Goal: Task Accomplishment & Management: Complete application form

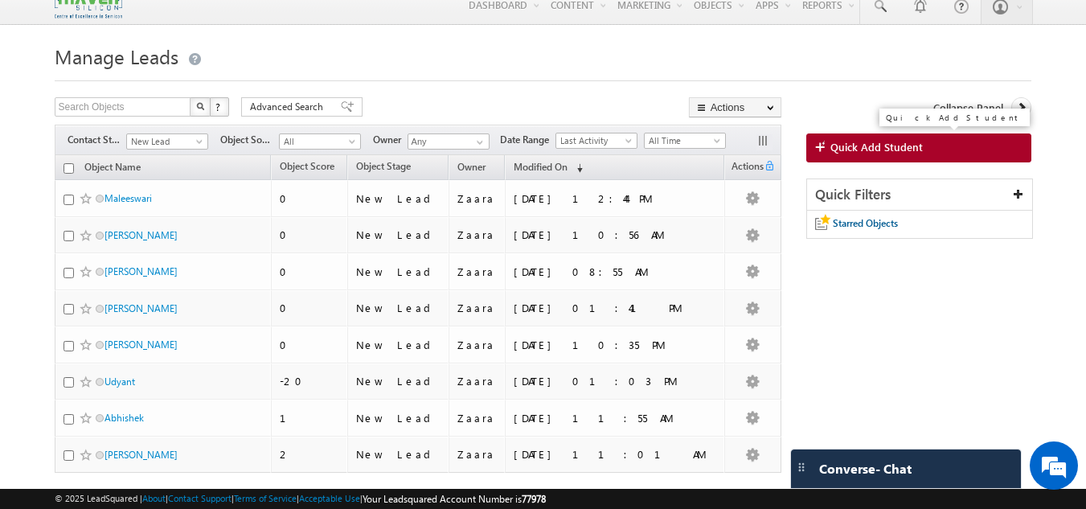
click at [831, 153] on span "Quick Add Student" at bounding box center [877, 147] width 92 height 14
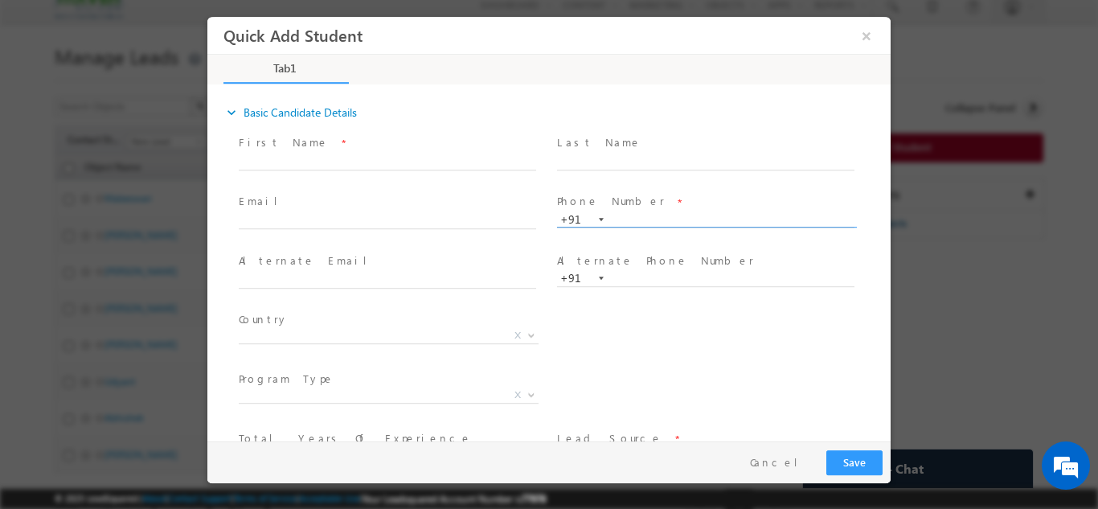
click at [628, 221] on input "text" at bounding box center [706, 219] width 298 height 16
paste input "90711 24666"
click at [631, 190] on div "Phone Number * +91-9071124666 9071124666 +91" at bounding box center [713, 218] width 318 height 57
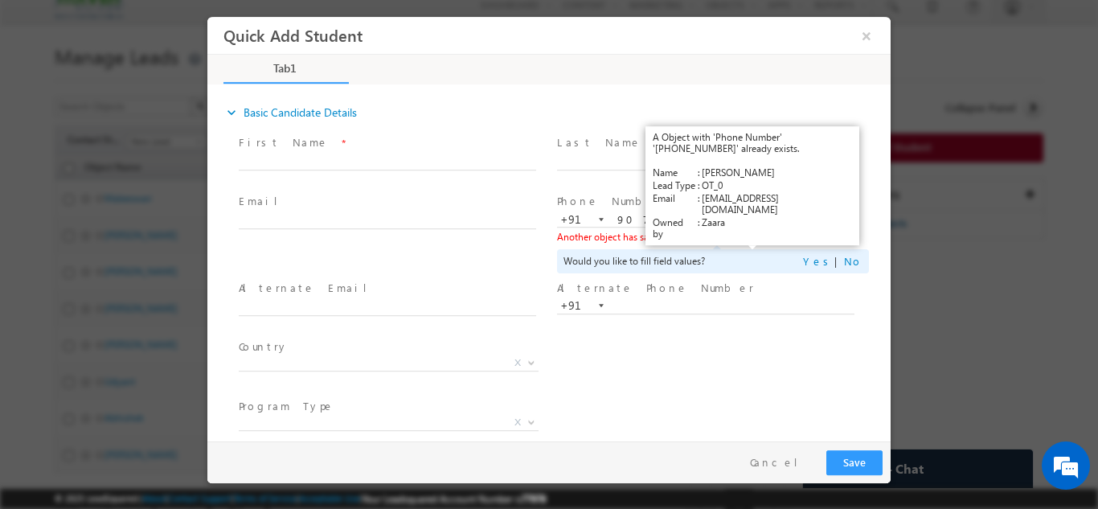
click at [739, 236] on link "View Details" at bounding box center [754, 236] width 50 height 10
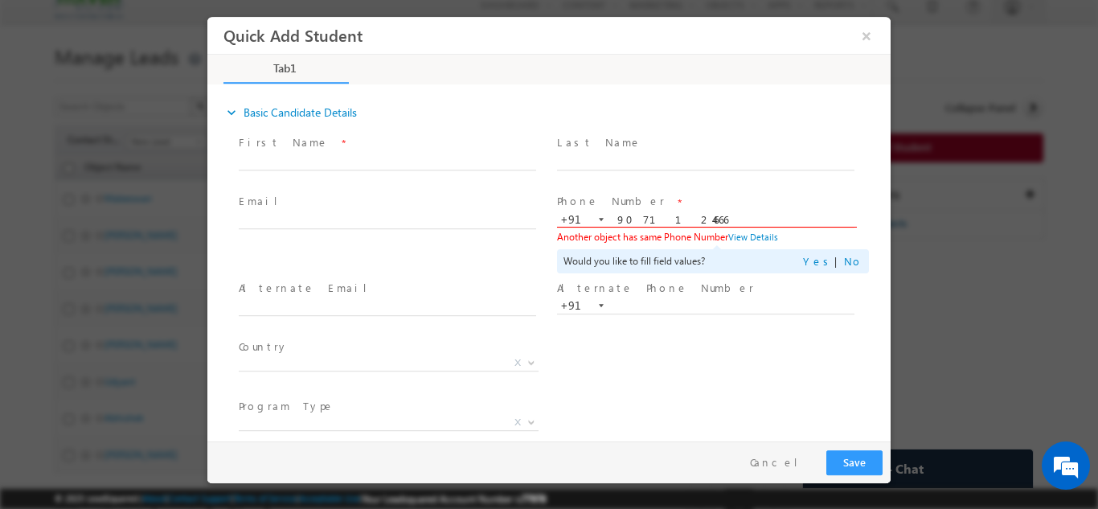
click at [639, 223] on input "9071124666" at bounding box center [706, 219] width 298 height 16
paste input "164091642"
type input "9164091642"
click at [718, 190] on div "Phone Number * +91-9164091642 9164091642 +91 Another object has same Phone Numb…" at bounding box center [713, 233] width 318 height 87
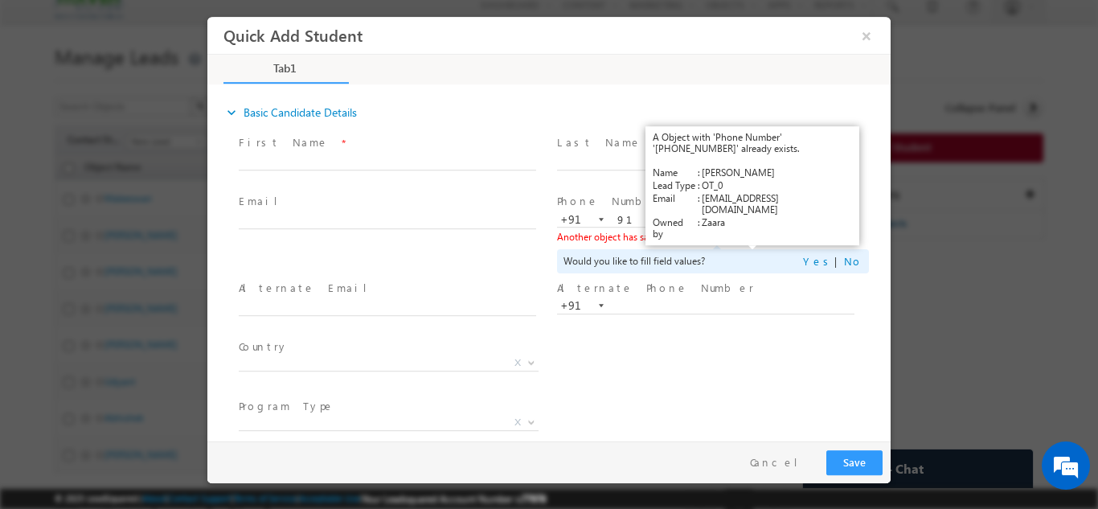
click at [744, 239] on link "View Details" at bounding box center [754, 236] width 50 height 10
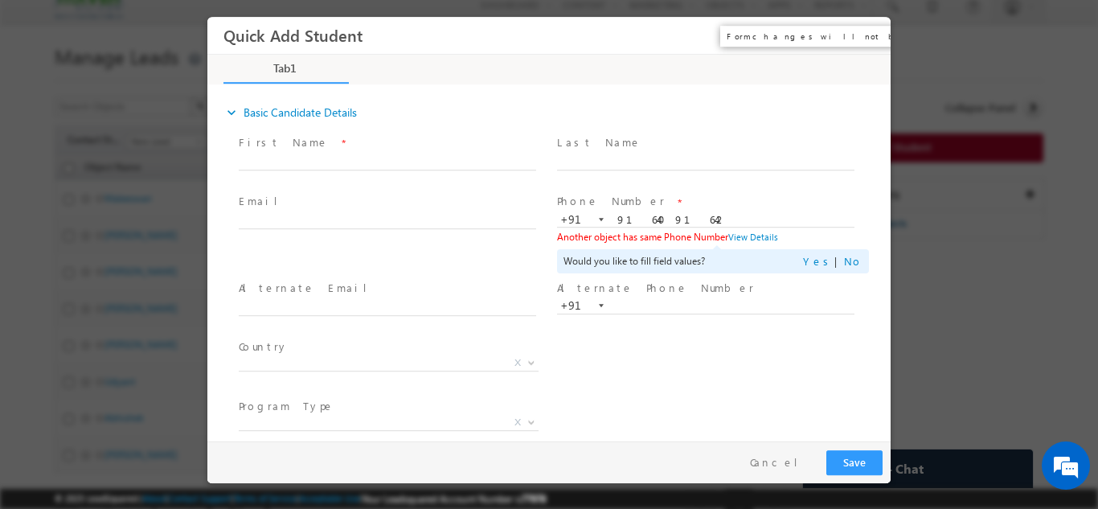
click at [860, 36] on button "×" at bounding box center [866, 35] width 27 height 30
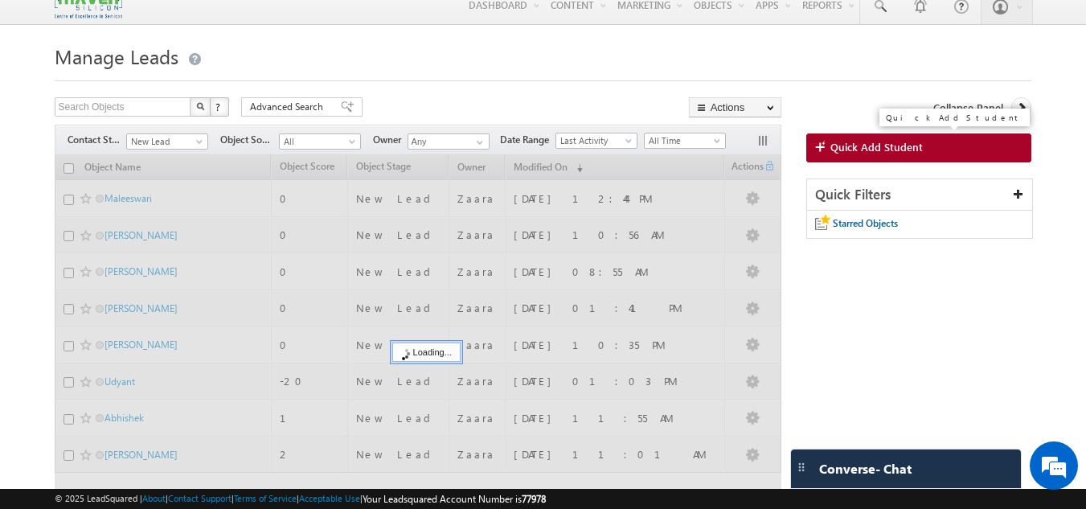
click at [916, 146] on span "Quick Add Student" at bounding box center [877, 147] width 92 height 14
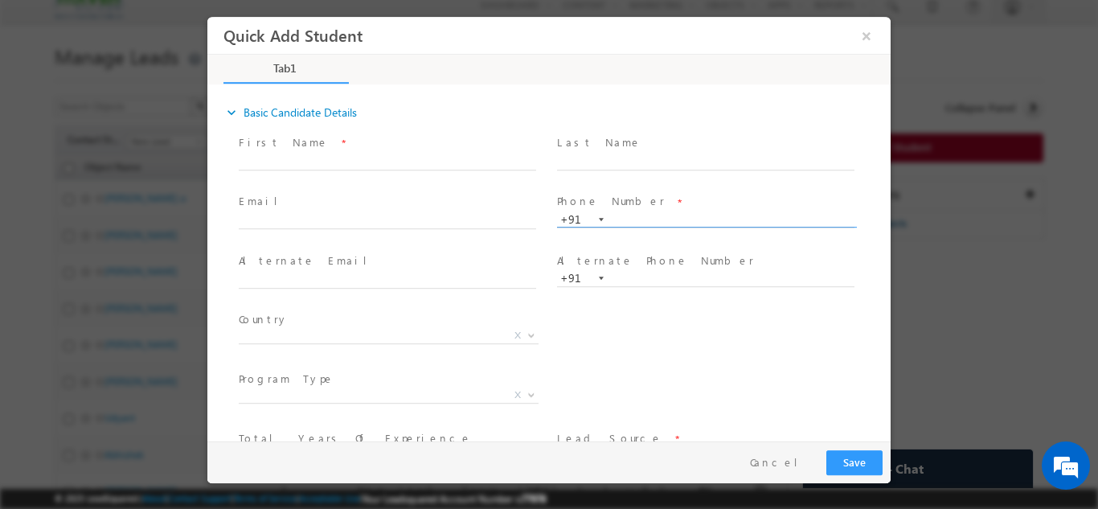
paste input "8939490088"
click at [667, 200] on span "Phone Number *" at bounding box center [705, 202] width 297 height 18
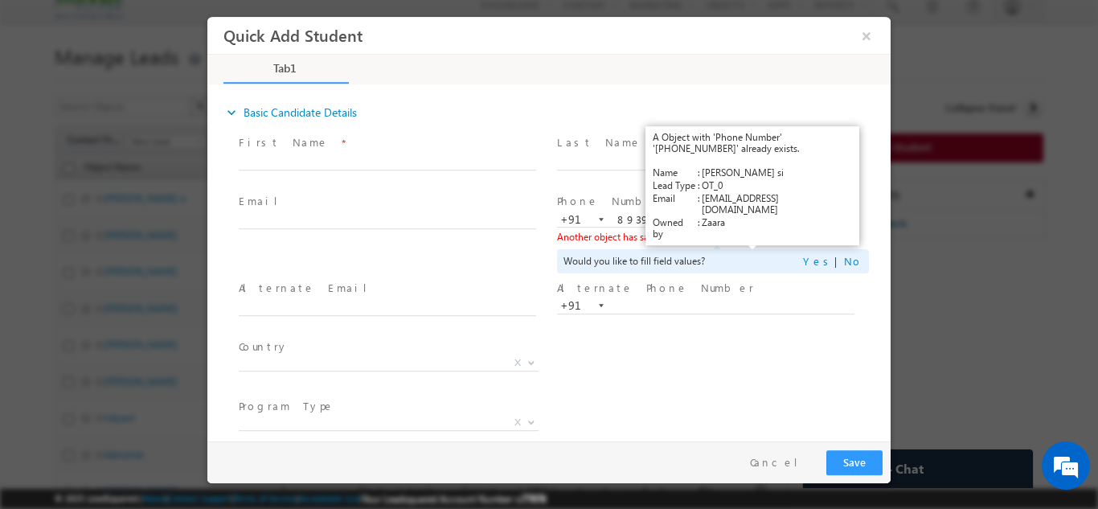
click at [742, 233] on link "View Details" at bounding box center [754, 236] width 50 height 10
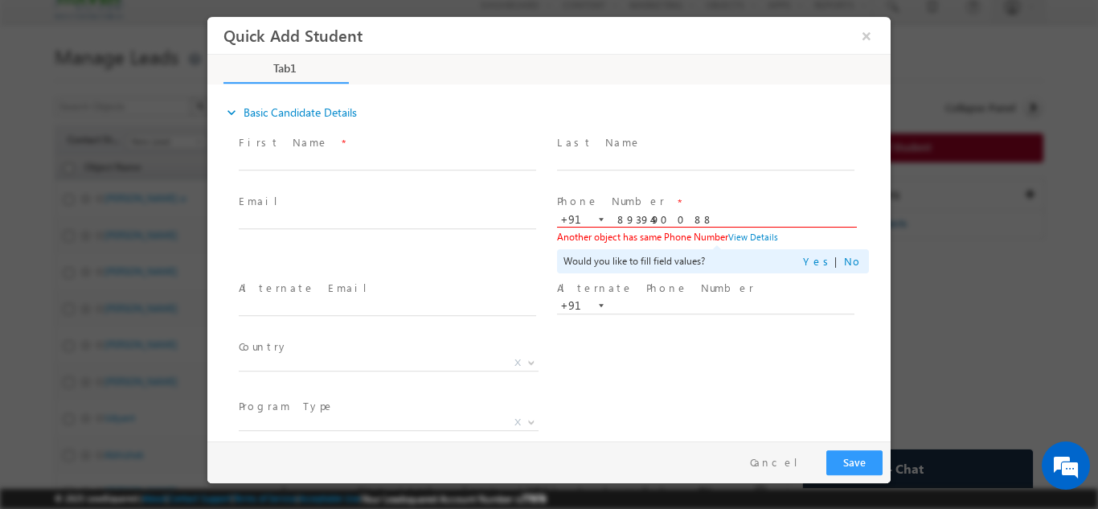
click at [639, 225] on span "+91-8939490088 8939490088 +91" at bounding box center [713, 219] width 312 height 17
click at [641, 218] on input "8939490088" at bounding box center [706, 219] width 298 height 16
paste input "7204762090"
type input "7204762090"
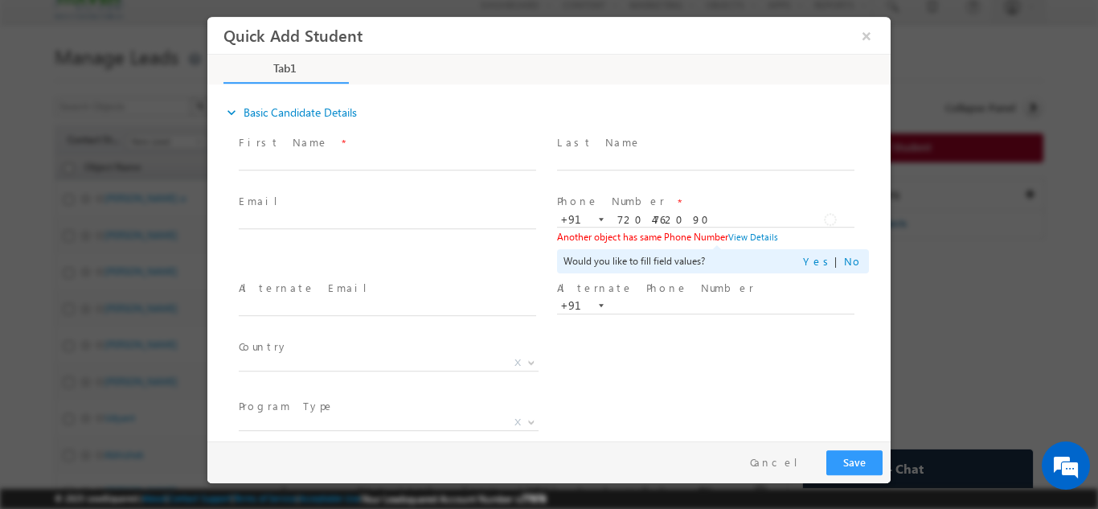
click at [700, 195] on span "Phone Number *" at bounding box center [705, 202] width 297 height 18
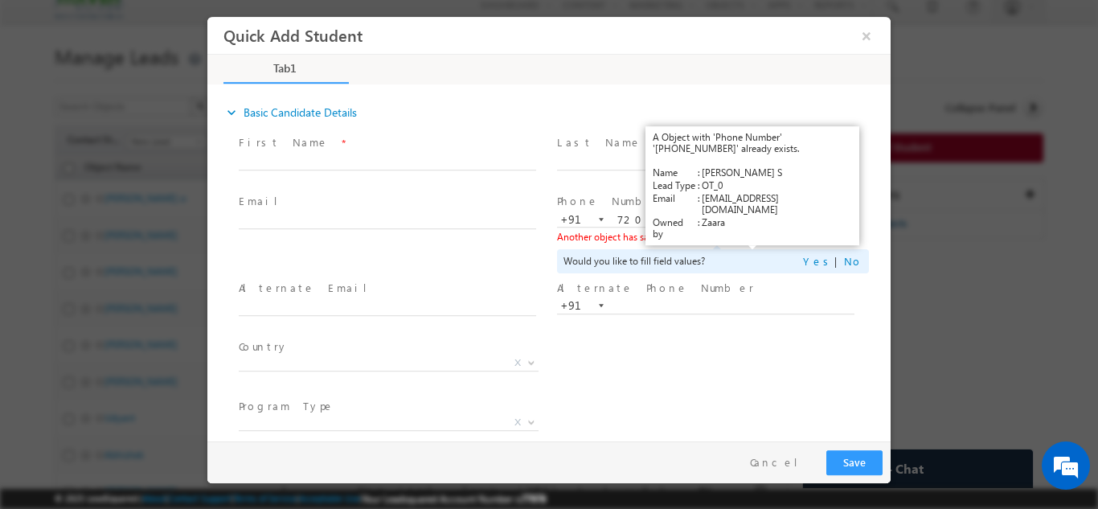
click at [738, 236] on link "View Details" at bounding box center [754, 236] width 50 height 10
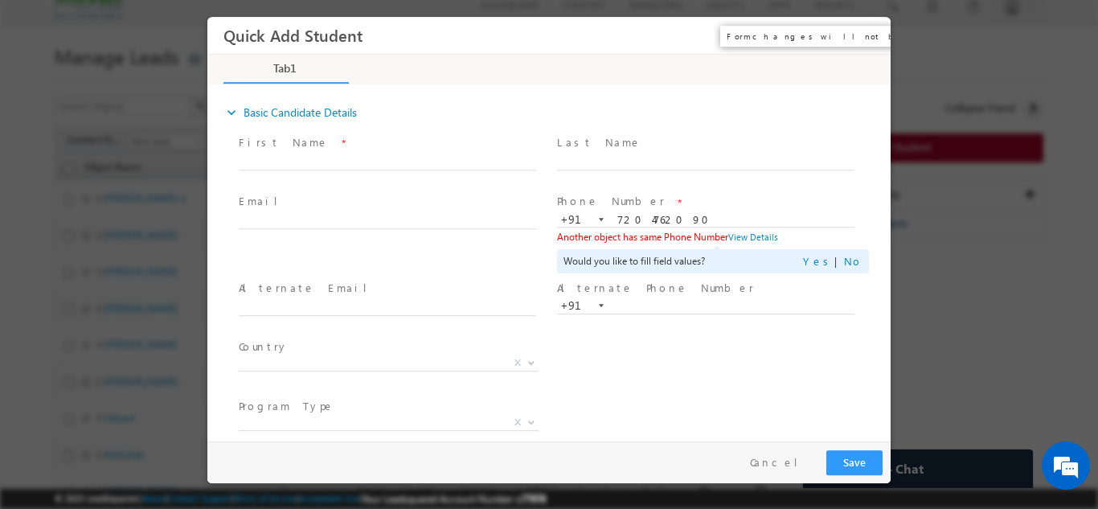
click at [865, 32] on button "×" at bounding box center [866, 35] width 27 height 30
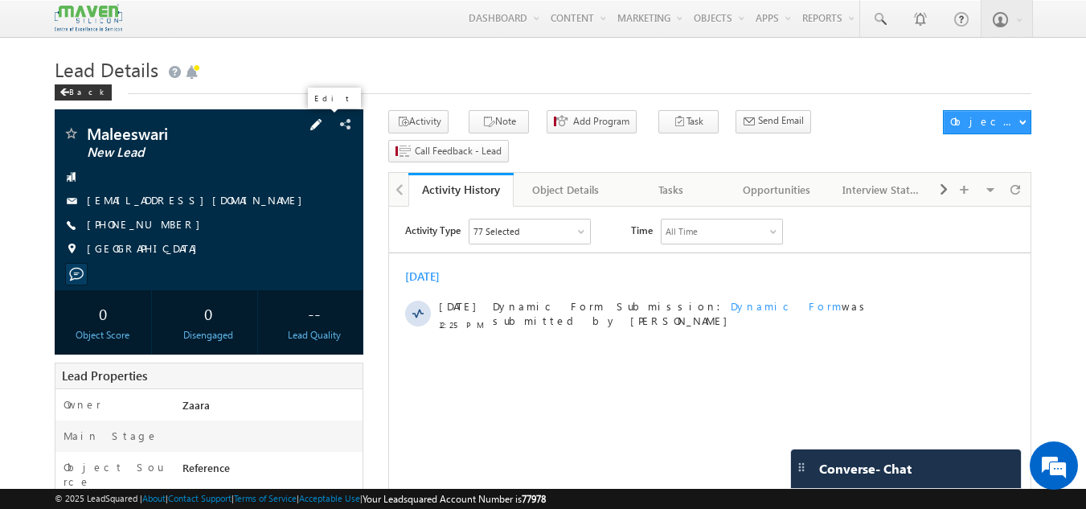
click at [317, 126] on span at bounding box center [316, 125] width 18 height 18
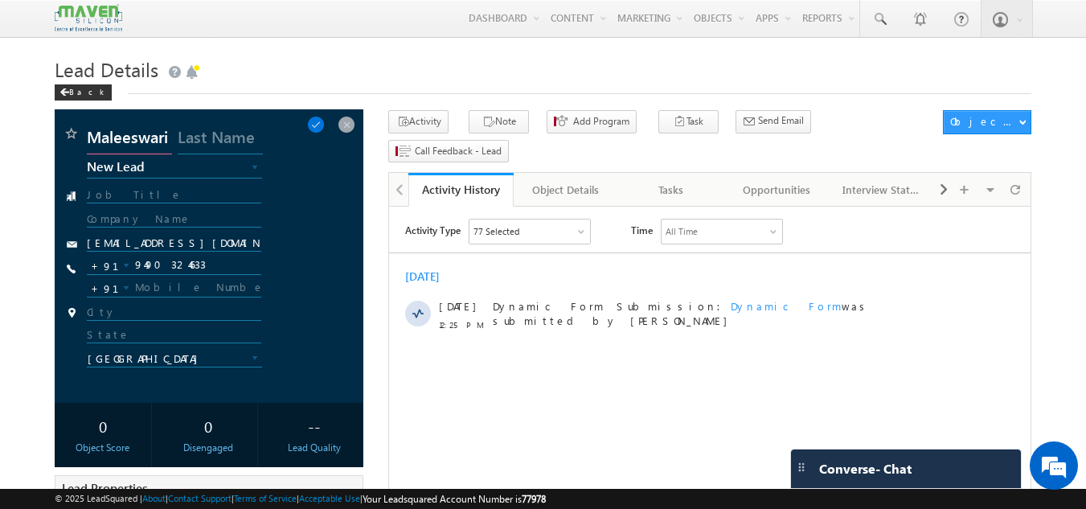
click at [132, 149] on input "Maleeswari" at bounding box center [129, 139] width 85 height 29
paste input "Kirth"
type input "Kirthi"
click at [285, 212] on div "Kirthi New Lead Interested In Conversation Others Prospect Future Prospect Re-e…" at bounding box center [210, 255] width 294 height 261
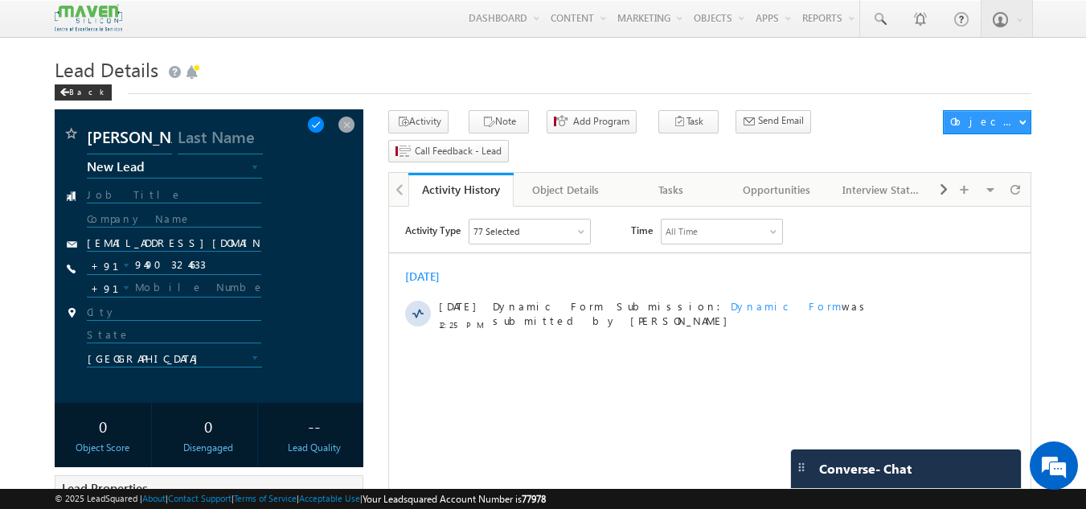
click at [322, 125] on span at bounding box center [316, 125] width 18 height 18
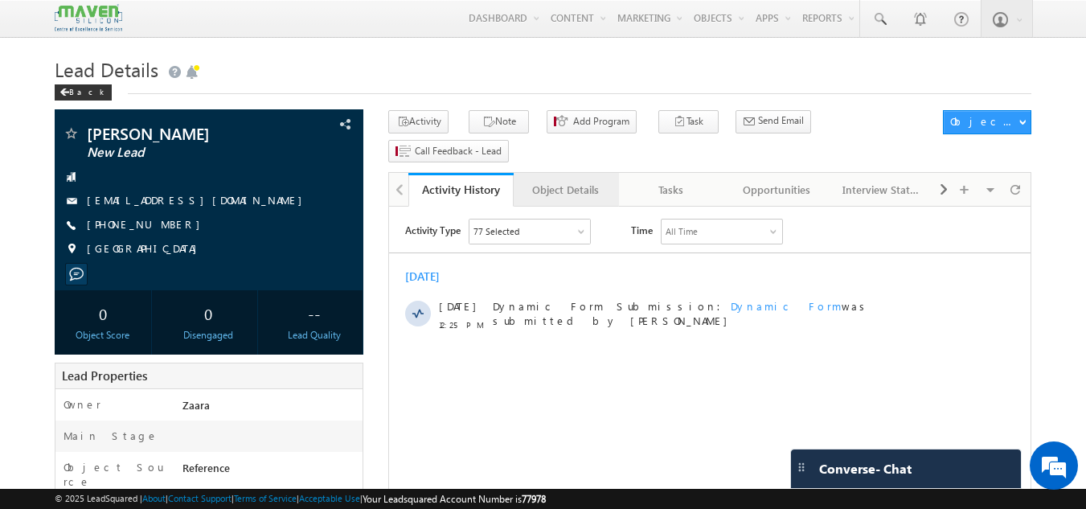
click at [568, 173] on link "Object Details" at bounding box center [566, 190] width 105 height 34
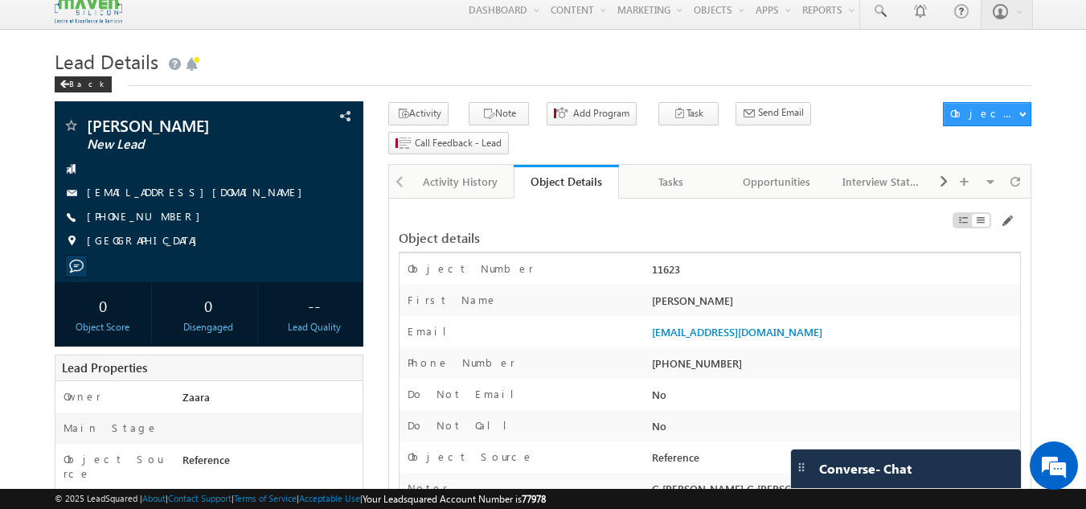
scroll to position [7, 0]
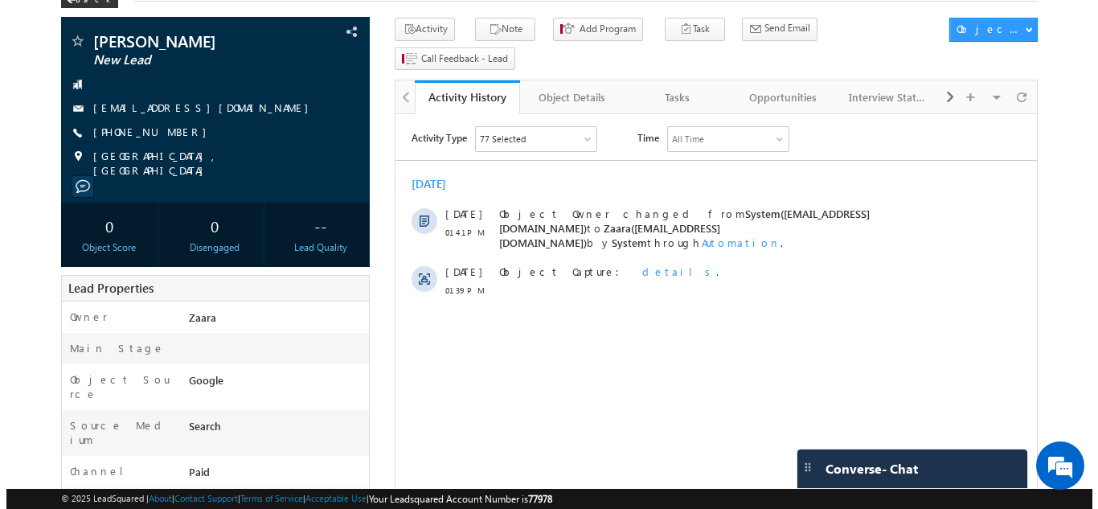
scroll to position [93, 0]
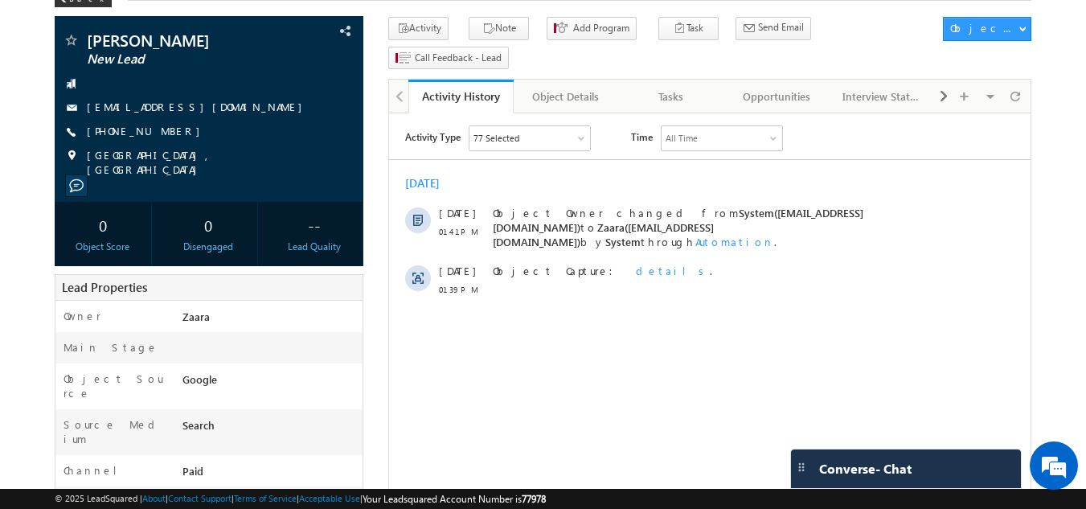
click at [489, 317] on html "Activity Type 77 Selected Select All Sales Activities 1 Sales Activity Opportun…" at bounding box center [710, 214] width 642 height 203
click at [673, 87] on div "Tasks" at bounding box center [671, 96] width 78 height 19
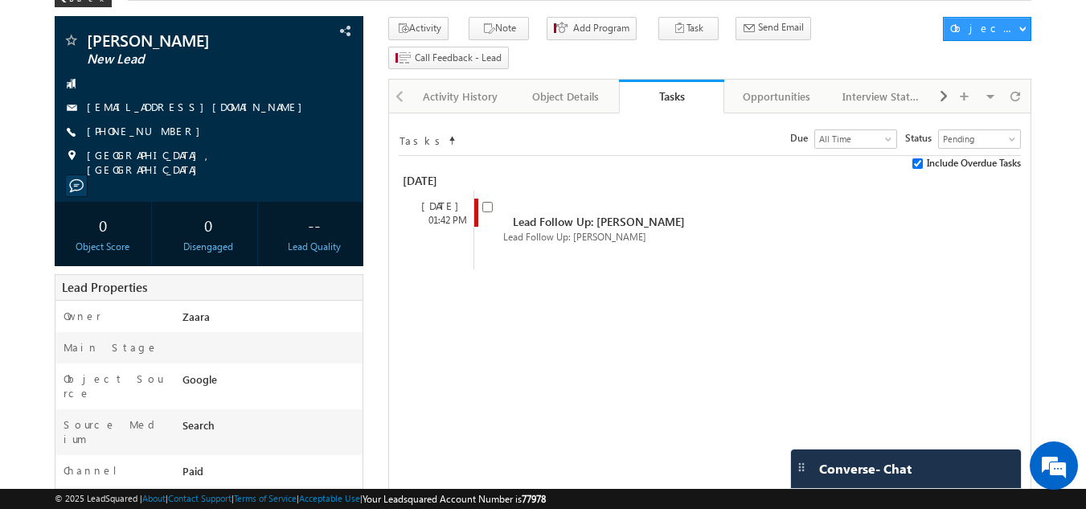
click at [517, 275] on div "Tasks Status undefined All Tasks Completed Overdue Pending Pending Due Go maxda…" at bounding box center [709, 439] width 643 height 652
click at [489, 202] on input "checkbox" at bounding box center [487, 207] width 10 height 10
checkbox input "false"
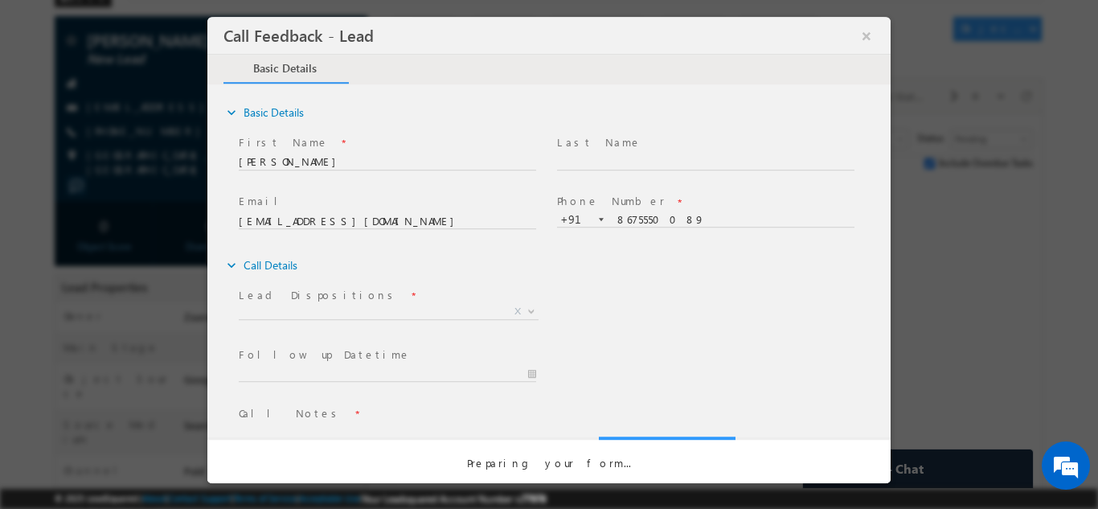
scroll to position [0, 0]
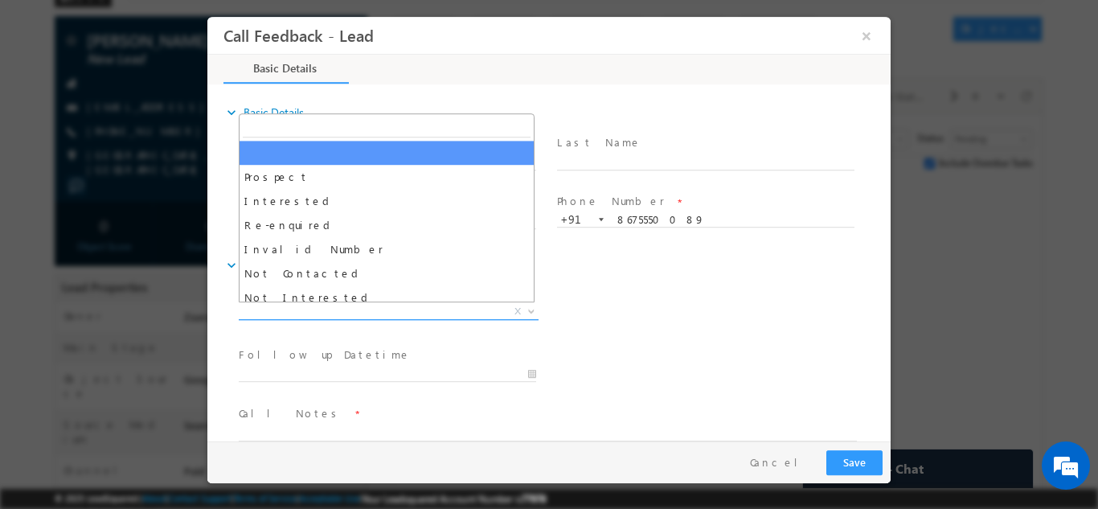
click at [309, 317] on span "X" at bounding box center [389, 311] width 300 height 16
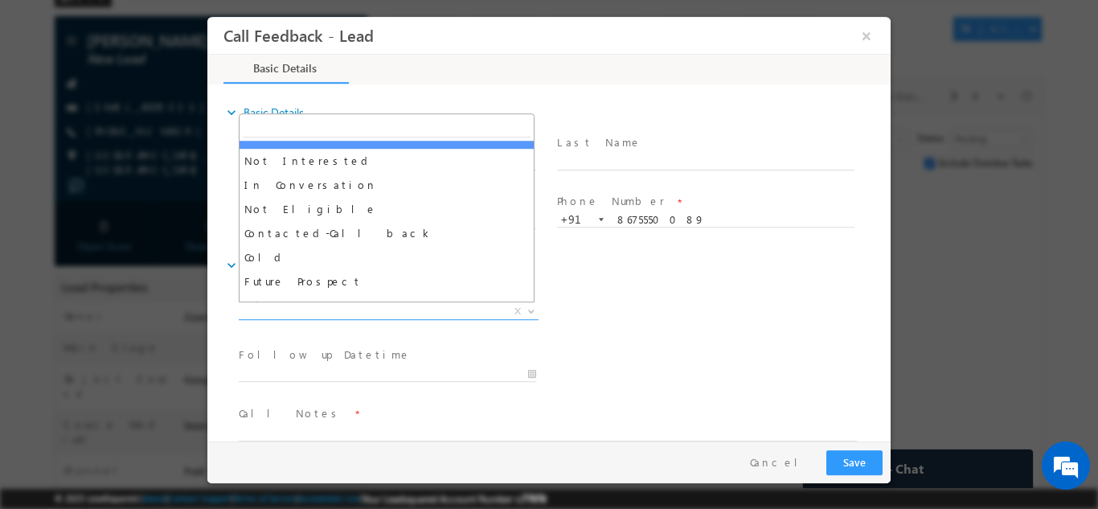
scroll to position [138, 0]
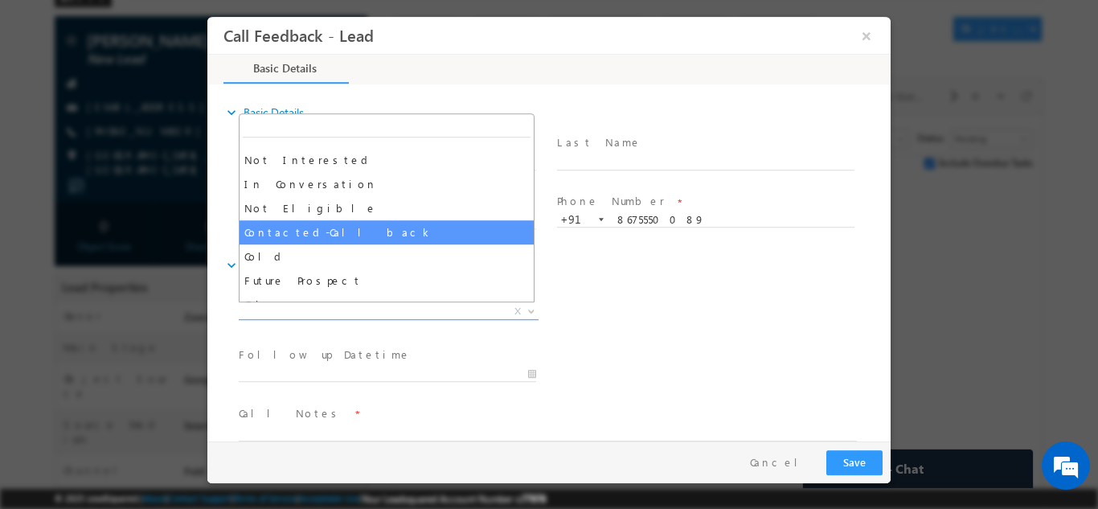
select select "Contacted-Call back"
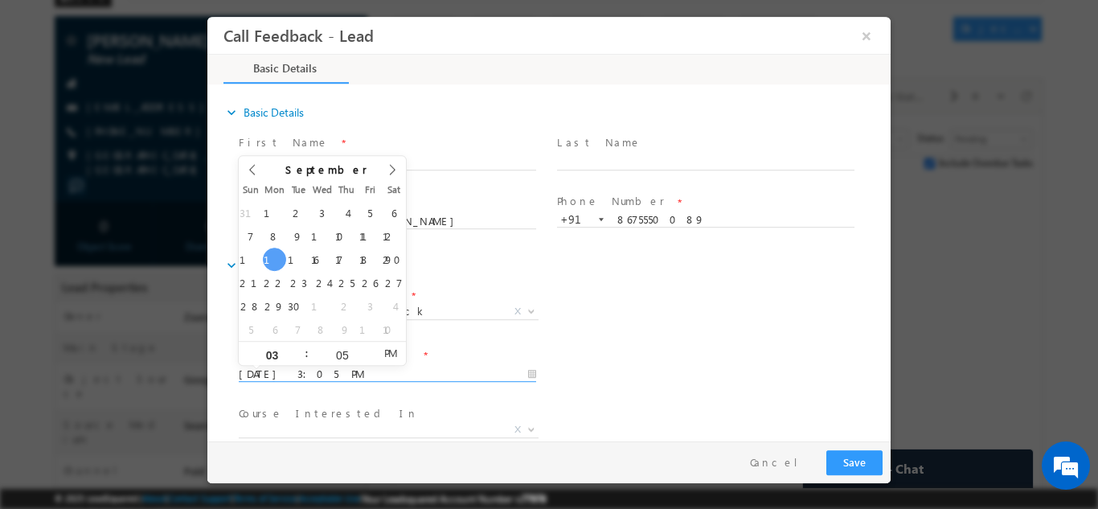
click at [326, 367] on input "15/09/2025 3:05 PM" at bounding box center [388, 374] width 298 height 16
type input "16/09/2025 3:05 PM"
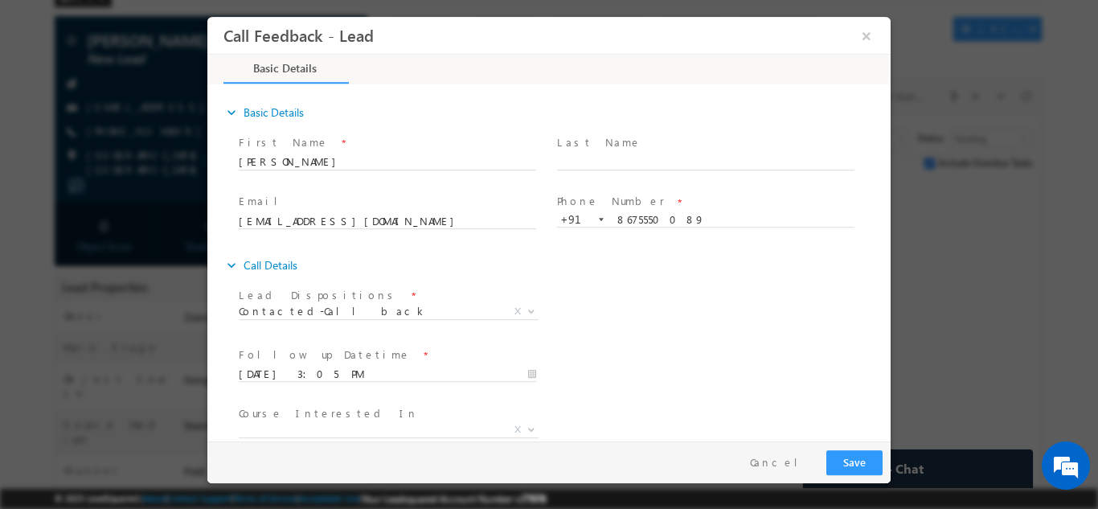
click at [584, 343] on div "Follow up Datetime * 16/09/2025 3:05 PM Program Type * Long Term Short Term X" at bounding box center [563, 373] width 655 height 60
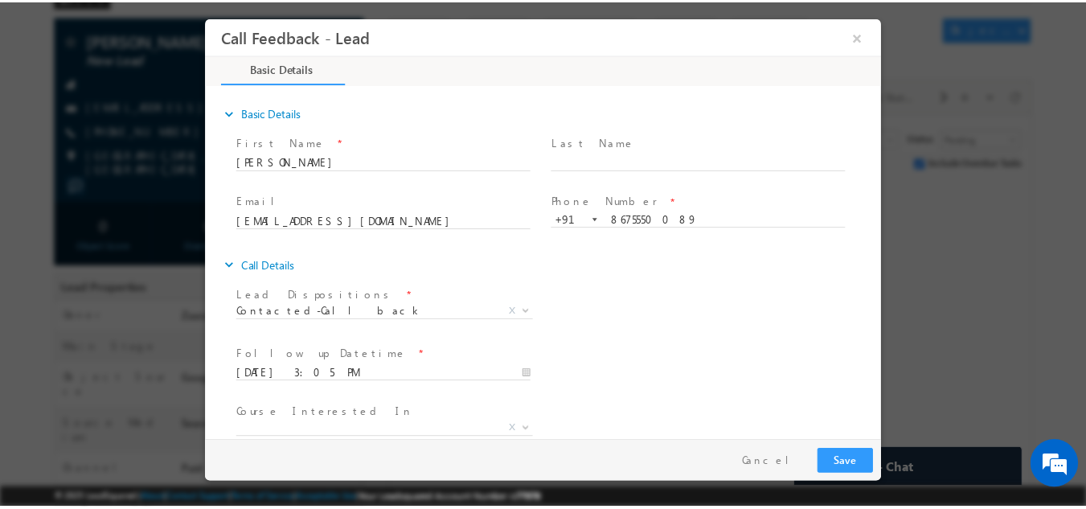
scroll to position [85, 0]
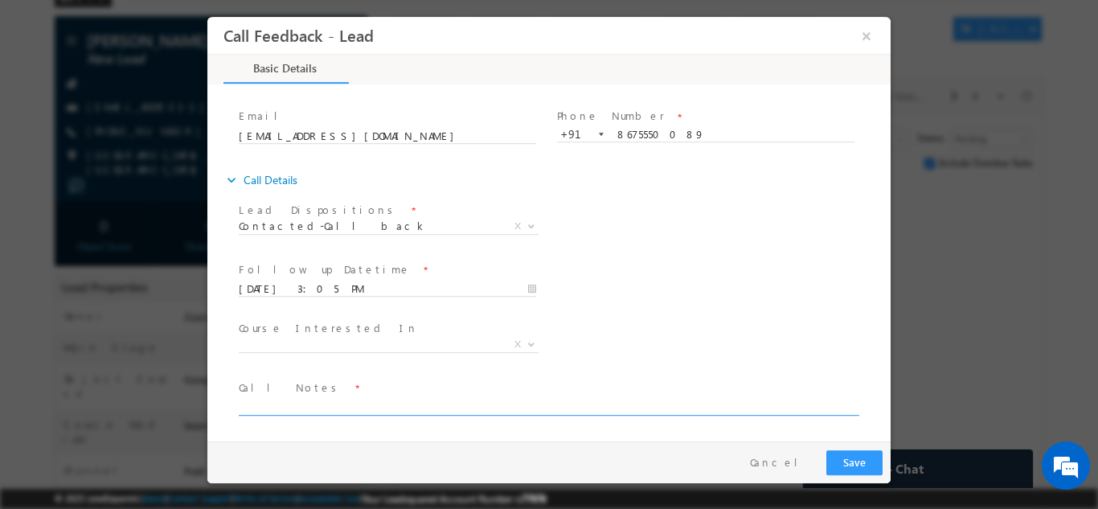
click at [437, 408] on textarea at bounding box center [548, 405] width 618 height 18
type textarea "Call back after 7 O clock as he is busy"
click at [851, 453] on button "Save" at bounding box center [855, 462] width 56 height 25
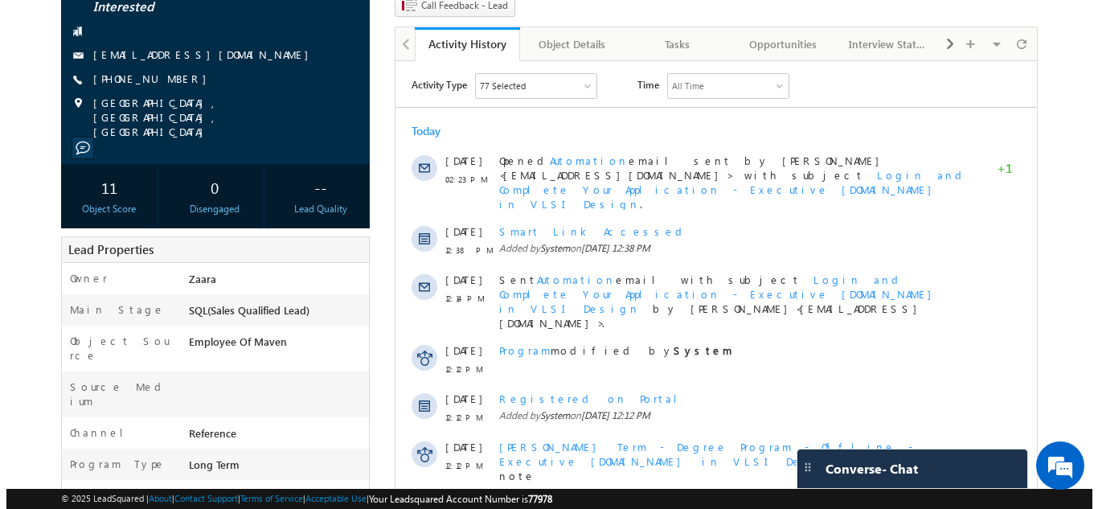
scroll to position [146, 0]
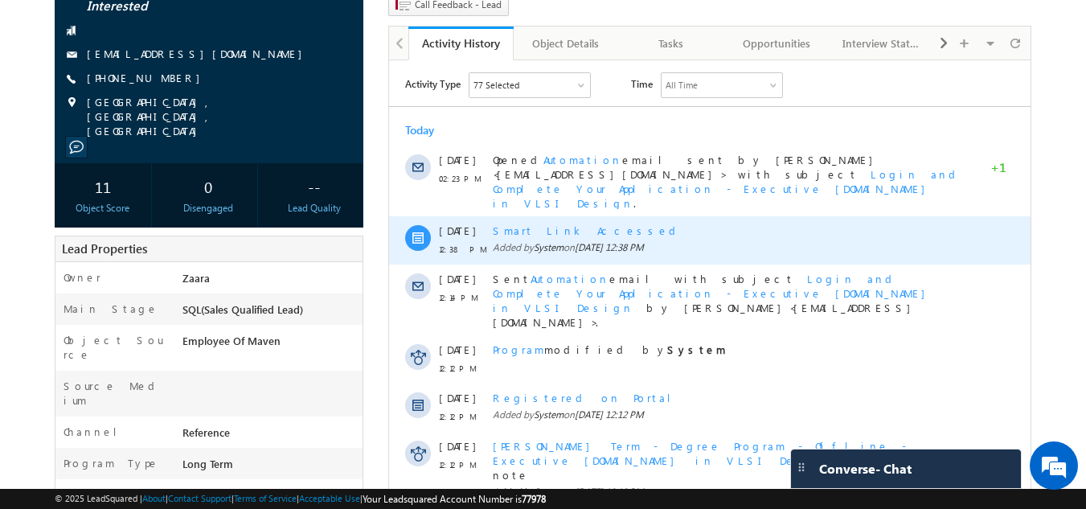
click at [544, 224] on div "Smart Link Accessed" at bounding box center [728, 231] width 470 height 14
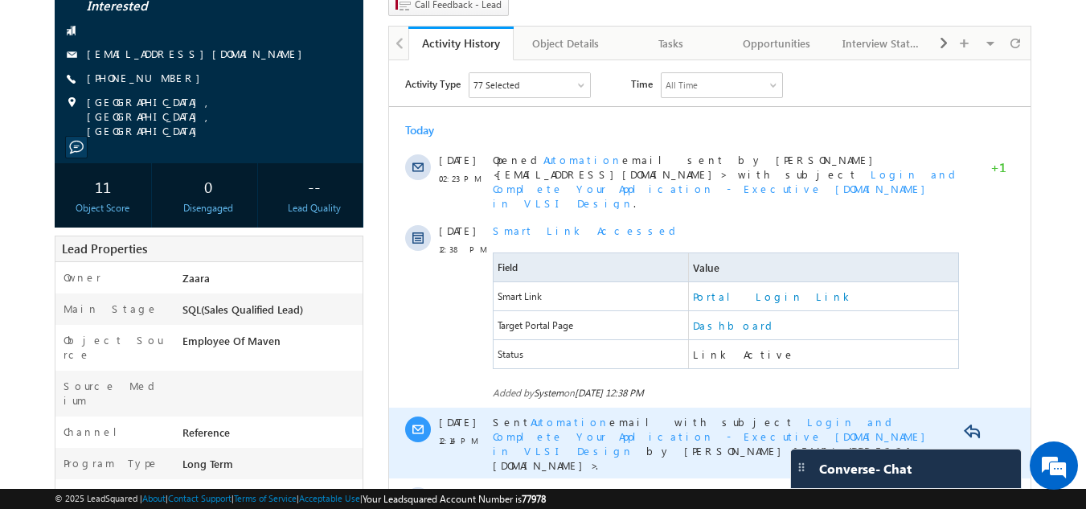
click at [681, 415] on span "Login and Complete Your Application - Executive M.Tech in VLSI Design" at bounding box center [713, 436] width 441 height 43
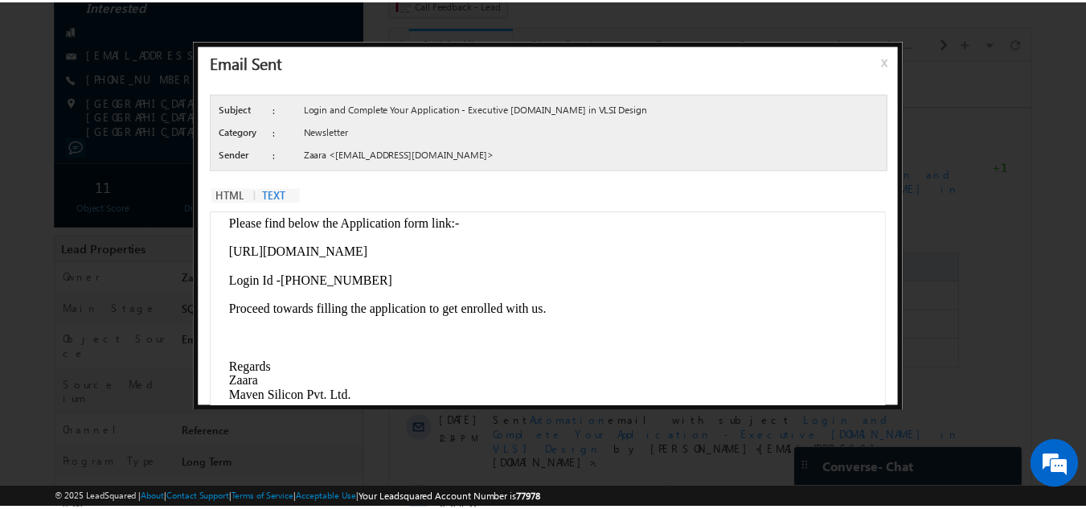
scroll to position [81, 0]
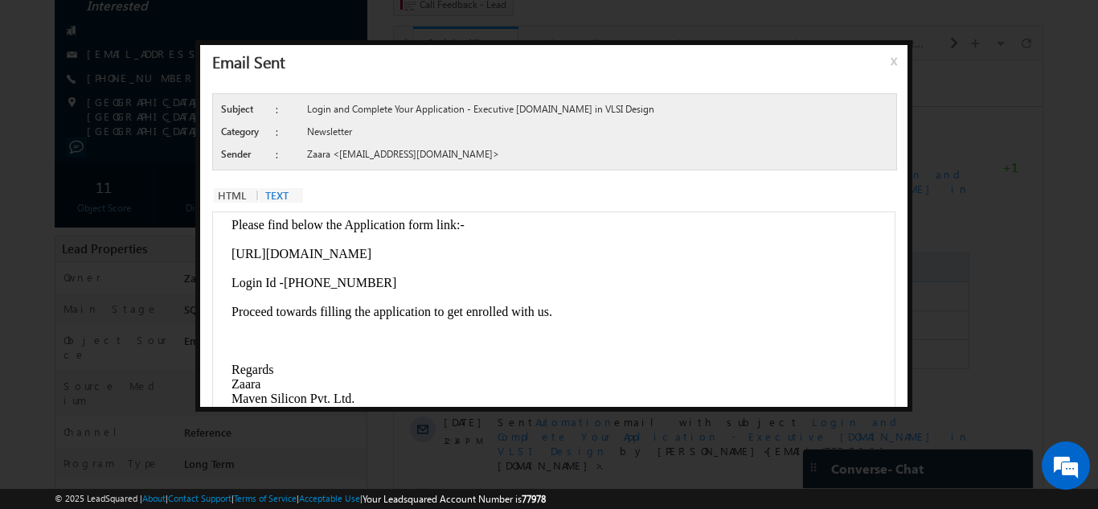
click at [892, 63] on span "x" at bounding box center [897, 66] width 13 height 29
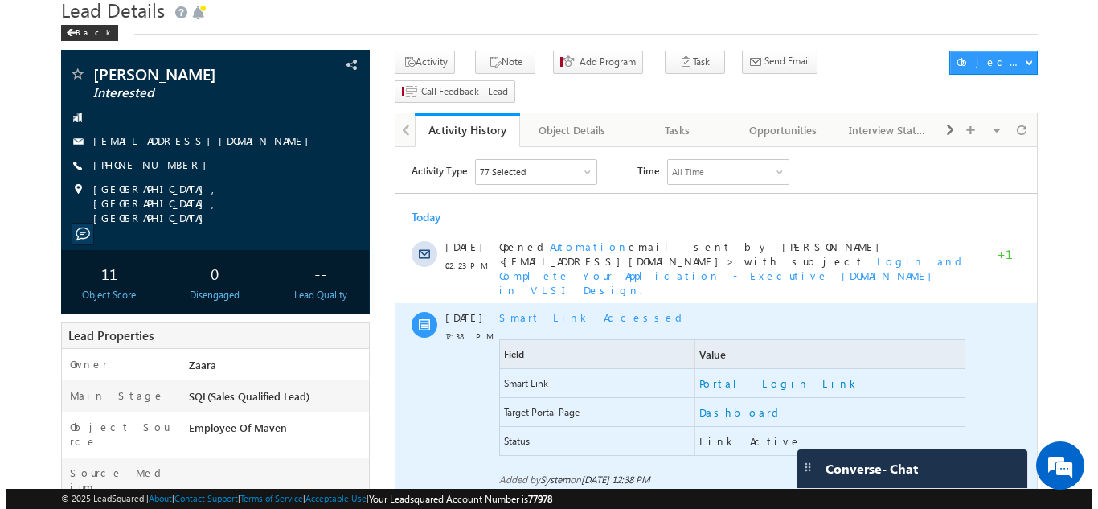
scroll to position [59, 0]
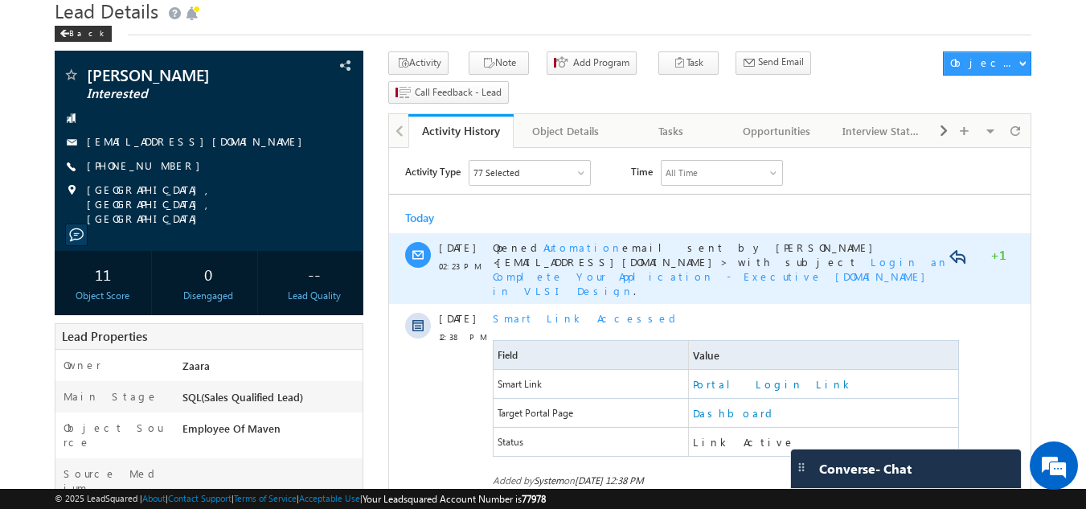
click at [548, 246] on span "Automation" at bounding box center [583, 247] width 79 height 14
click at [675, 262] on span "Login and Complete Your Application - Executive M.Tech in VLSI Design" at bounding box center [727, 276] width 469 height 43
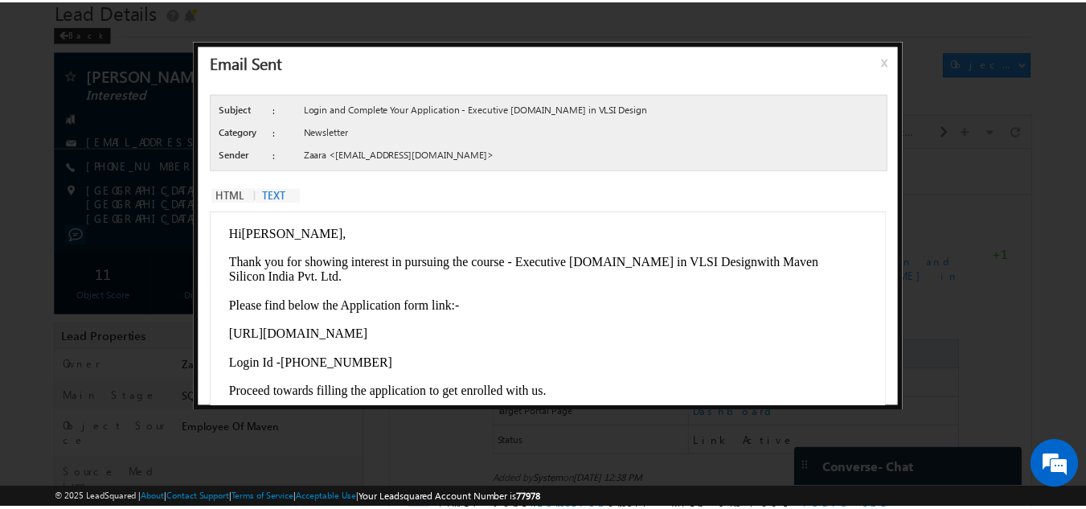
scroll to position [113, 0]
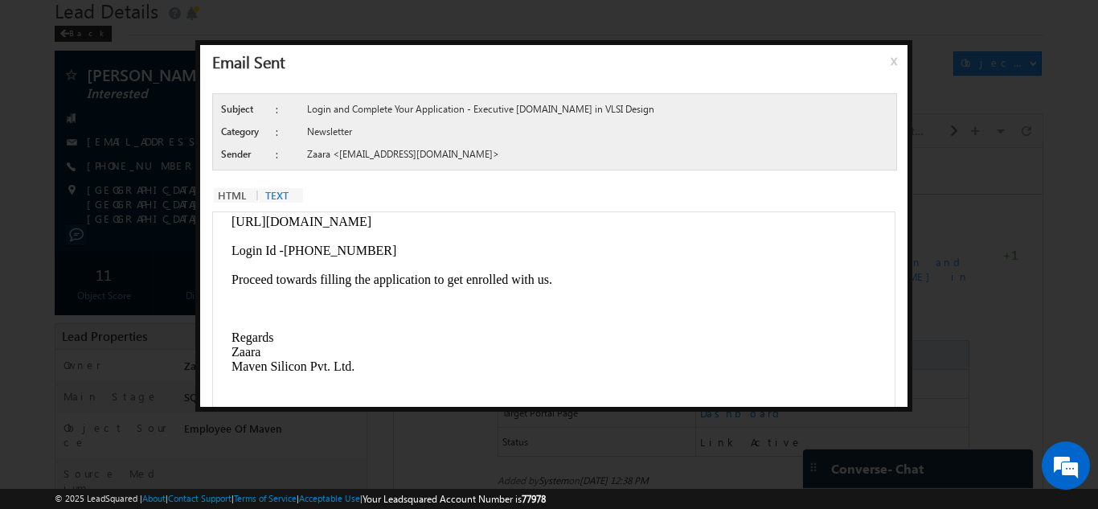
drag, startPoint x: 890, startPoint y: 63, endPoint x: 423, endPoint y: 18, distance: 469.4
click at [891, 63] on span "x" at bounding box center [897, 66] width 13 height 29
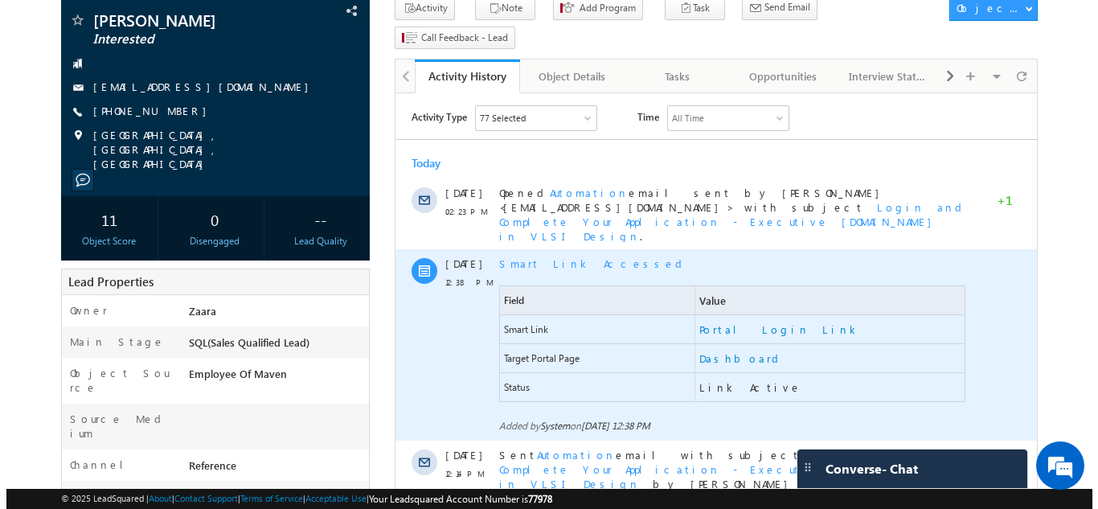
scroll to position [139, 0]
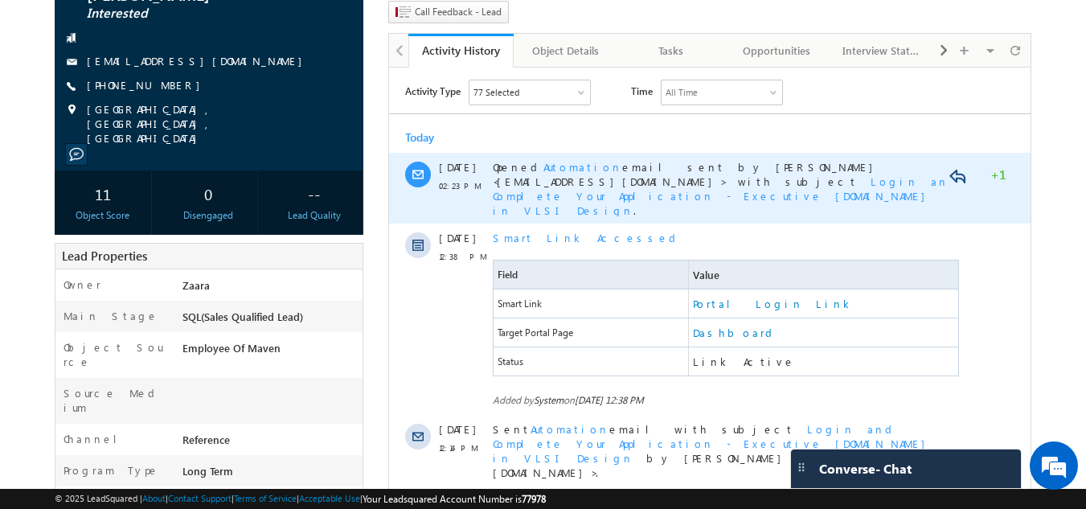
click at [565, 167] on span "Automation" at bounding box center [583, 167] width 79 height 14
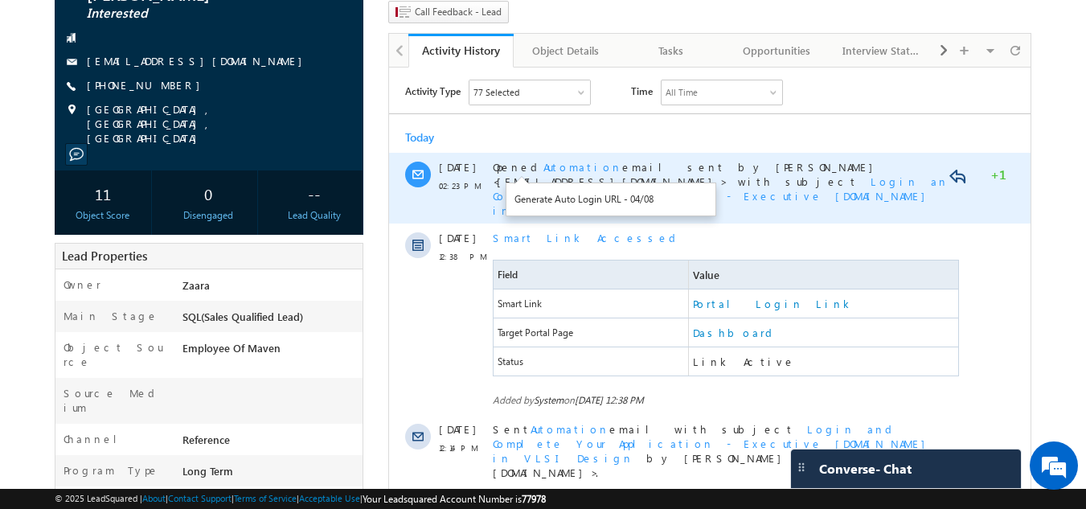
click at [751, 186] on span "Login and Complete Your Application - Executive M.Tech in VLSI Design" at bounding box center [727, 195] width 469 height 43
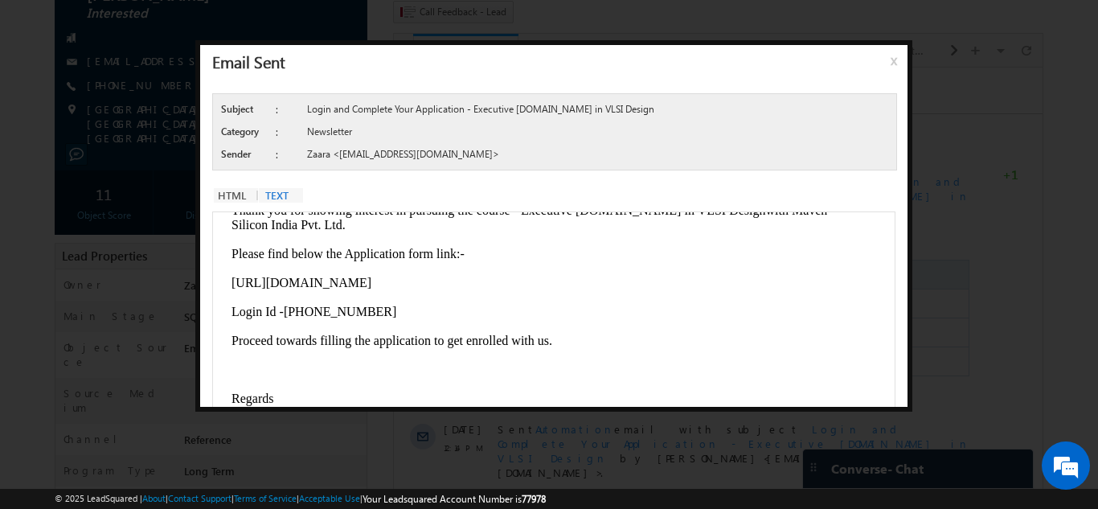
scroll to position [80, 0]
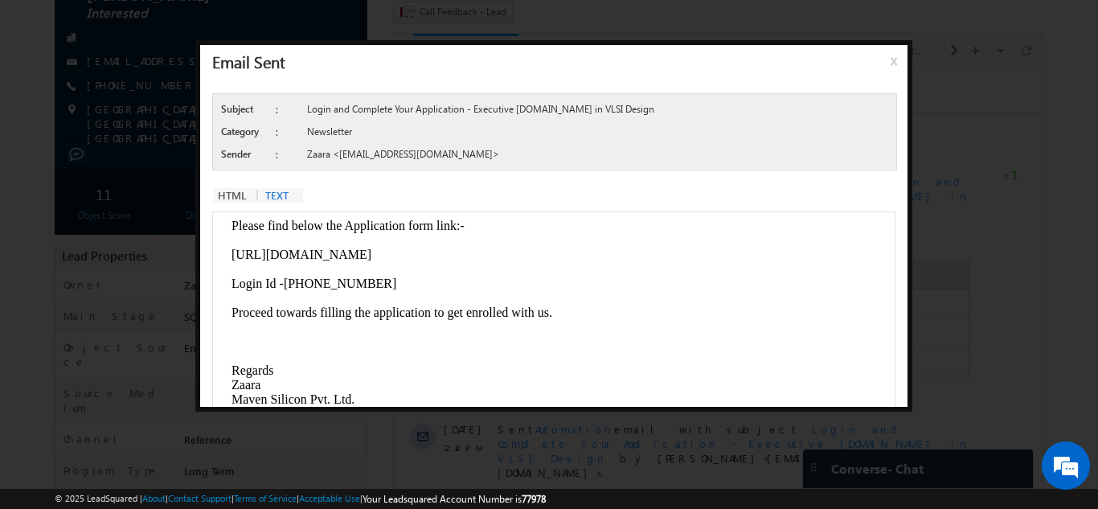
drag, startPoint x: 329, startPoint y: 256, endPoint x: 233, endPoint y: 255, distance: 95.7
click at [233, 255] on span "https://lsq.mx/aICg" at bounding box center [302, 255] width 140 height 14
copy span "https://lsq.mx/aICg"
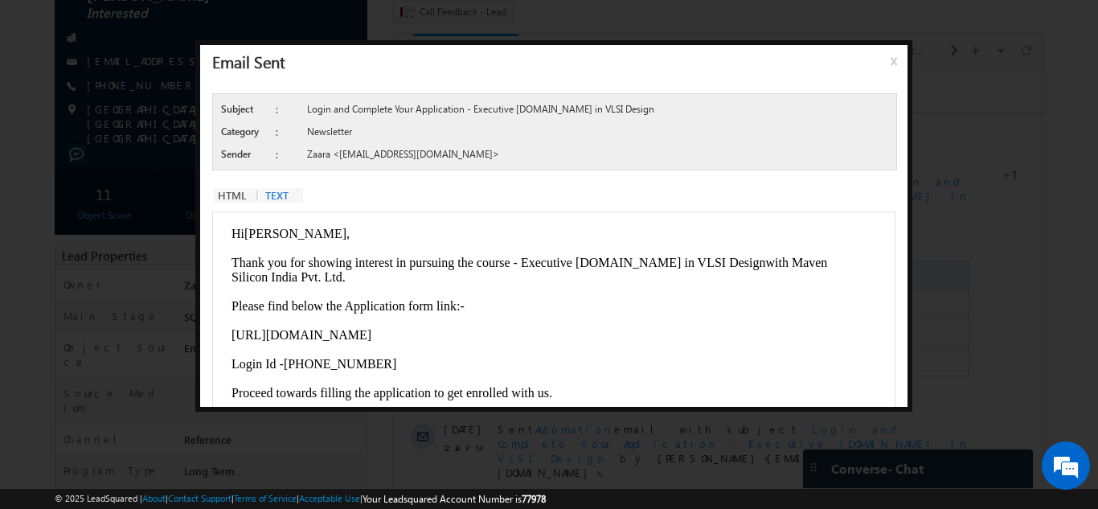
scroll to position [113, 0]
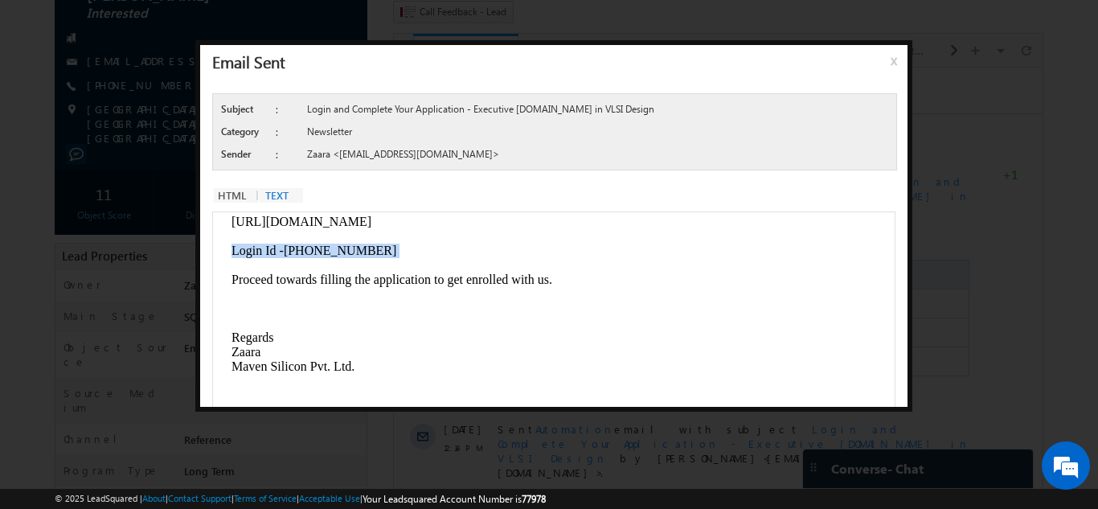
drag, startPoint x: 232, startPoint y: 253, endPoint x: 379, endPoint y: 252, distance: 147.2
click at [379, 252] on div "Hi Dinesh B Bendigeri, Thank you for showing interest in pursuing the course - …" at bounding box center [548, 276] width 633 height 326
copy div "Login Id - +91-9071124666"
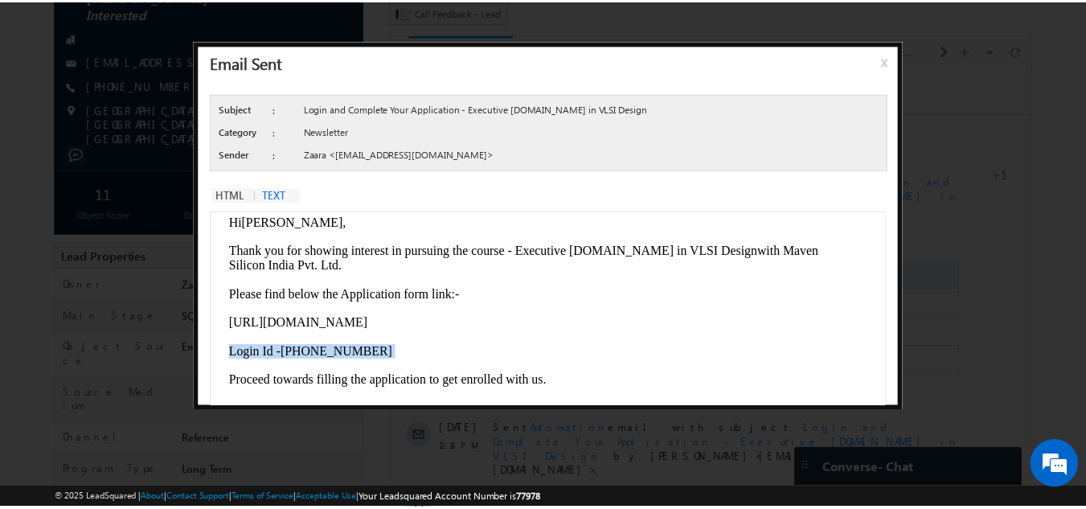
scroll to position [0, 0]
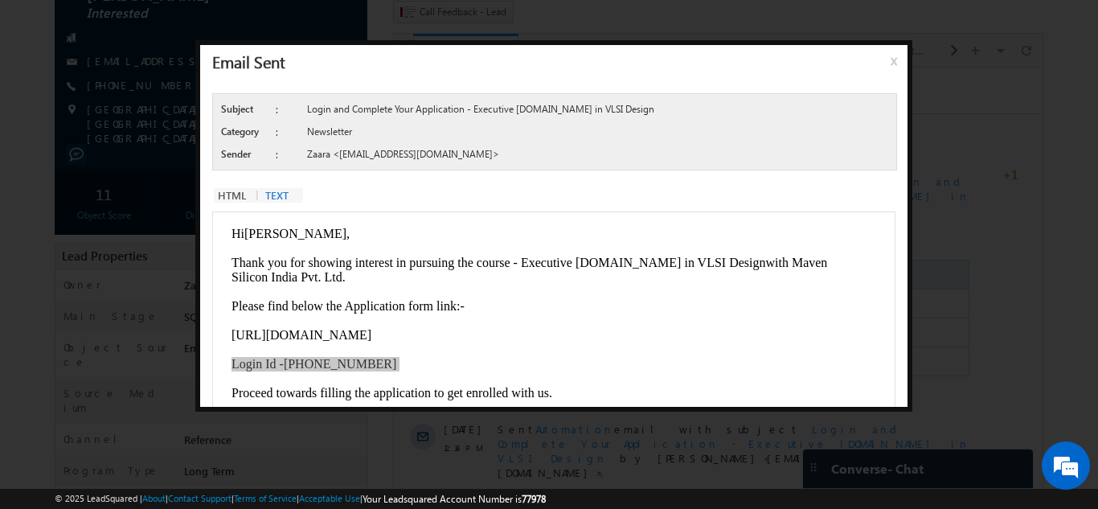
click at [895, 60] on span "x" at bounding box center [897, 66] width 13 height 29
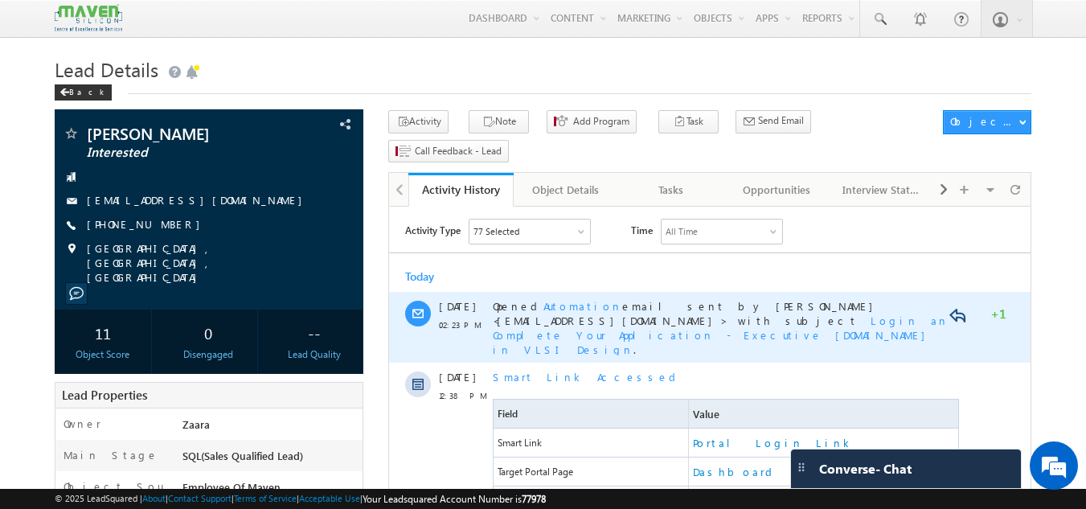
click at [574, 323] on span "Login and Complete Your Application - Executive M.Tech in VLSI Design" at bounding box center [727, 335] width 469 height 43
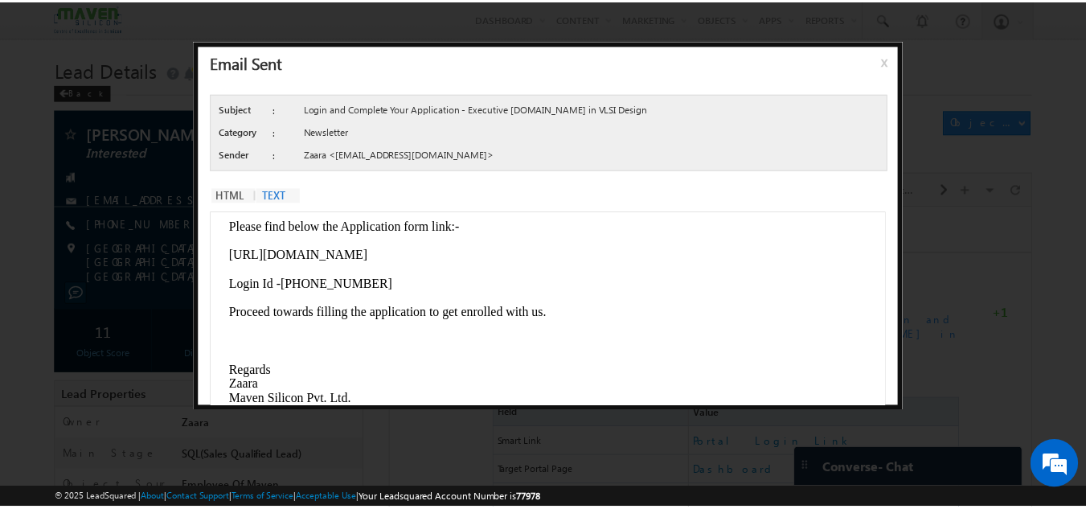
scroll to position [80, 0]
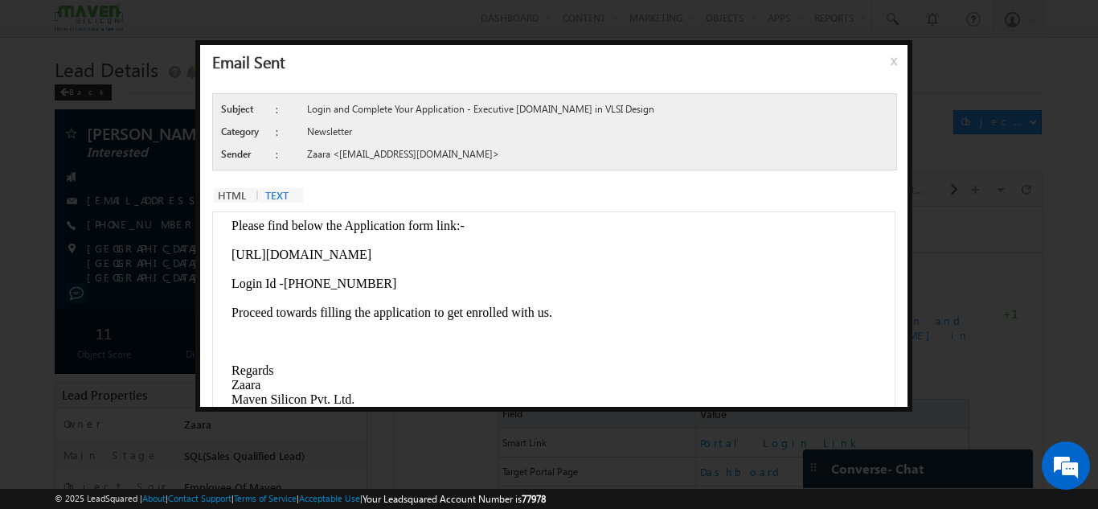
click at [897, 60] on span "x" at bounding box center [897, 66] width 13 height 29
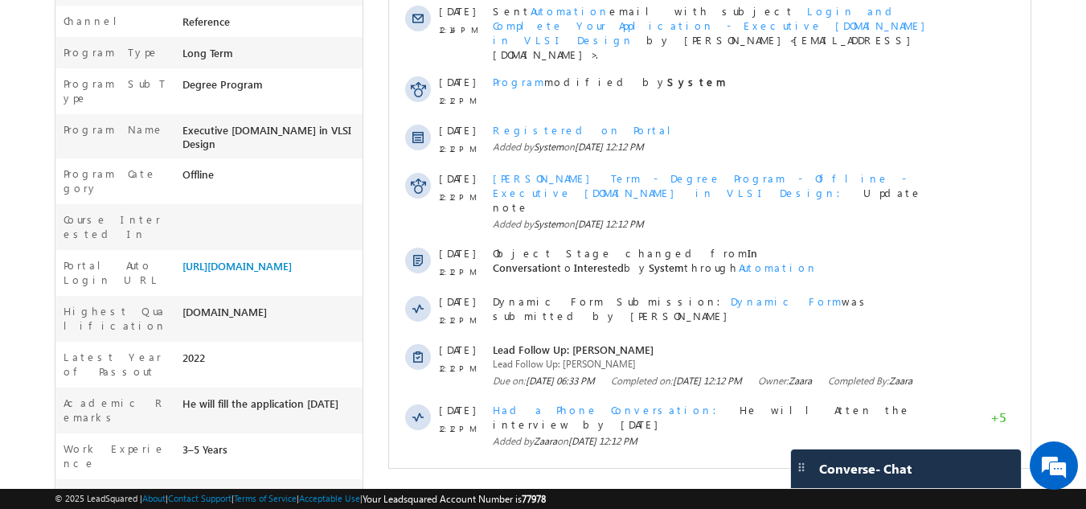
scroll to position [75, 0]
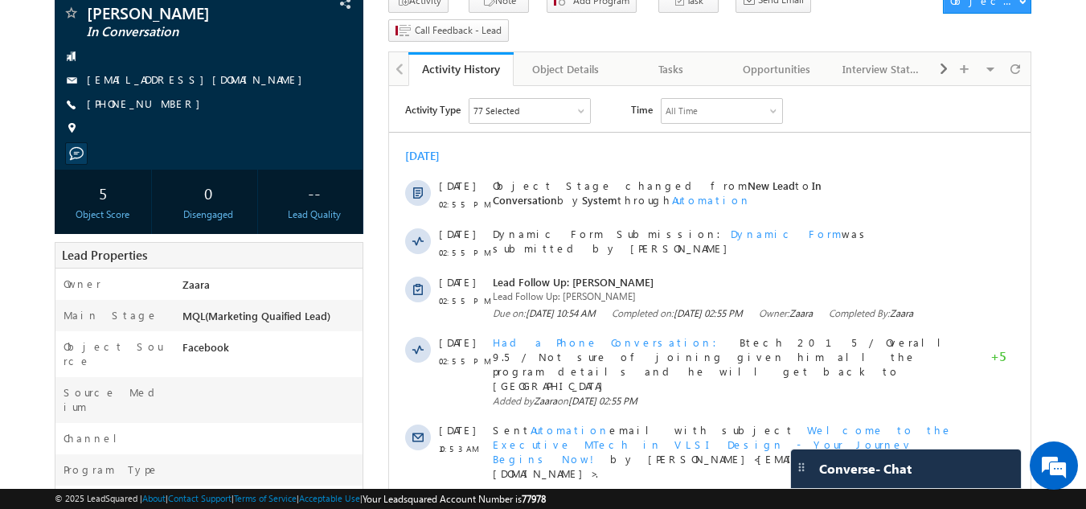
scroll to position [121, 0]
click at [164, 107] on div "+91-9164091642" at bounding box center [210, 104] width 294 height 16
copy div "+91-9164091642"
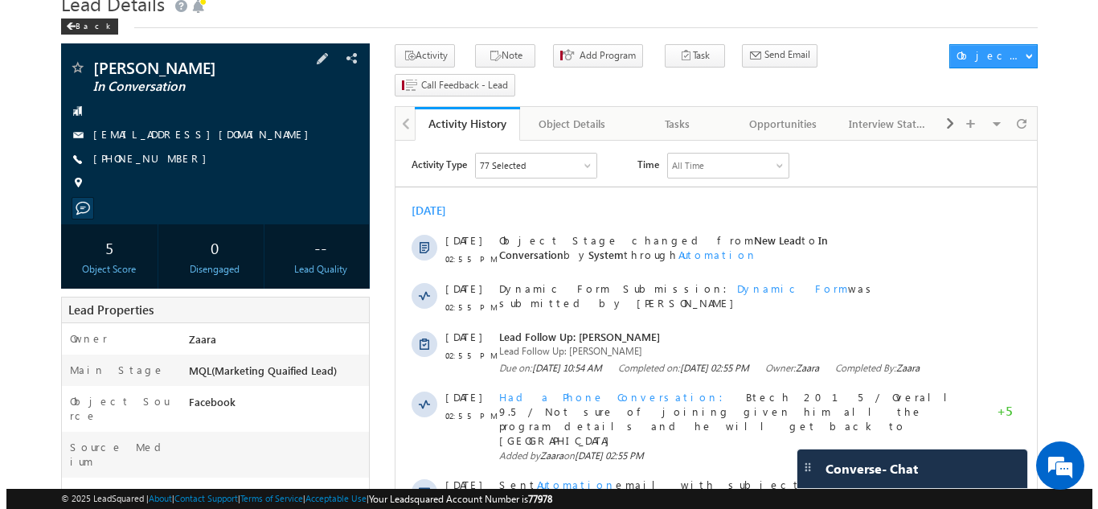
scroll to position [41, 0]
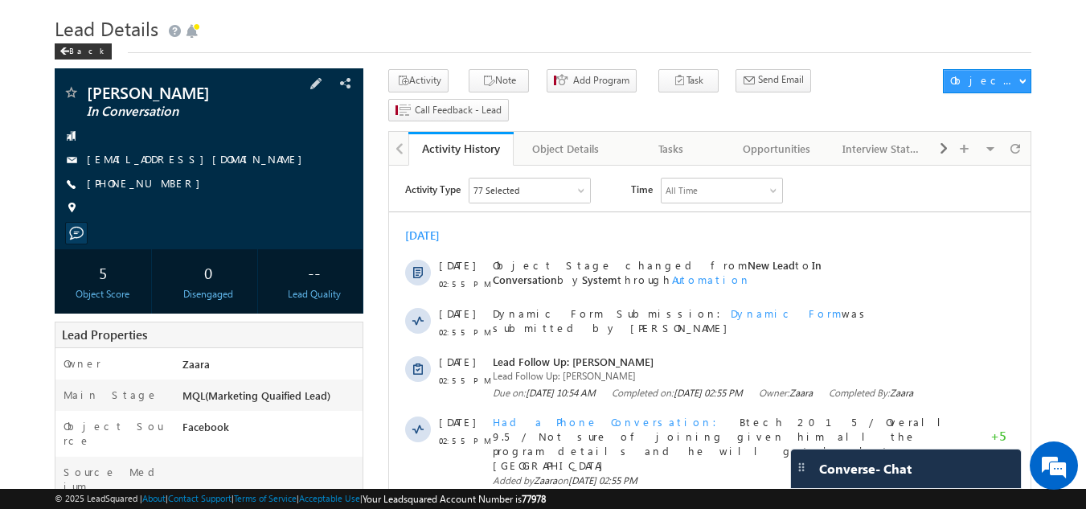
drag, startPoint x: 194, startPoint y: 95, endPoint x: 91, endPoint y: 96, distance: 102.9
click at [91, 96] on span "Karthik Shetty" at bounding box center [182, 92] width 191 height 16
copy span "Karthik Shetty"
drag, startPoint x: 240, startPoint y: 160, endPoint x: 228, endPoint y: 165, distance: 13.0
click at [228, 165] on div "karthikshivanna.94@gmail.com" at bounding box center [210, 160] width 294 height 16
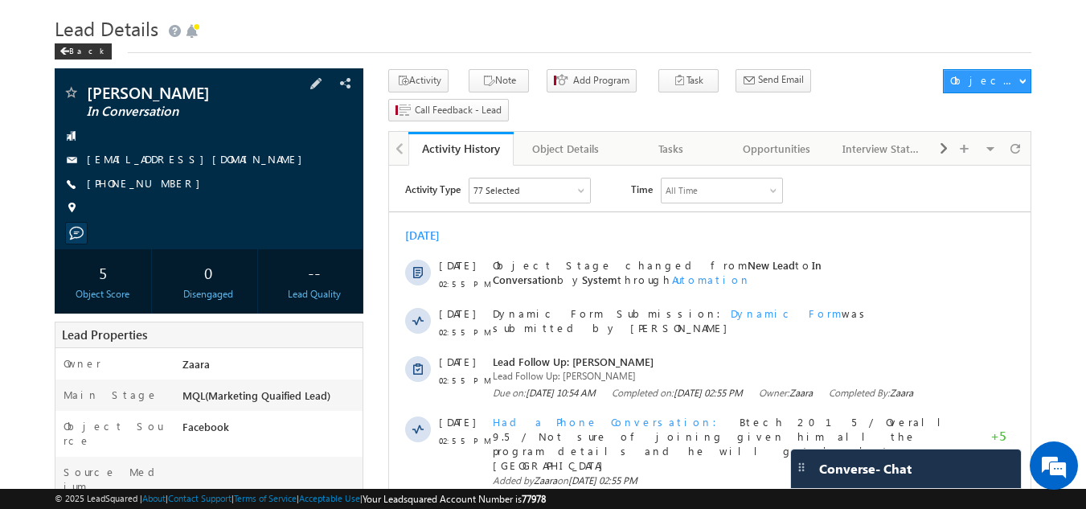
copy div "karthikshivanna.94@gmail.com"
click at [707, 139] on div "Tasks" at bounding box center [671, 148] width 78 height 19
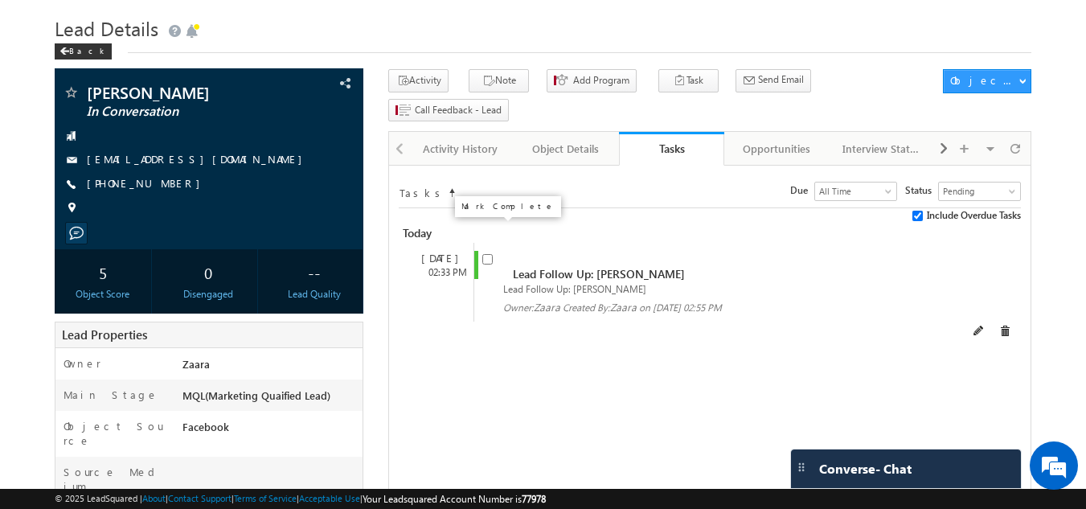
click at [484, 254] on input "checkbox" at bounding box center [487, 259] width 10 height 10
checkbox input "false"
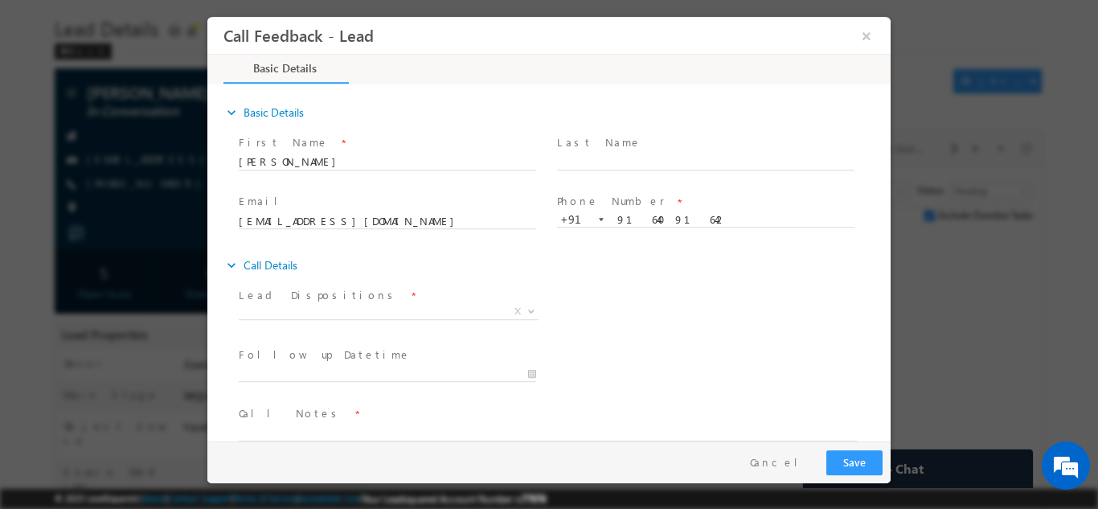
scroll to position [0, 0]
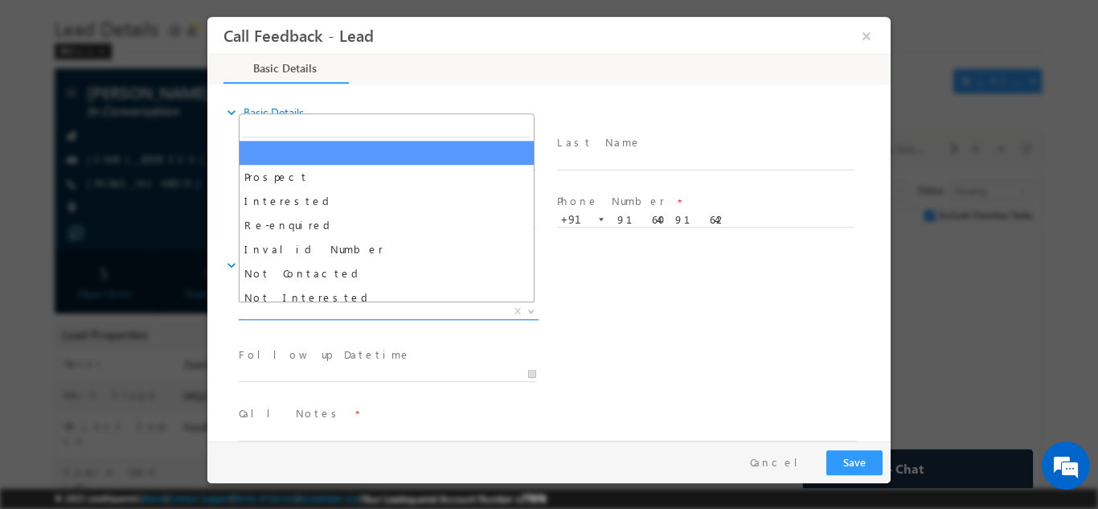
click at [359, 316] on span "X" at bounding box center [389, 311] width 300 height 16
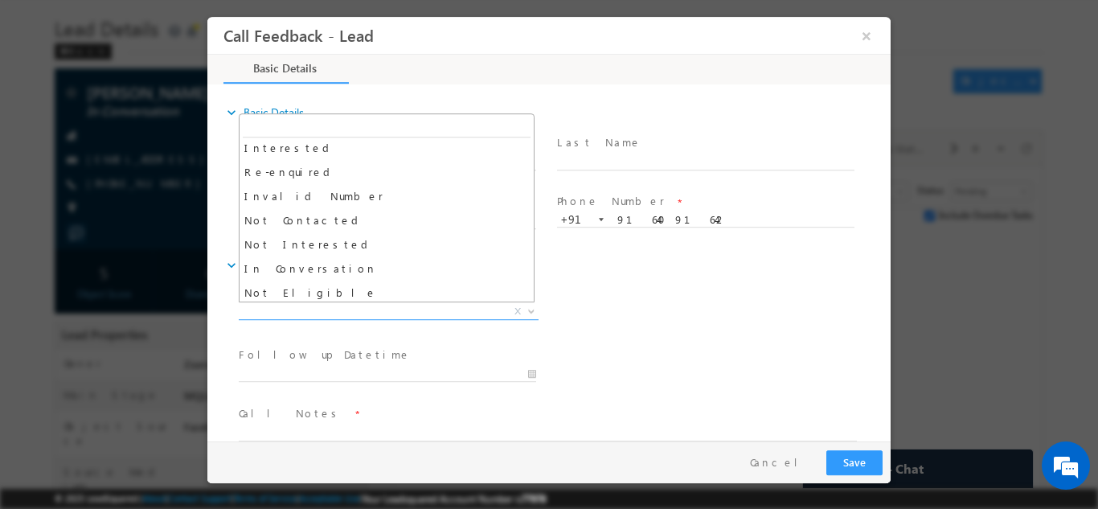
scroll to position [80, 0]
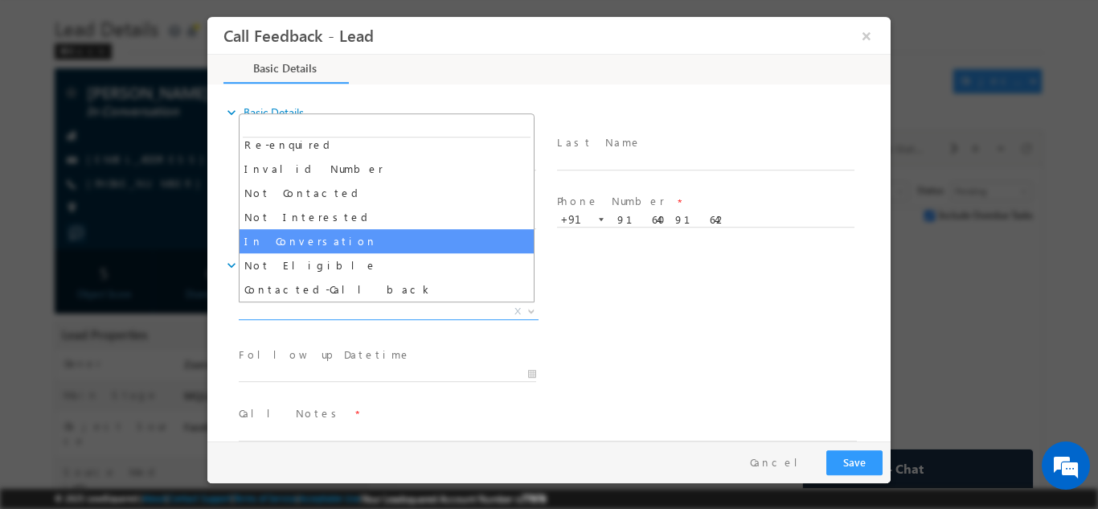
select select "In Conversation"
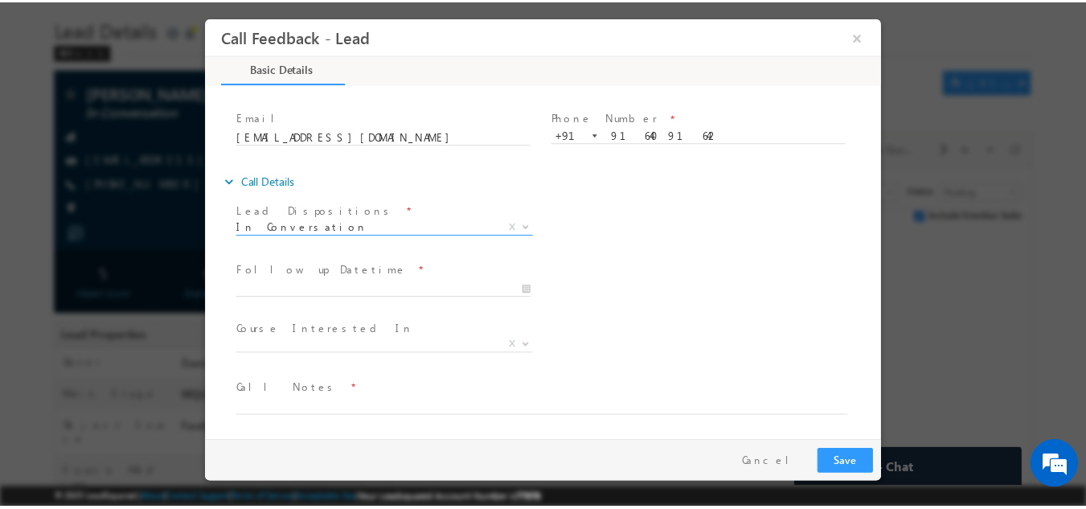
scroll to position [85, 0]
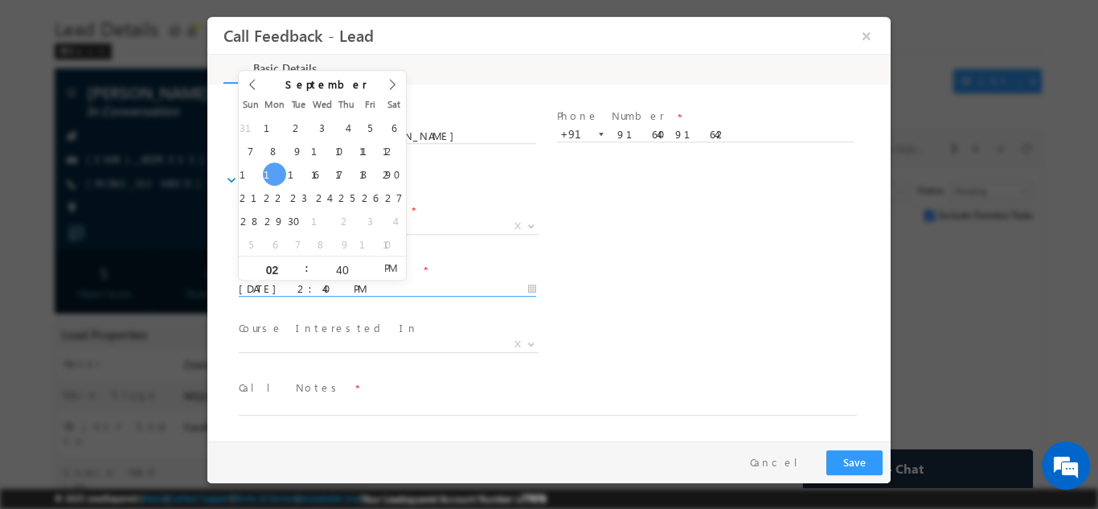
click at [324, 290] on input "15/09/2025 2:40 PM" at bounding box center [388, 289] width 298 height 16
type input "18/09/2025 2:40 PM"
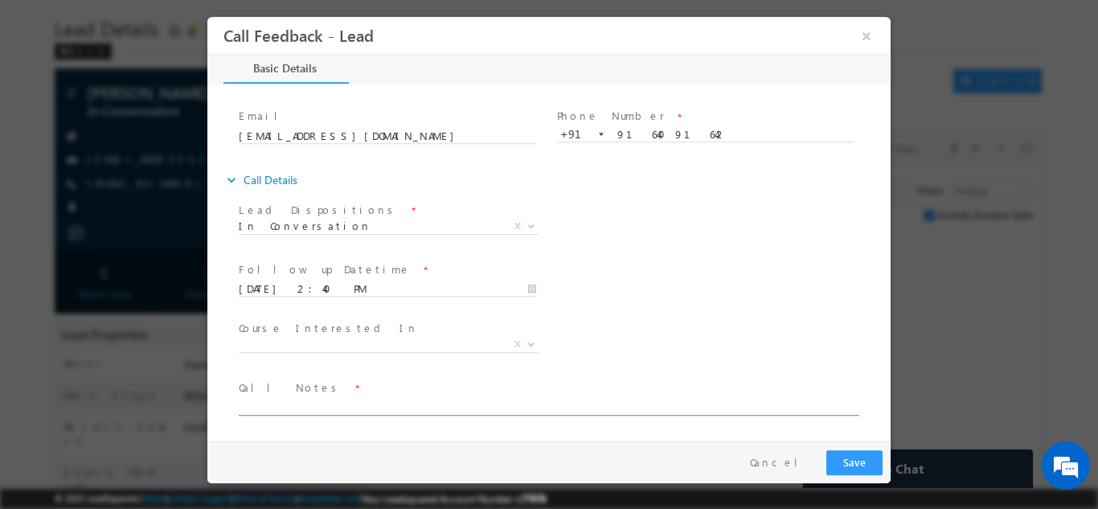
click at [283, 400] on textarea at bounding box center [548, 405] width 618 height 18
type textarea "He need time to decide as not interested in Mtech wants to take up IIT Roorkee …"
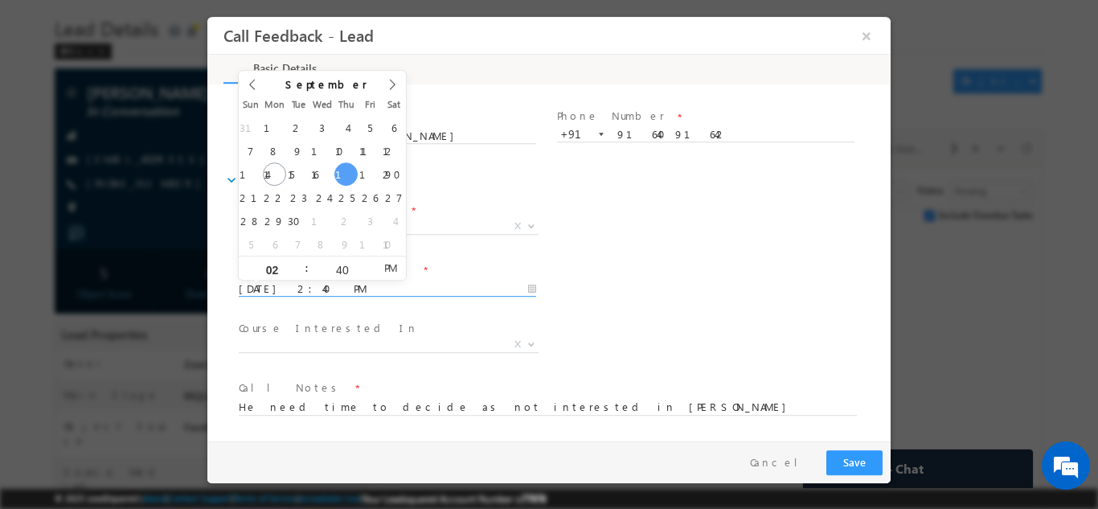
click at [358, 291] on input "18/09/2025 2:40 PM" at bounding box center [388, 289] width 298 height 16
click at [400, 79] on span at bounding box center [392, 89] width 27 height 39
type input "14/10/2025 2:40 PM"
click at [865, 461] on button "Save" at bounding box center [855, 462] width 56 height 25
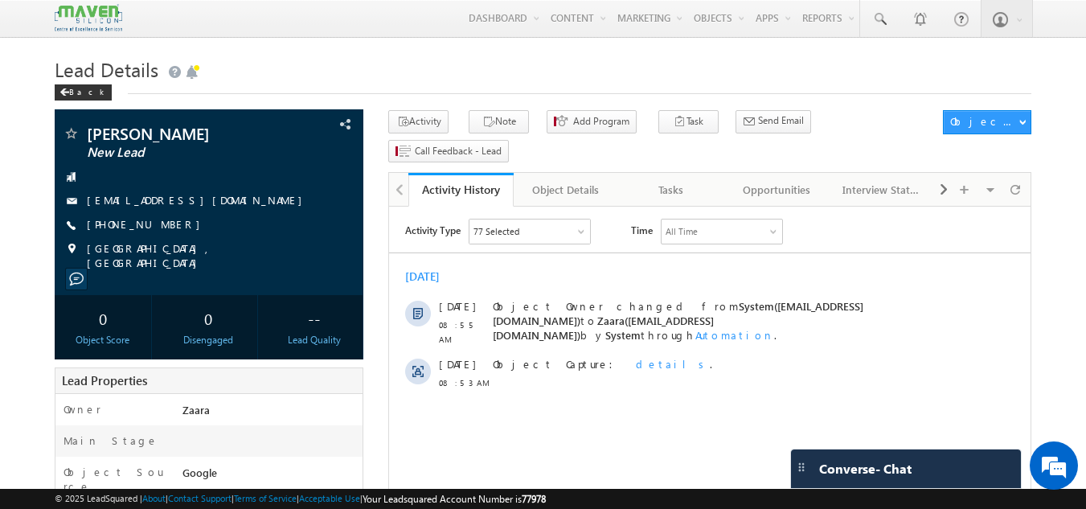
click at [297, 81] on h1 "Lead Details" at bounding box center [544, 67] width 978 height 31
click at [679, 180] on div "Tasks" at bounding box center [671, 189] width 78 height 19
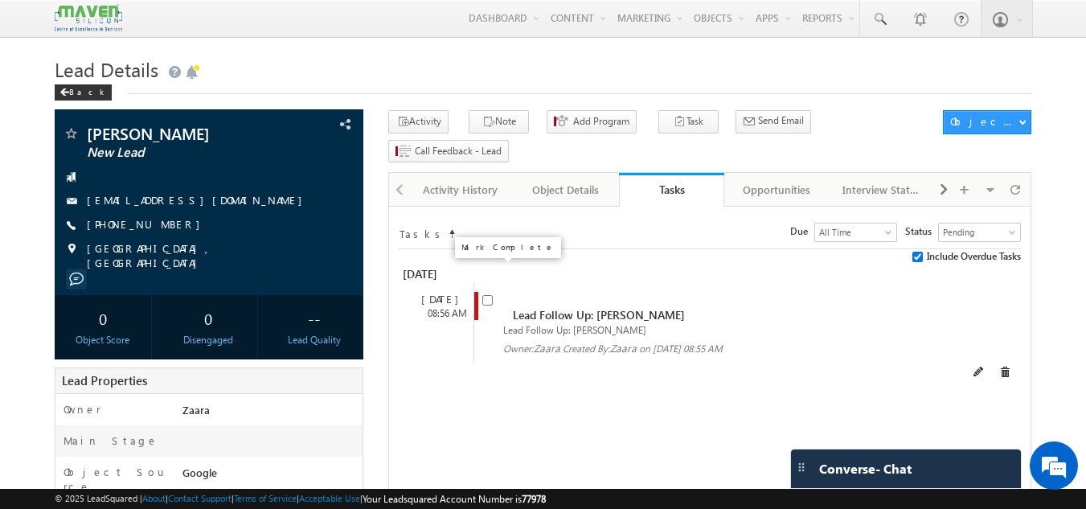
click at [488, 295] on input "checkbox" at bounding box center [487, 300] width 10 height 10
checkbox input "false"
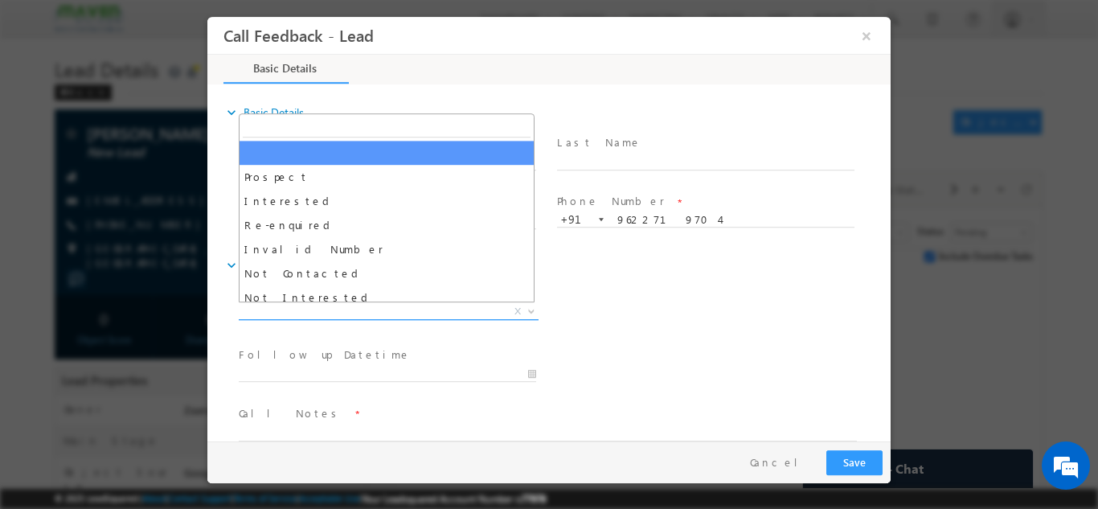
click at [338, 311] on span "X" at bounding box center [389, 311] width 300 height 16
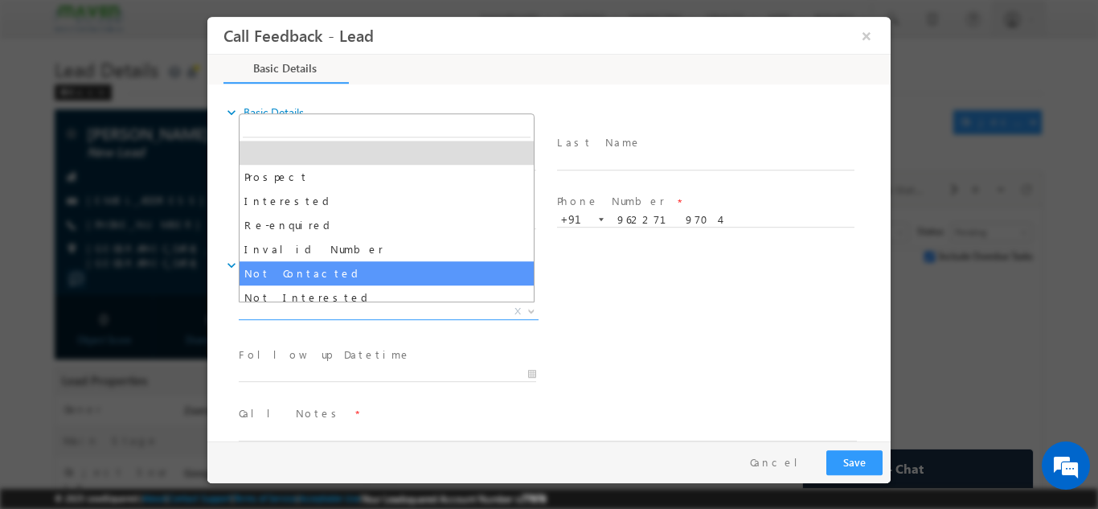
select select "Not Contacted"
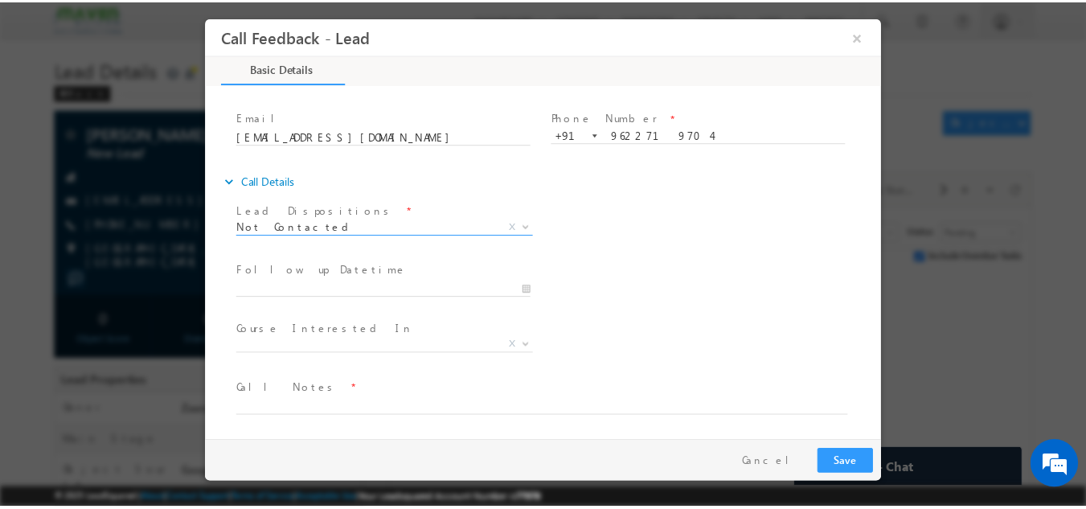
scroll to position [85, 0]
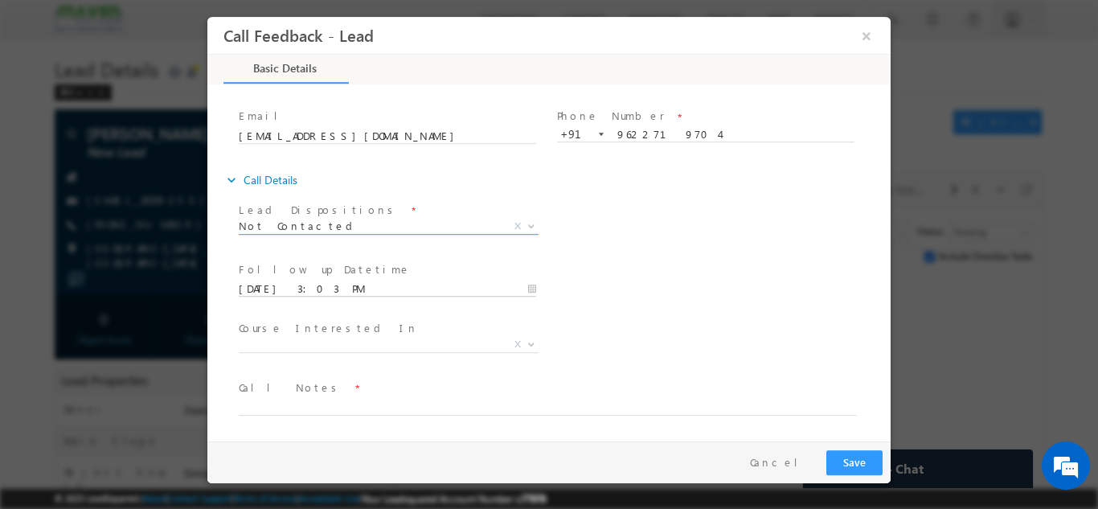
click at [336, 288] on input "[DATE] 3:03 PM" at bounding box center [388, 289] width 298 height 16
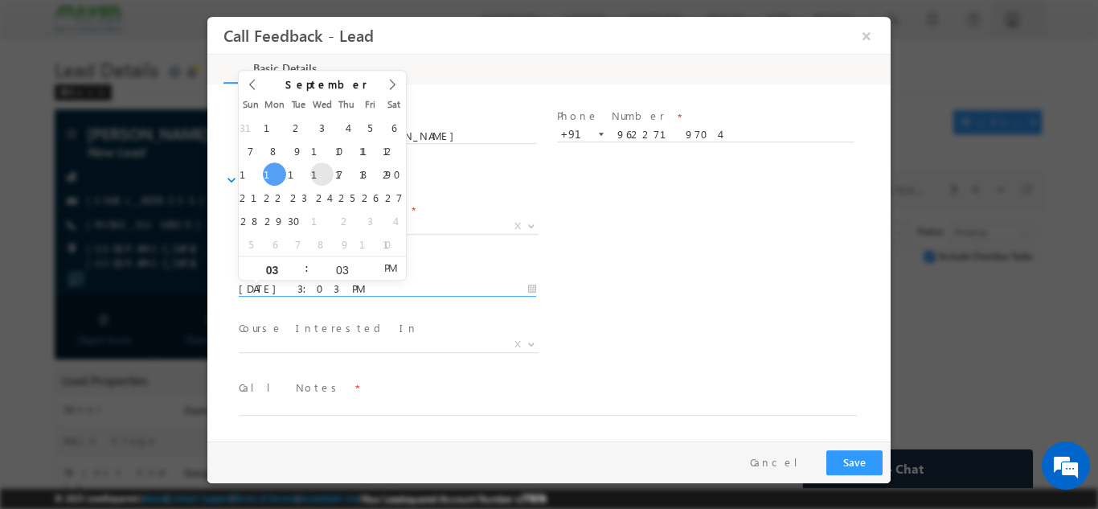
type input "[DATE] 3:03 PM"
click at [626, 269] on div "Follow up Datetime * [DATE] 3:03 PM Program Type * Long Term Short Term X" at bounding box center [563, 287] width 655 height 60
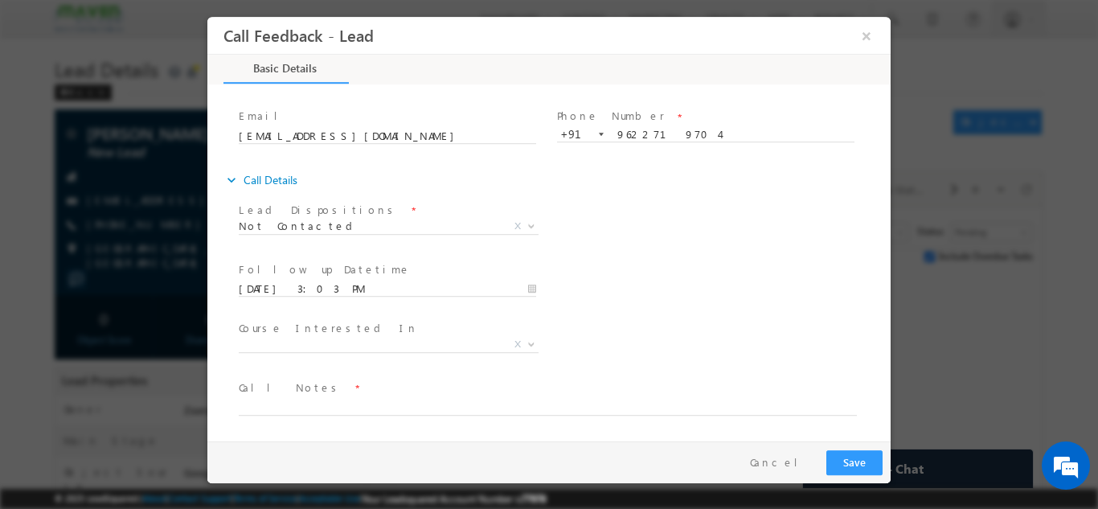
drag, startPoint x: 272, startPoint y: 416, endPoint x: 280, endPoint y: 407, distance: 12.0
click at [273, 416] on span at bounding box center [539, 423] width 601 height 18
click at [280, 407] on textarea at bounding box center [548, 405] width 618 height 18
type textarea "NPU"
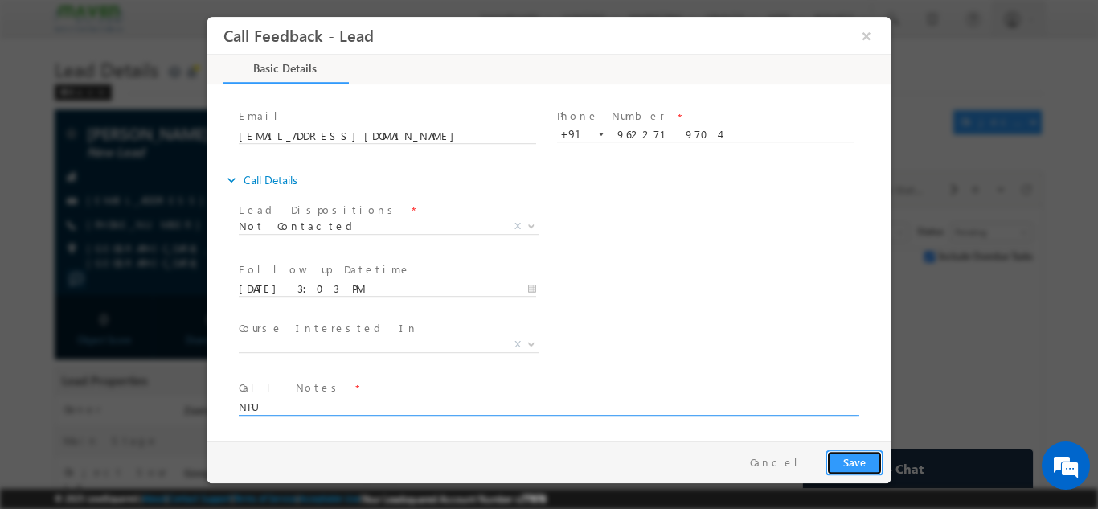
click at [848, 461] on button "Save" at bounding box center [855, 462] width 56 height 25
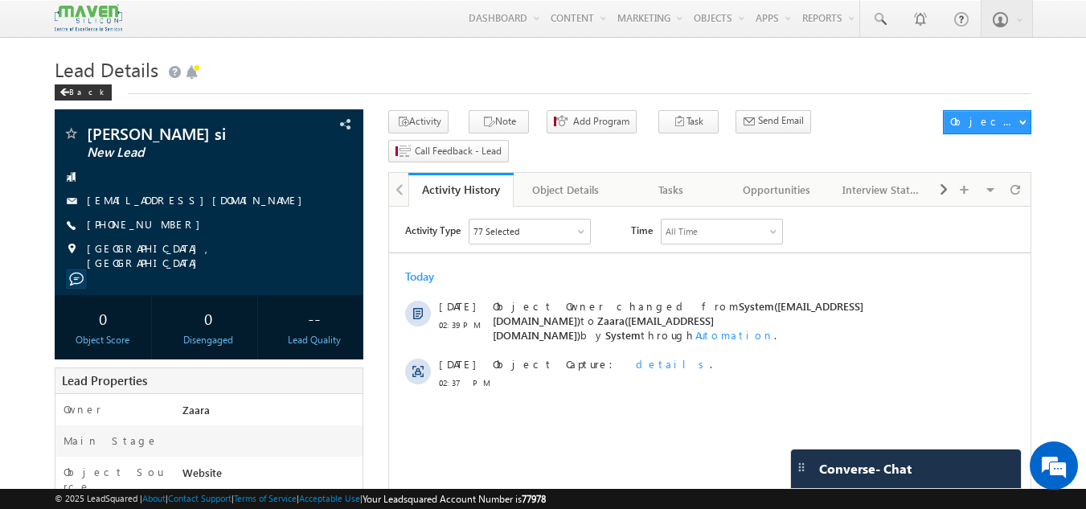
click at [339, 60] on h1 "Lead Details" at bounding box center [544, 67] width 978 height 31
click at [112, 197] on link "[EMAIL_ADDRESS][DOMAIN_NAME]" at bounding box center [199, 200] width 224 height 14
click at [683, 180] on div "Tasks" at bounding box center [671, 189] width 78 height 19
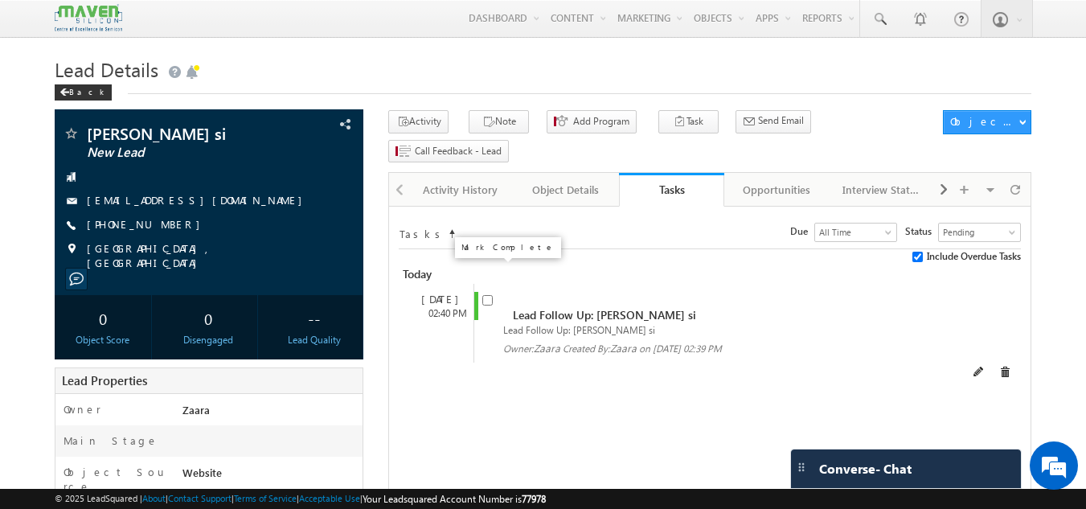
click at [482, 295] on input "checkbox" at bounding box center [487, 300] width 10 height 10
checkbox input "false"
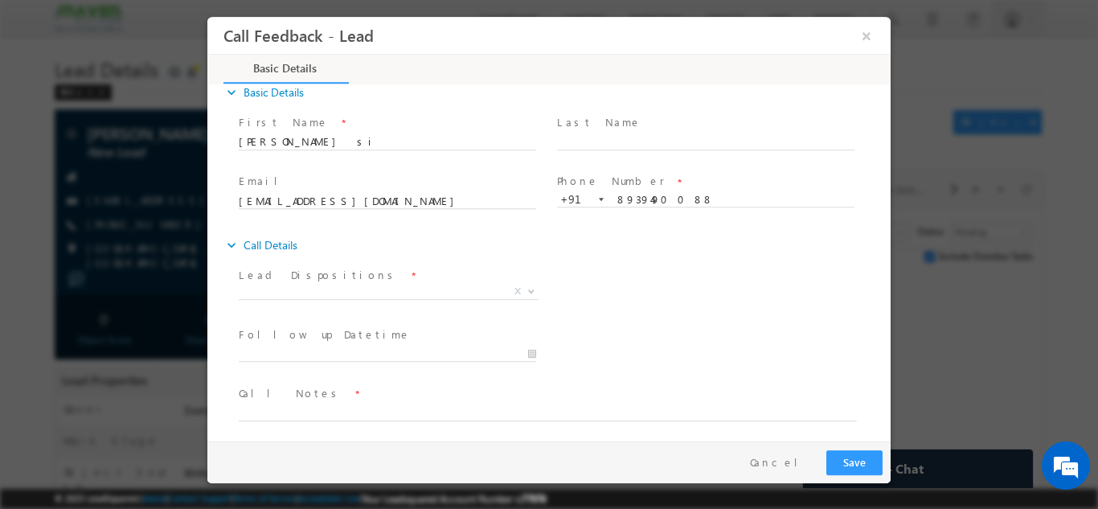
scroll to position [26, 0]
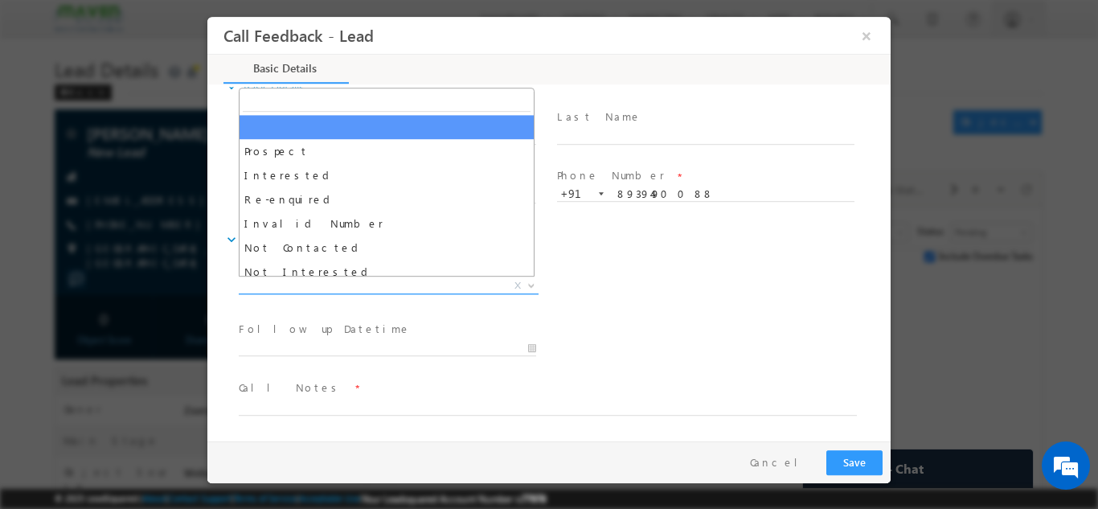
click at [285, 287] on span "X" at bounding box center [389, 285] width 300 height 16
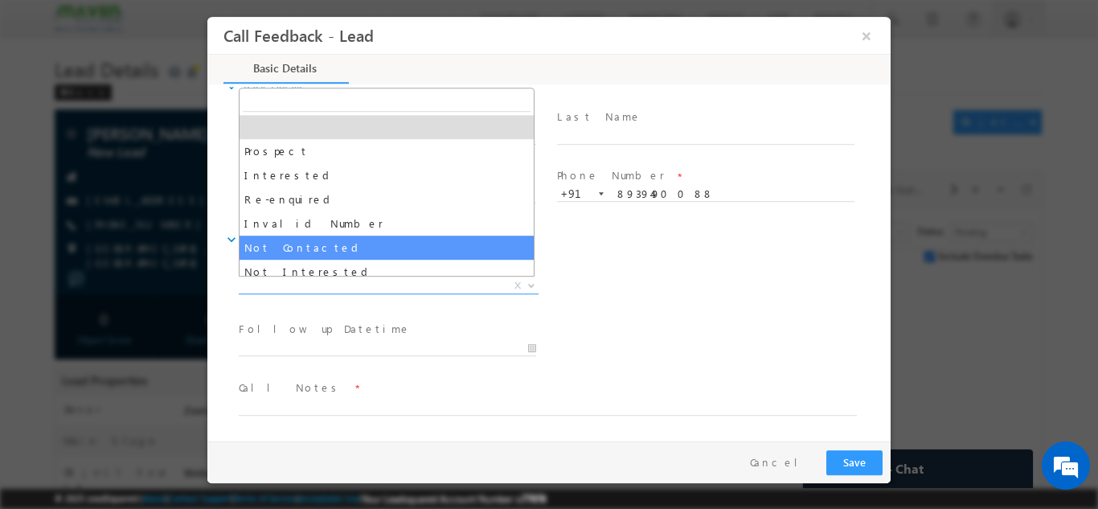
select select "Not Contacted"
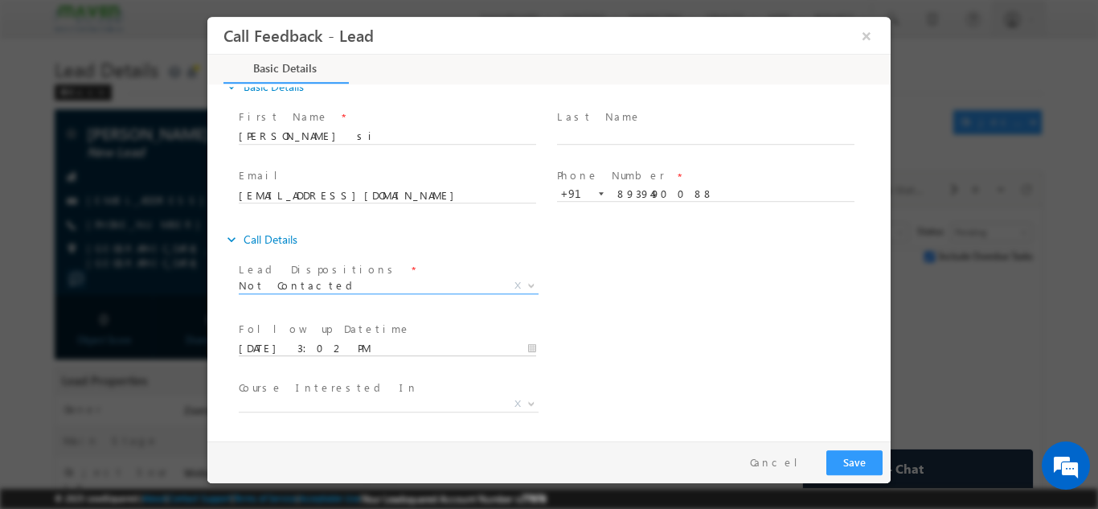
click at [295, 347] on input "15/09/2025 3:02 PM" at bounding box center [388, 348] width 298 height 16
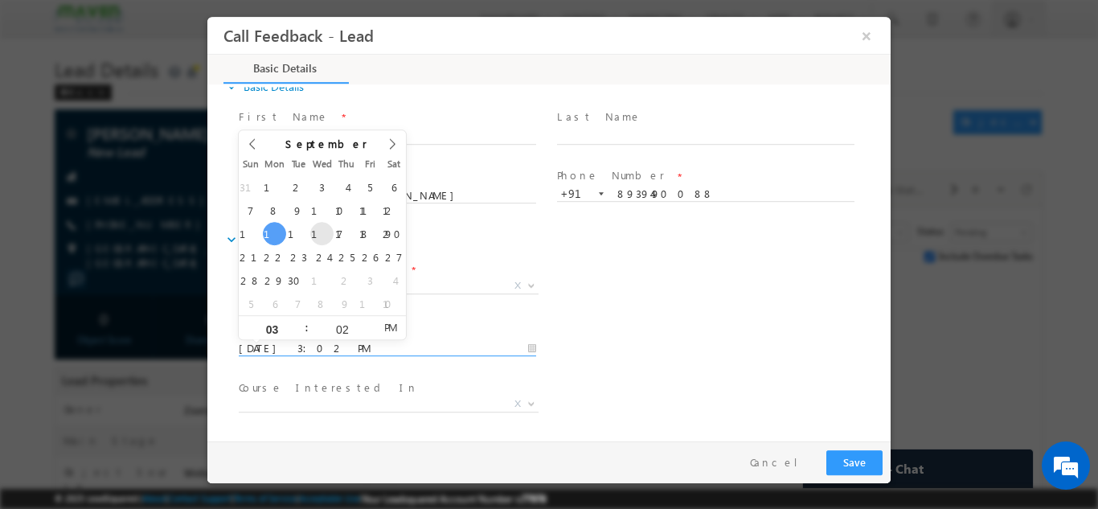
type input "17/09/2025 3:02 PM"
click at [652, 315] on div "Lead Dispositions * Prospect Interested Re-enquired Invalid Number Not Contacte…" at bounding box center [563, 287] width 655 height 60
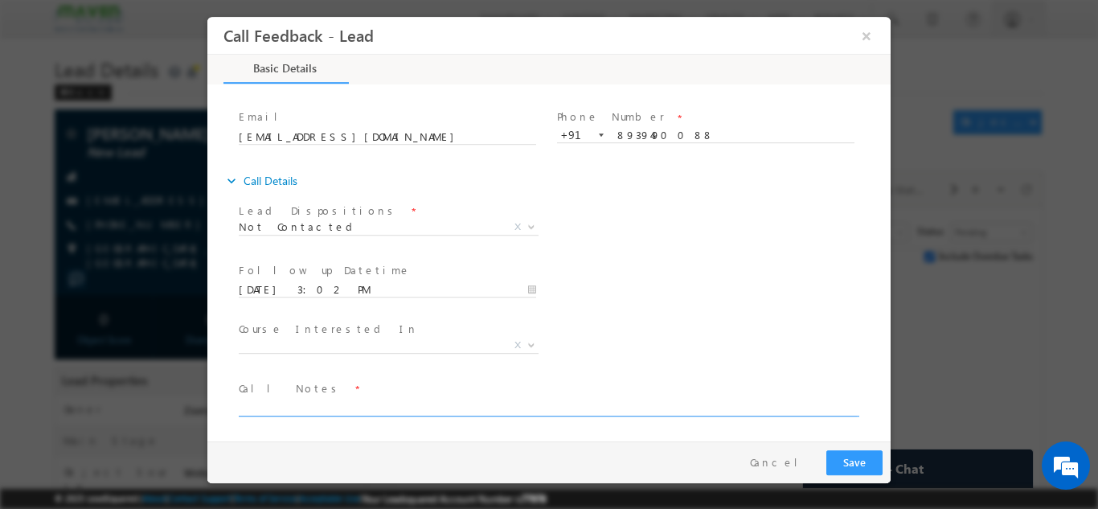
scroll to position [85, 0]
click at [314, 400] on textarea at bounding box center [548, 405] width 618 height 18
type textarea "NPU"
click at [860, 466] on button "Save" at bounding box center [855, 462] width 56 height 25
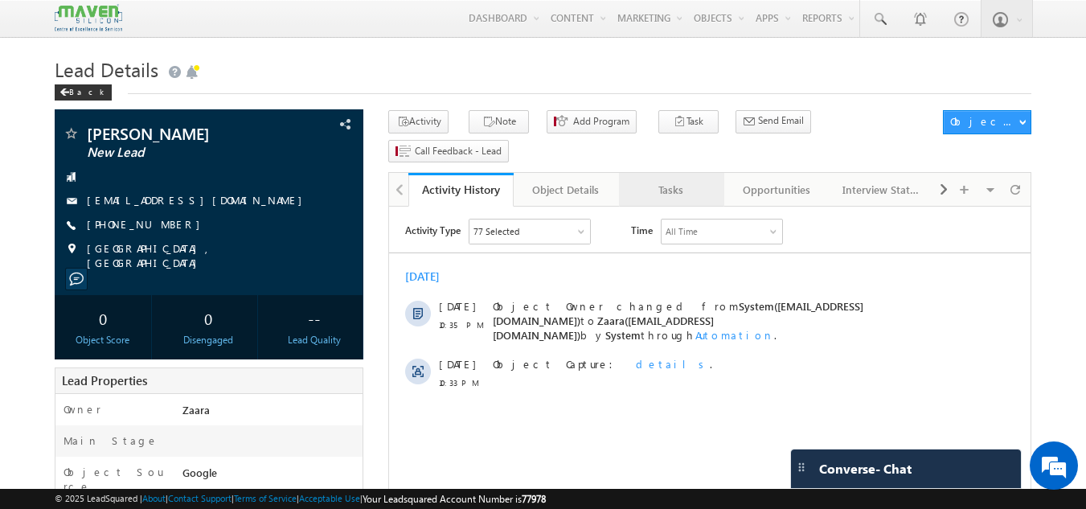
click at [666, 180] on div "Tasks" at bounding box center [671, 189] width 78 height 19
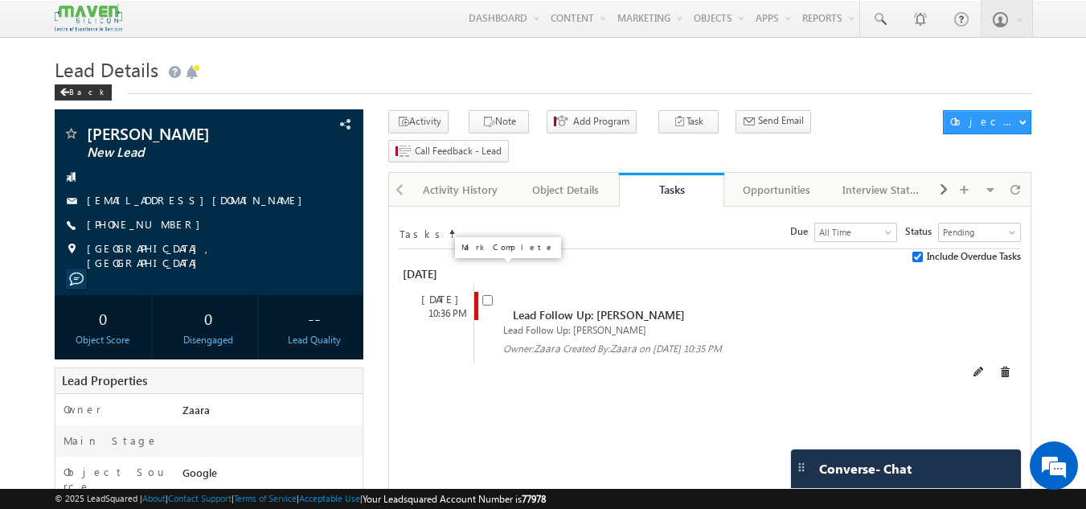
click at [486, 295] on input "checkbox" at bounding box center [487, 300] width 10 height 10
checkbox input "false"
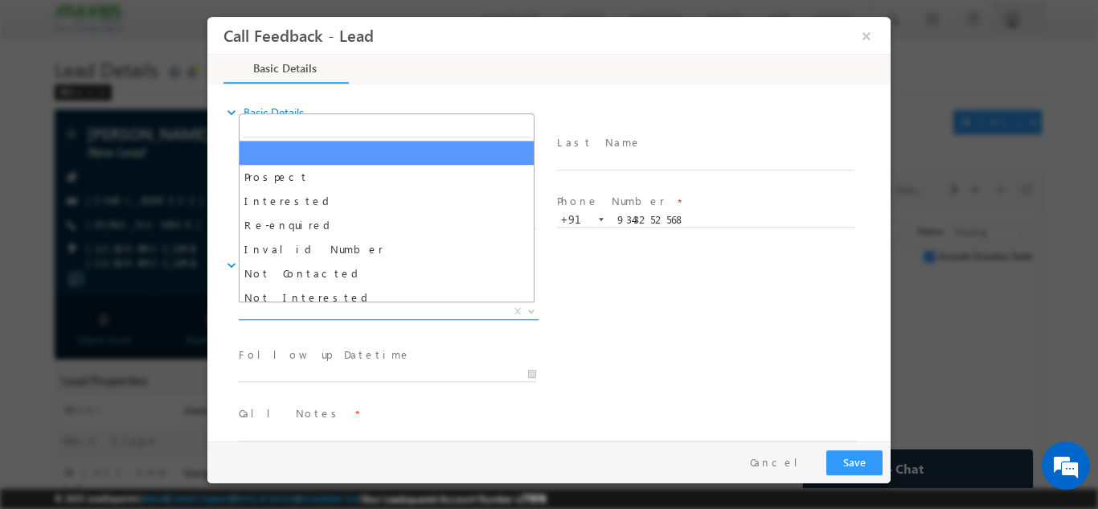
click at [354, 307] on span "X" at bounding box center [389, 311] width 300 height 16
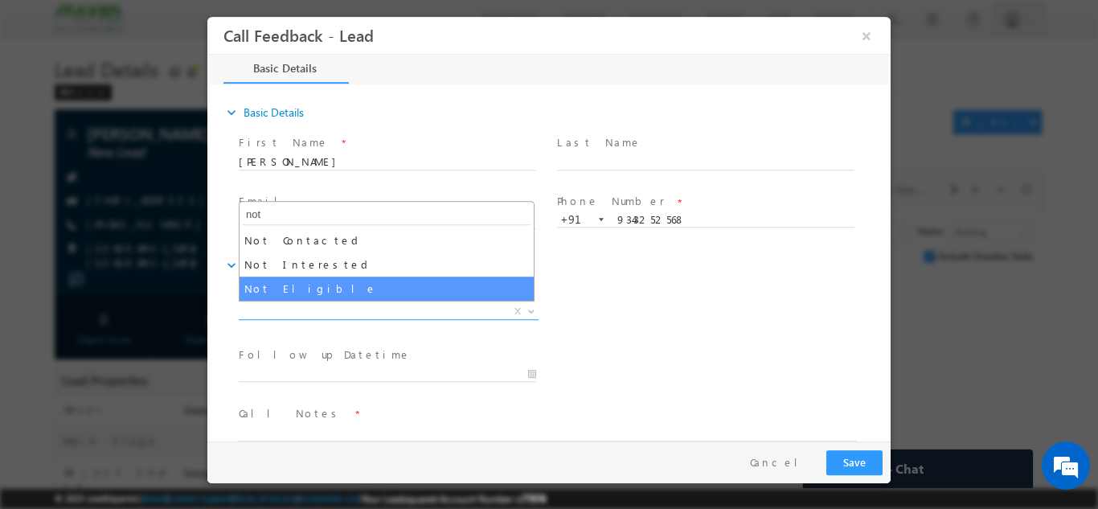
type input "not"
select select "Not Eligible"
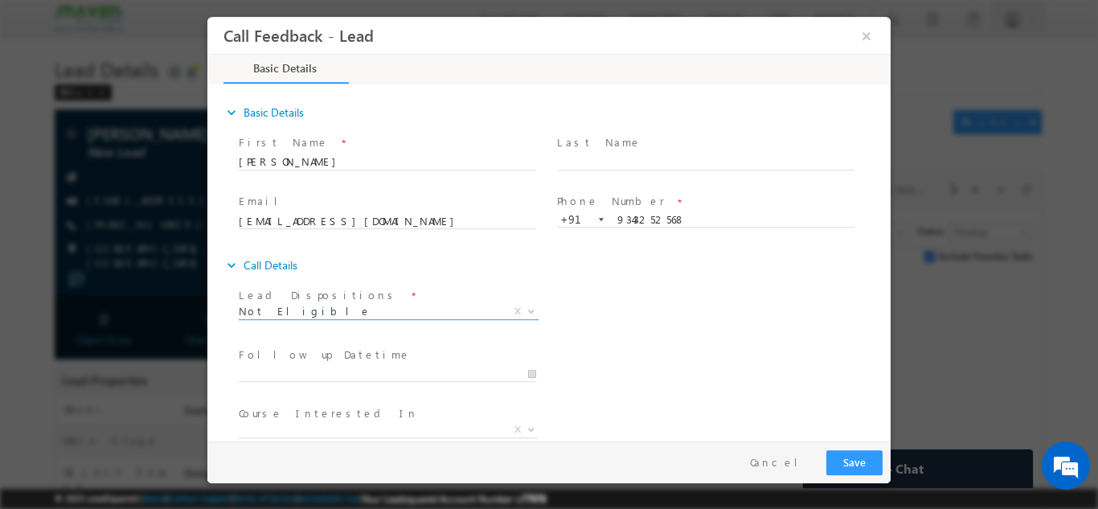
scroll to position [85, 0]
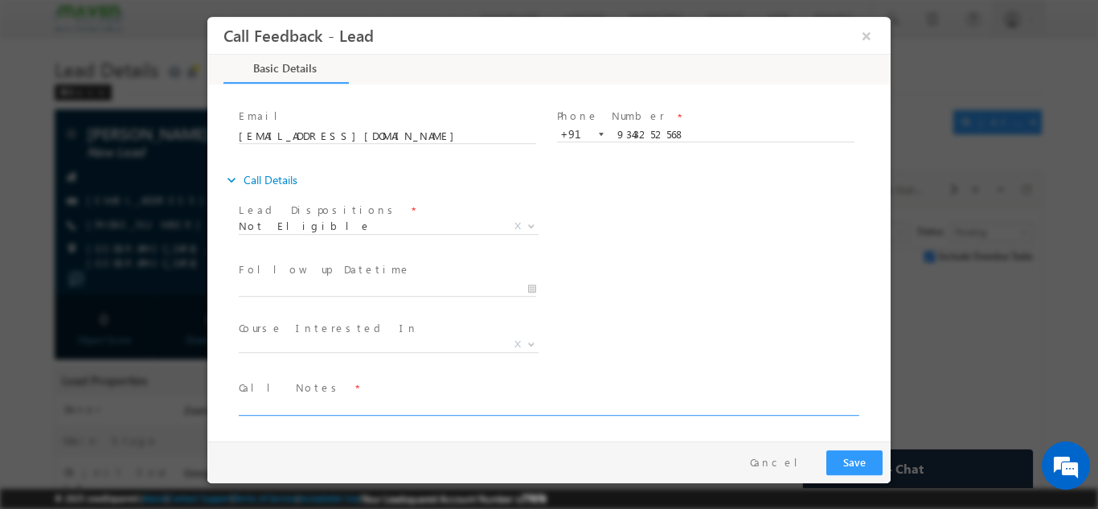
click at [319, 404] on textarea at bounding box center [548, 405] width 618 height 18
type textarea "Not educated"
click at [848, 456] on button "Save" at bounding box center [855, 462] width 56 height 25
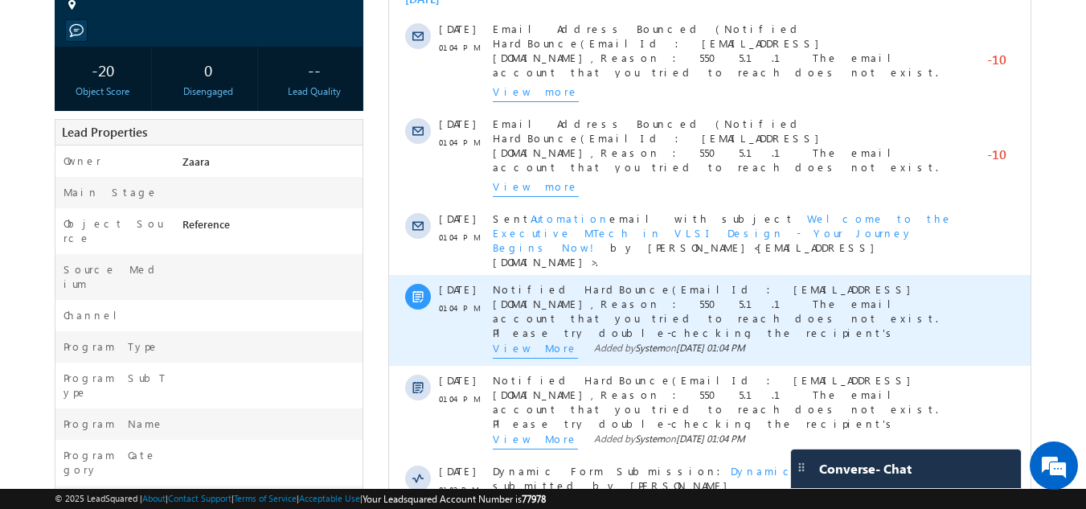
scroll to position [110, 0]
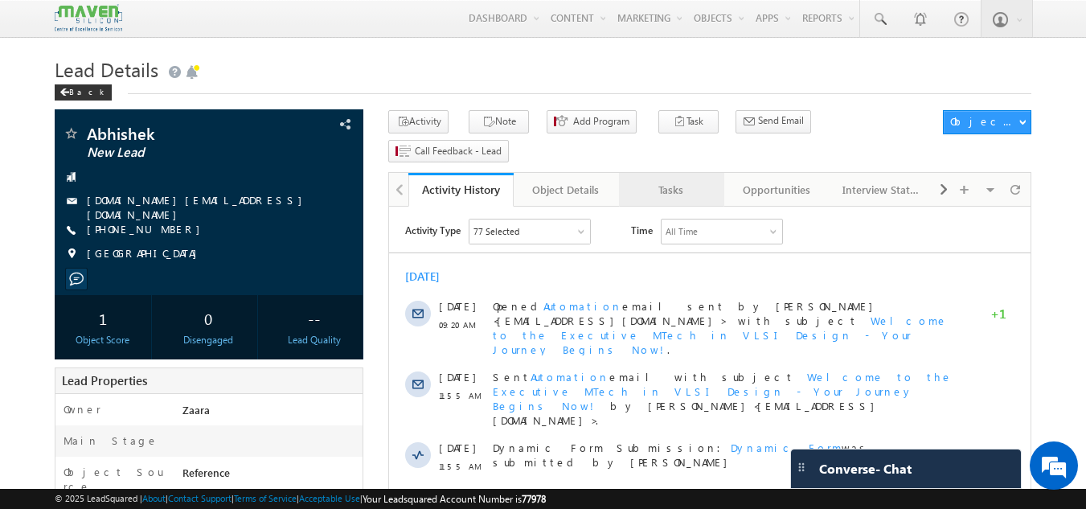
click at [663, 180] on div "Tasks" at bounding box center [671, 189] width 78 height 19
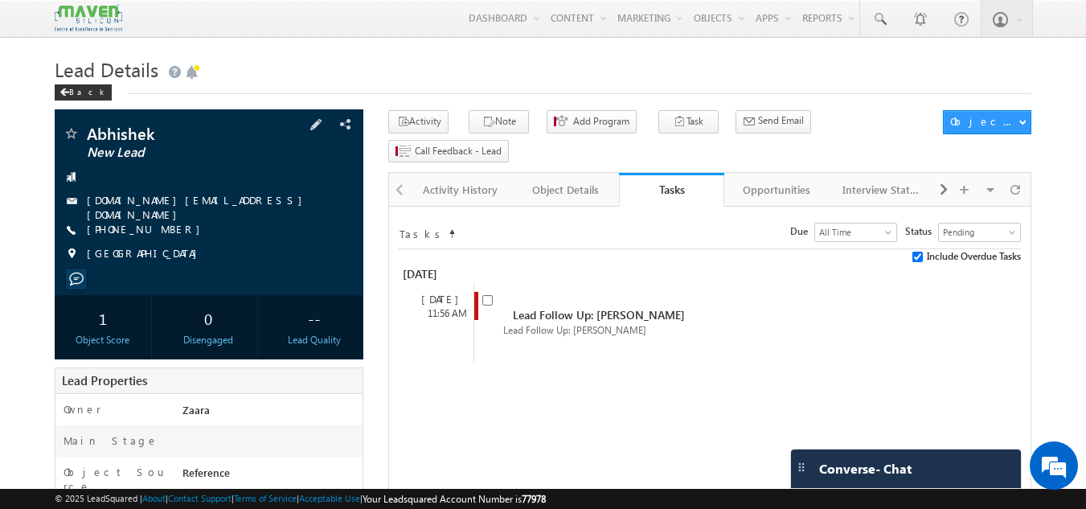
click at [162, 224] on div "+91-8340229967" at bounding box center [210, 230] width 294 height 16
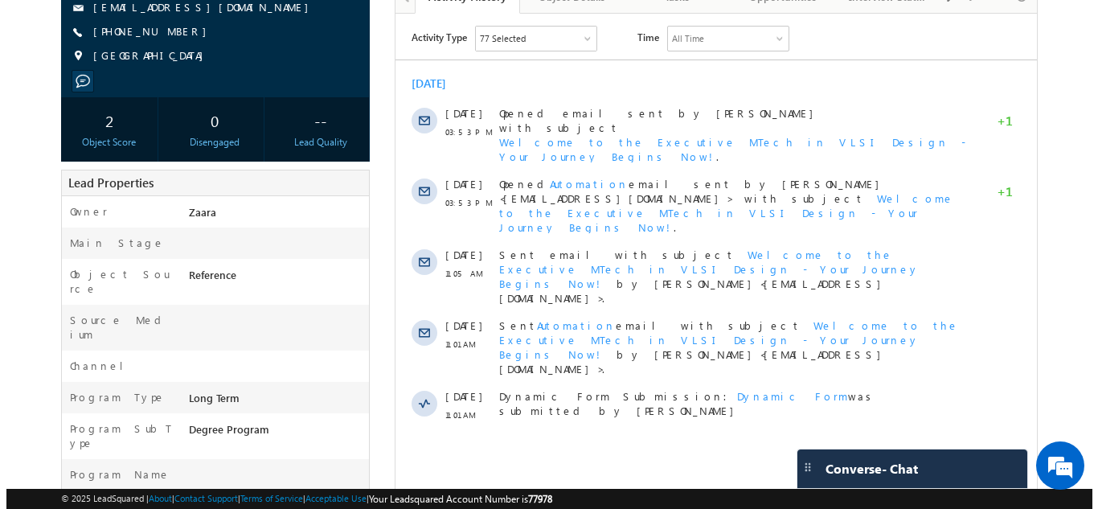
scroll to position [75, 0]
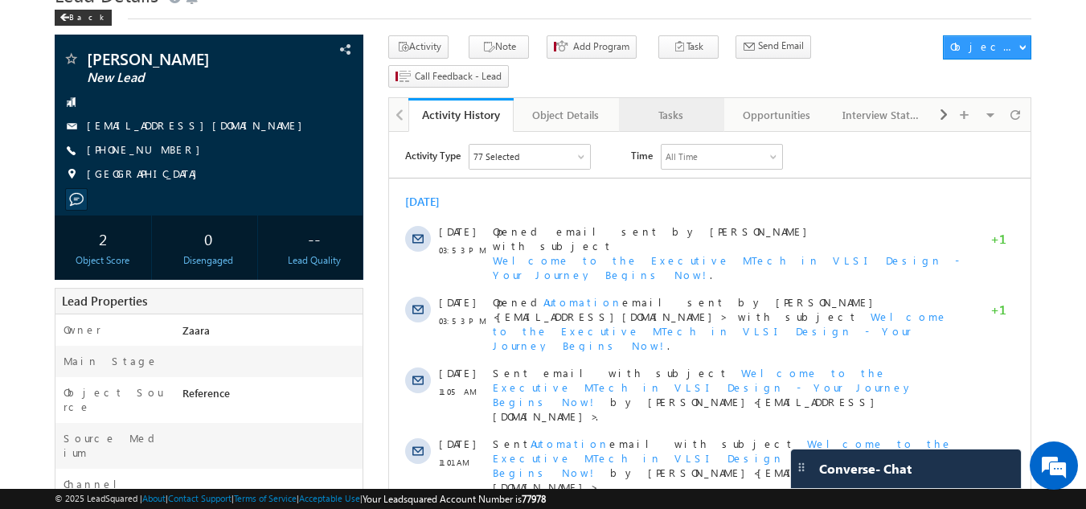
click at [665, 105] on div "Tasks" at bounding box center [671, 114] width 78 height 19
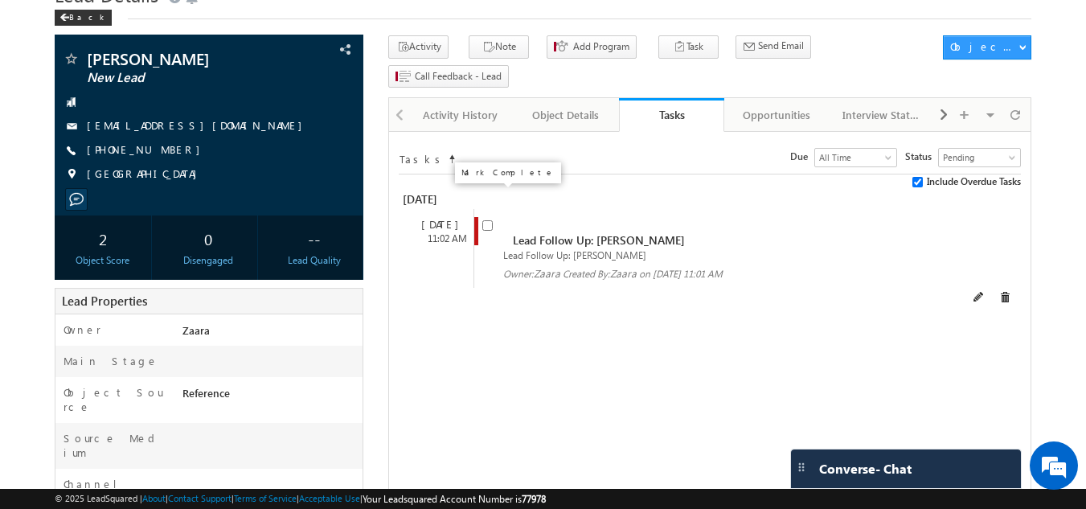
click at [487, 220] on input "checkbox" at bounding box center [487, 225] width 10 height 10
checkbox input "false"
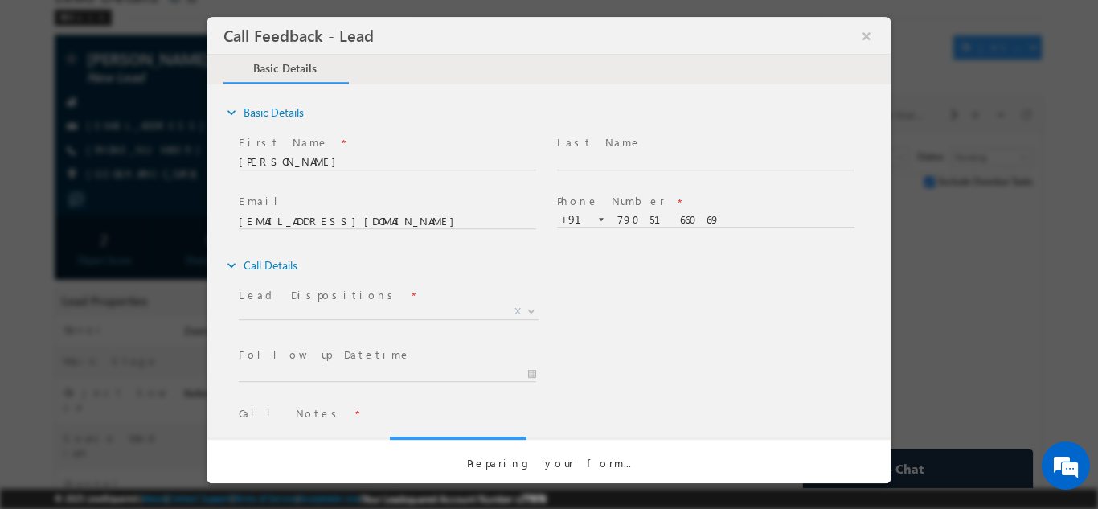
scroll to position [0, 0]
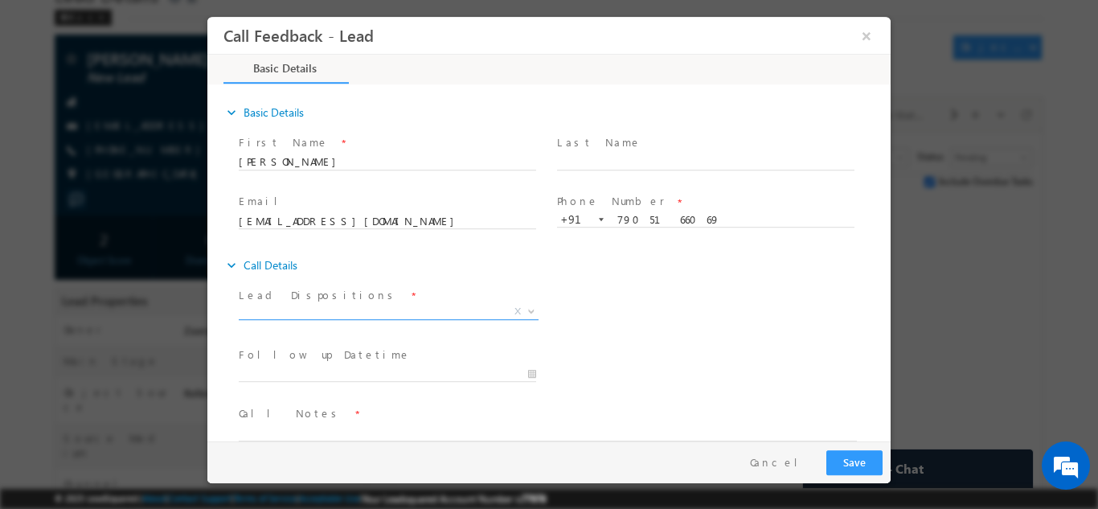
click at [298, 310] on span "X" at bounding box center [389, 311] width 300 height 16
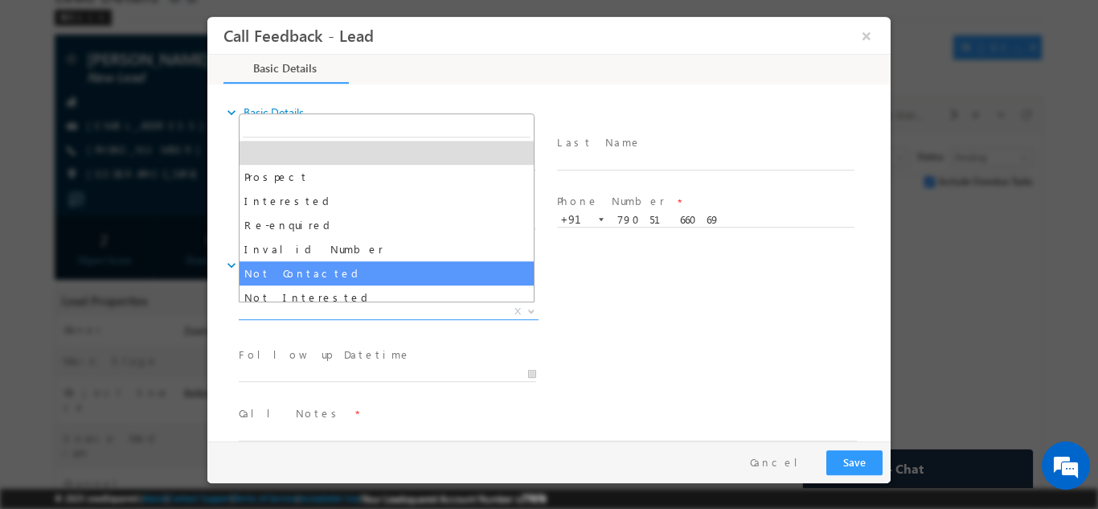
select select "Not Contacted"
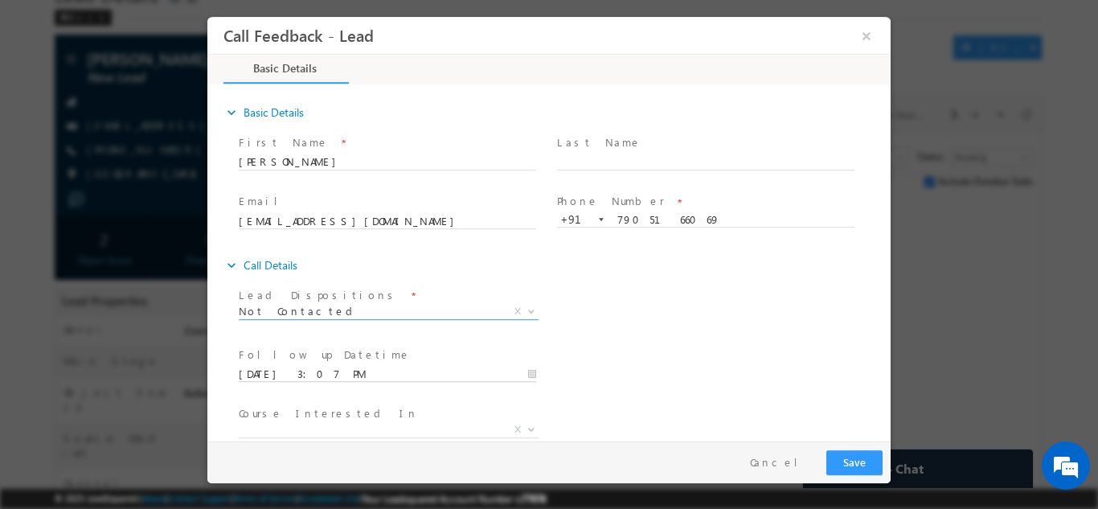
click at [304, 372] on input "15/09/2025 3:07 PM" at bounding box center [388, 374] width 298 height 16
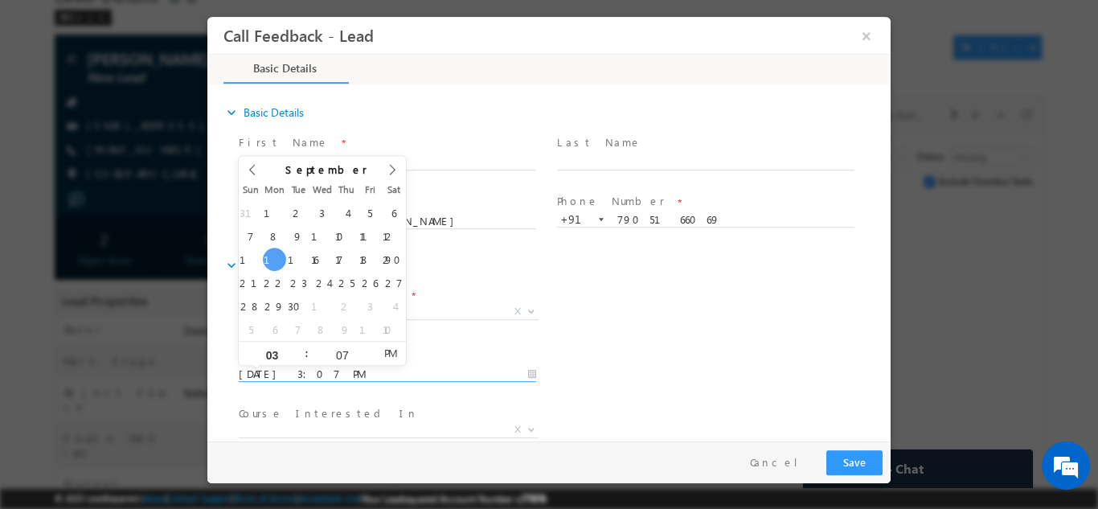
click at [333, 266] on div "31 1 2 3 4 5 6 7 8 9 10 11 12 13 14 15 16 17 18 19 20 21 22 23 24 25 26 27 28 2…" at bounding box center [322, 270] width 167 height 140
type input "18/09/2025 3:07 PM"
click at [725, 371] on div "Follow up Datetime * 18/09/2025 3:07 PM Program Type * Long Term Short Term X" at bounding box center [563, 373] width 655 height 60
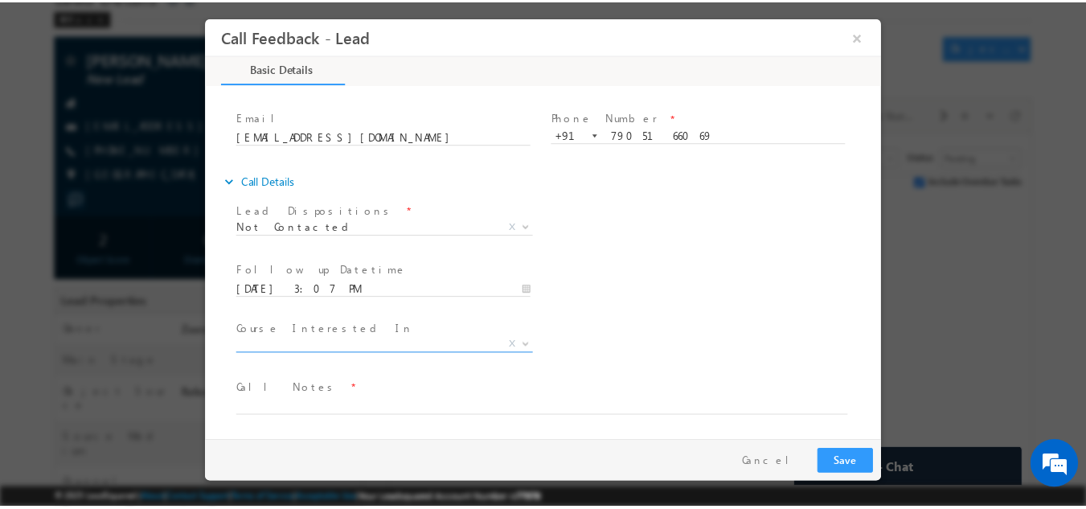
scroll to position [85, 0]
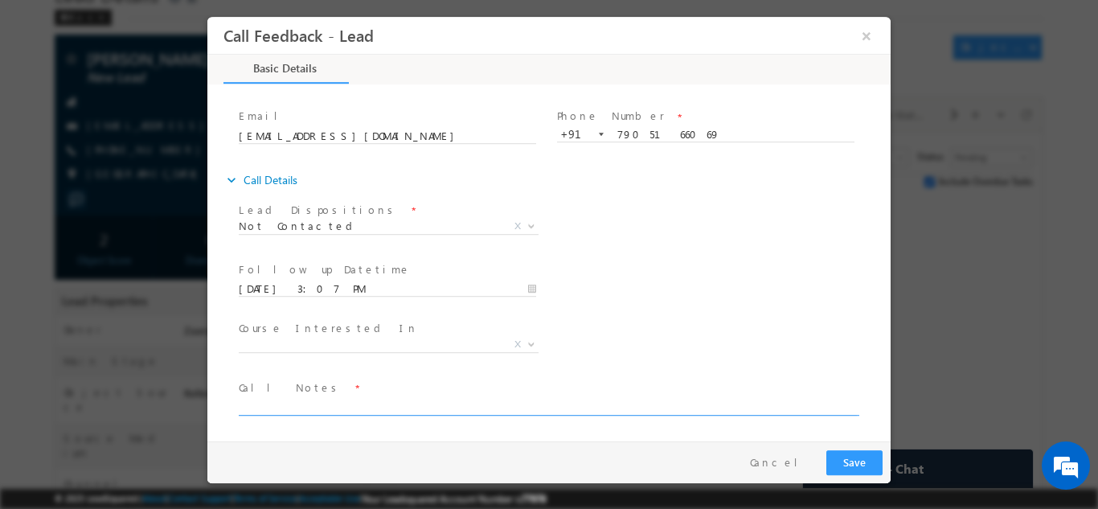
click at [304, 408] on textarea at bounding box center [548, 405] width 618 height 18
click at [376, 406] on textarea "Called him multiple times butno respomse" at bounding box center [548, 405] width 618 height 18
type textarea "Called him multiple times but no response"
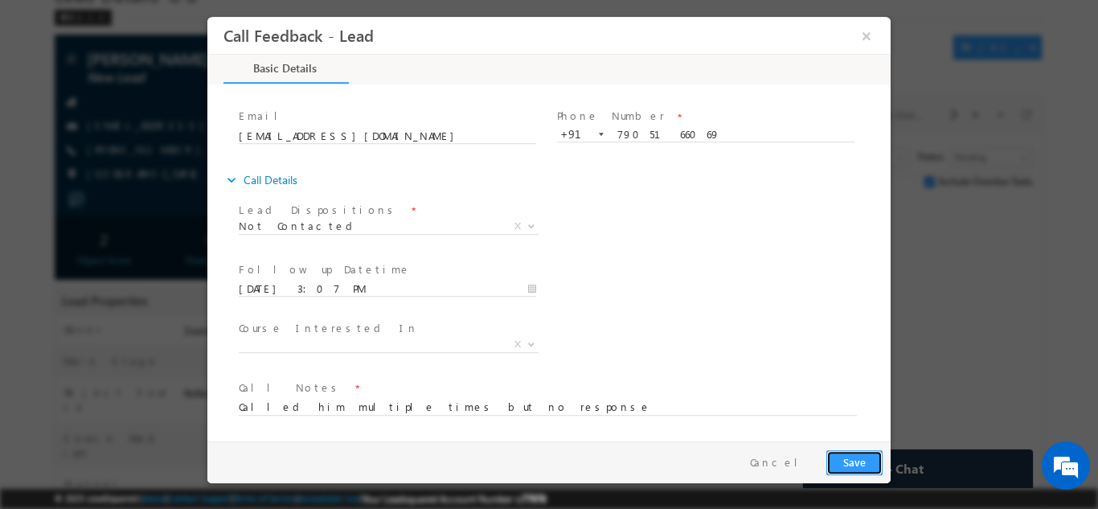
click at [868, 458] on button "Save" at bounding box center [855, 462] width 56 height 25
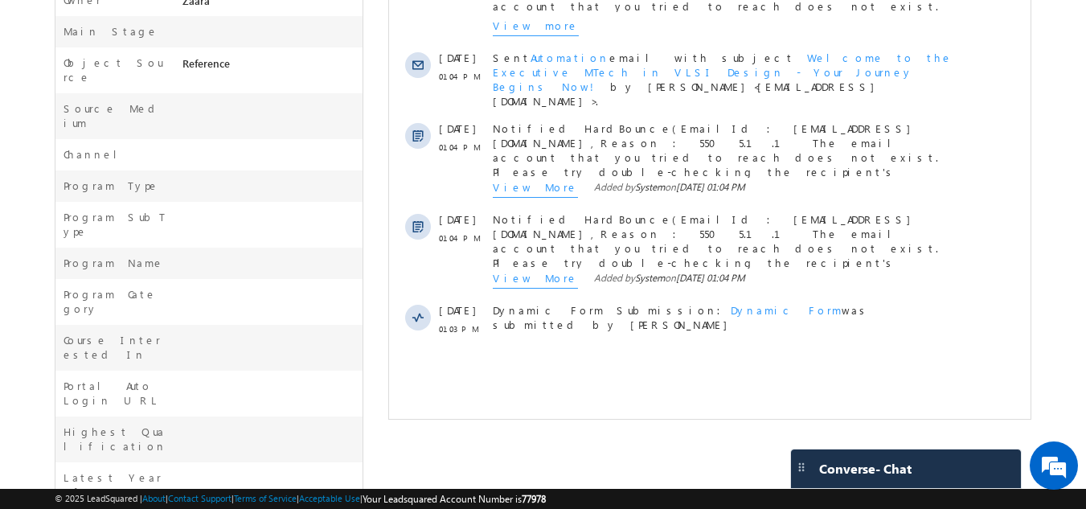
scroll to position [191, 0]
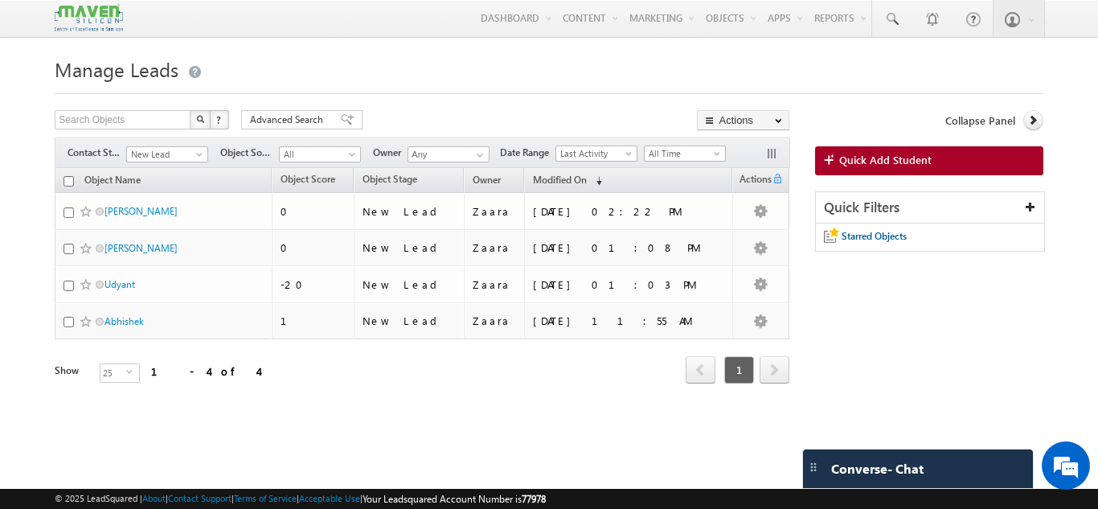
click at [440, 391] on div "Object Name Object Score Object Stage Owner Modified On" at bounding box center [422, 288] width 735 height 240
click at [876, 165] on span "Quick Add Student" at bounding box center [886, 160] width 92 height 14
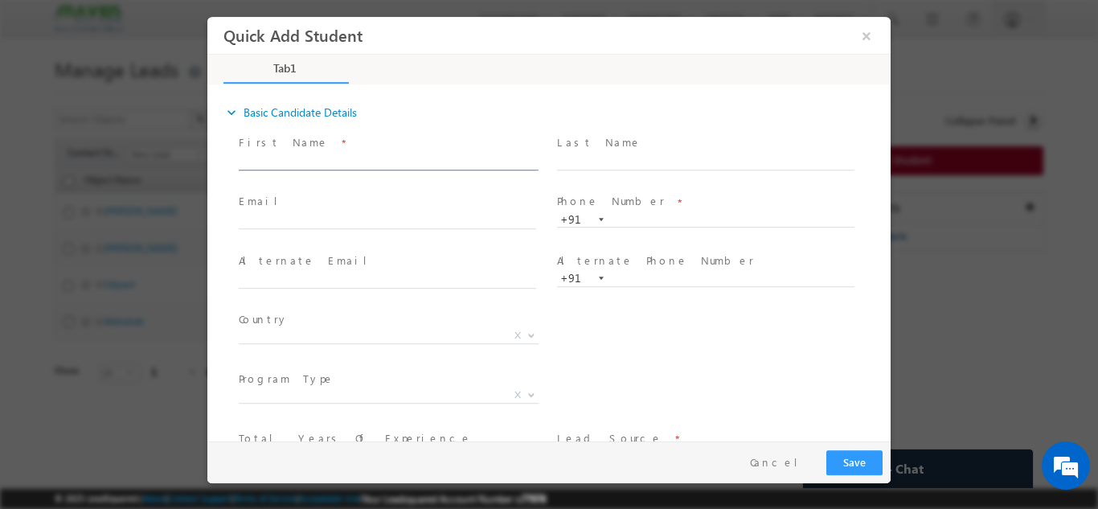
click at [335, 162] on input "text" at bounding box center [388, 162] width 298 height 16
type input "Saswat"
click at [634, 222] on input "text" at bounding box center [706, 219] width 298 height 16
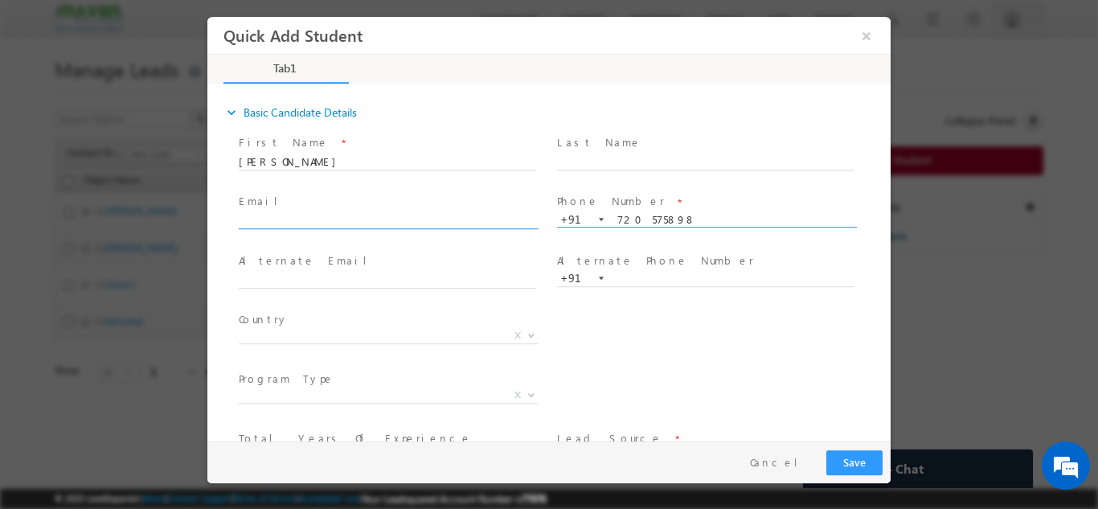
click at [369, 218] on input "text" at bounding box center [388, 221] width 298 height 16
click at [647, 224] on input "720575898" at bounding box center [706, 219] width 298 height 16
click at [647, 216] on input "720575898" at bounding box center [706, 219] width 298 height 16
type input "7205754898"
click at [357, 216] on input "text" at bounding box center [388, 221] width 298 height 16
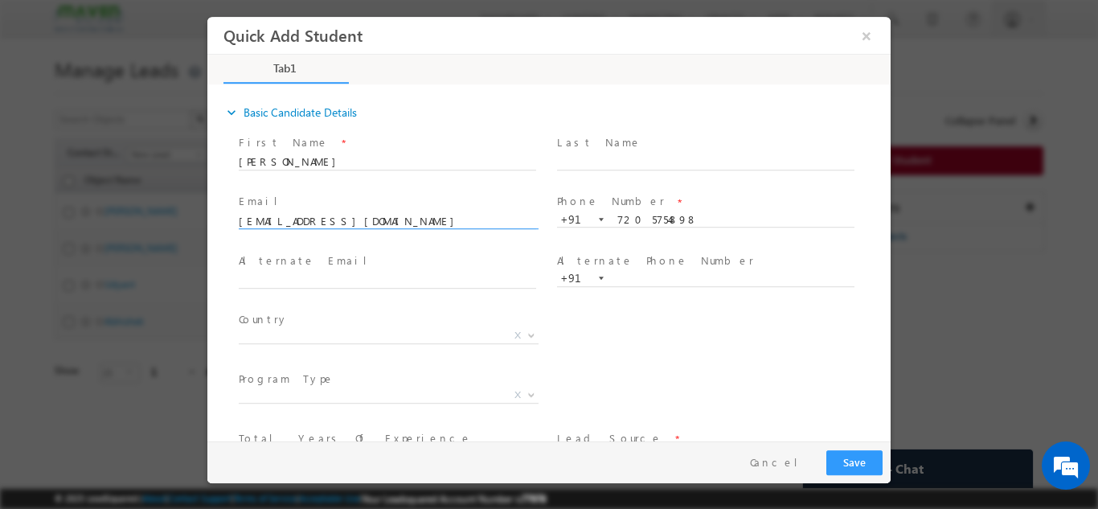
type input "saswatec@gmail.com"
click at [362, 257] on span "Alternate Email *" at bounding box center [387, 261] width 297 height 18
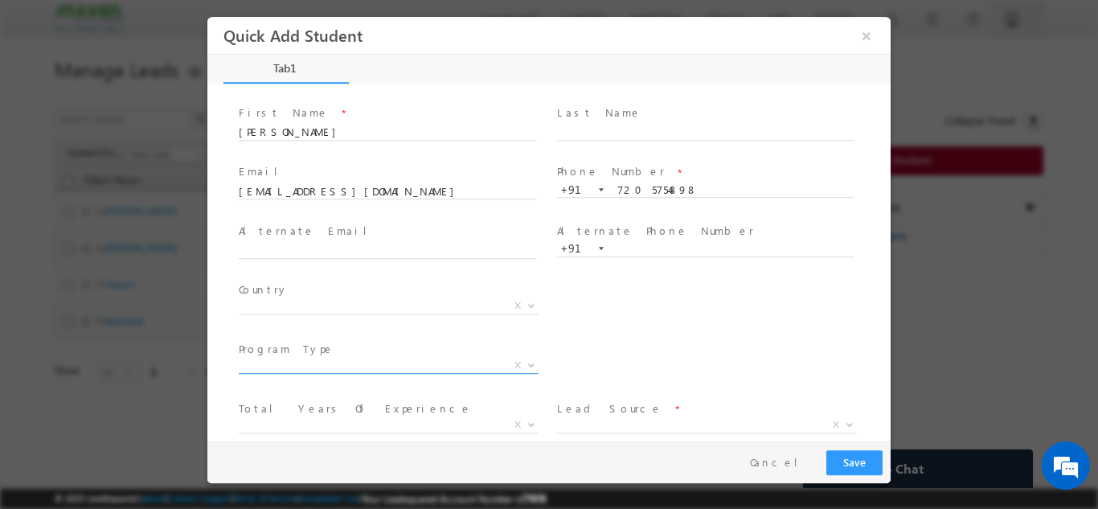
scroll to position [110, 0]
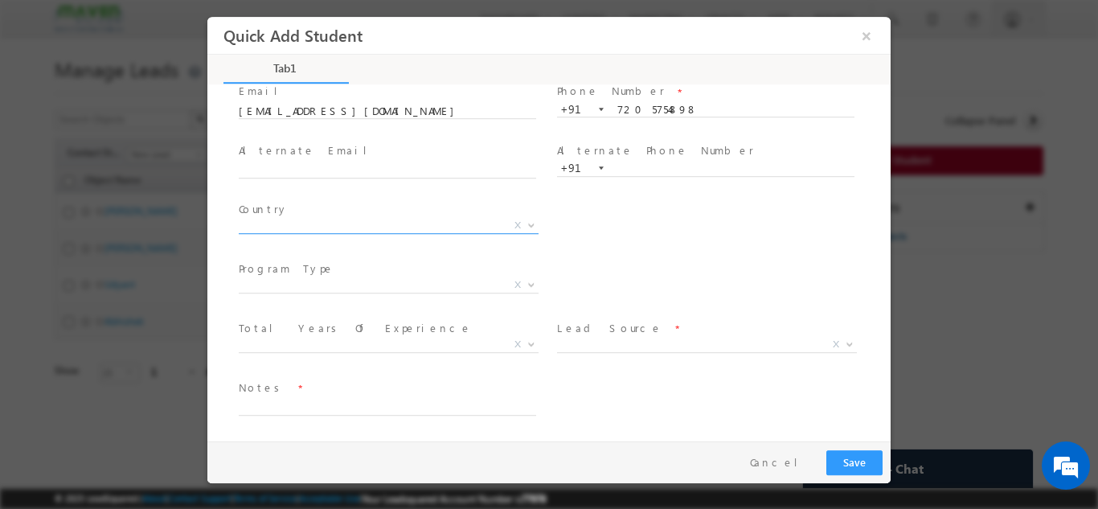
click at [302, 233] on span "X" at bounding box center [389, 228] width 300 height 16
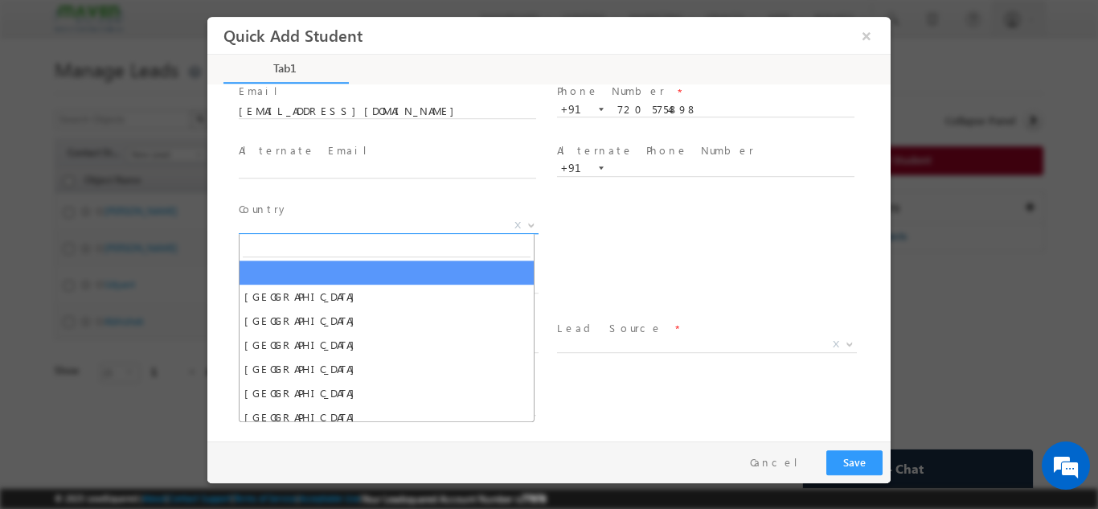
click at [302, 229] on span "X" at bounding box center [389, 225] width 300 height 16
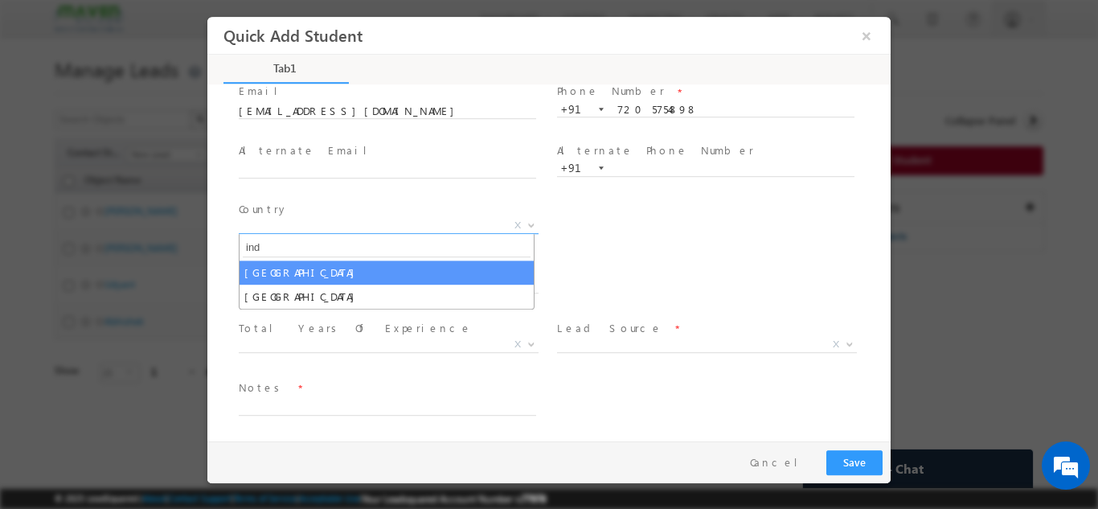
type input "ind"
select select "India"
select select
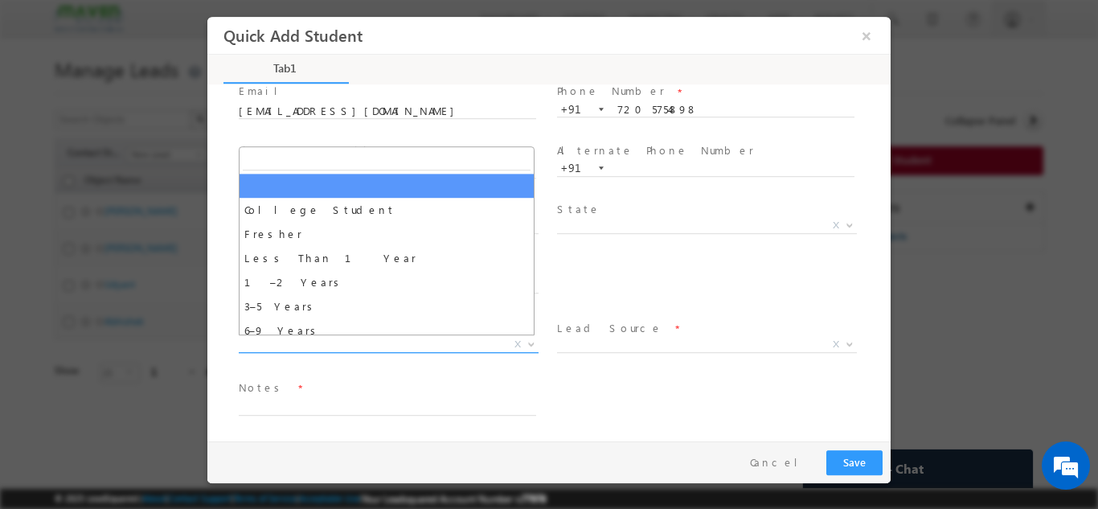
click at [277, 346] on span "X" at bounding box center [389, 344] width 300 height 16
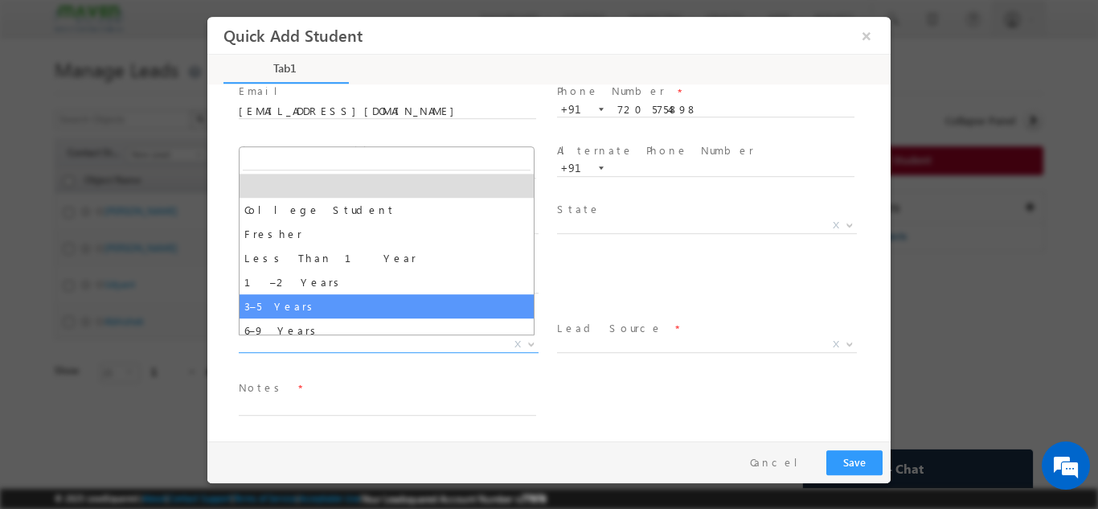
select select "3–5 Years"
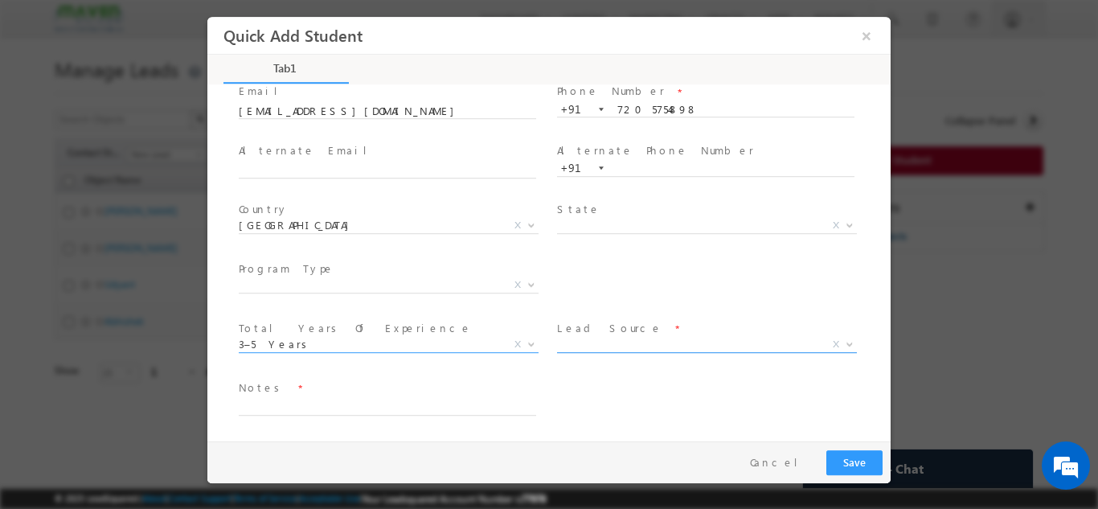
click at [582, 344] on span "X" at bounding box center [707, 344] width 300 height 16
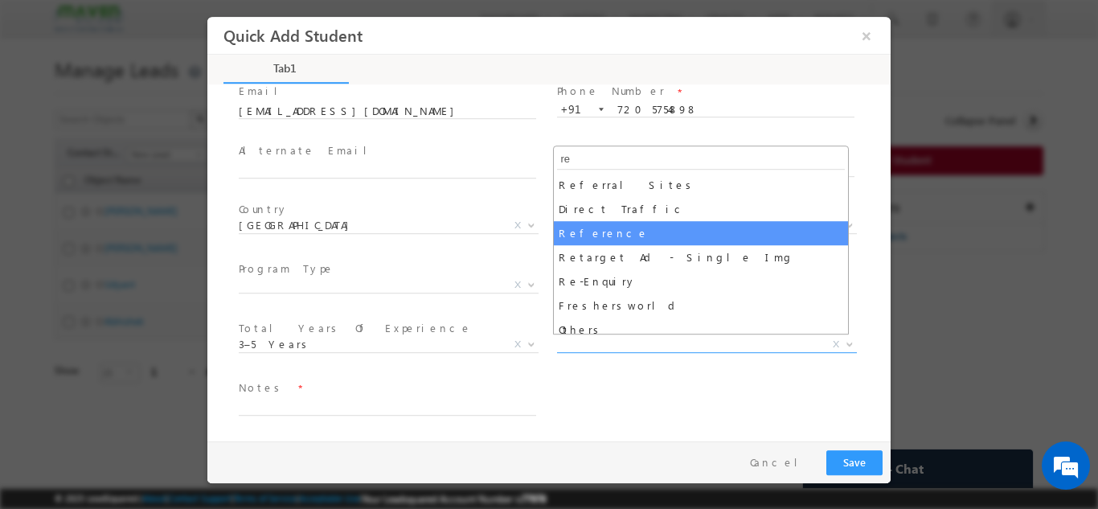
type input "re"
select select "Reference"
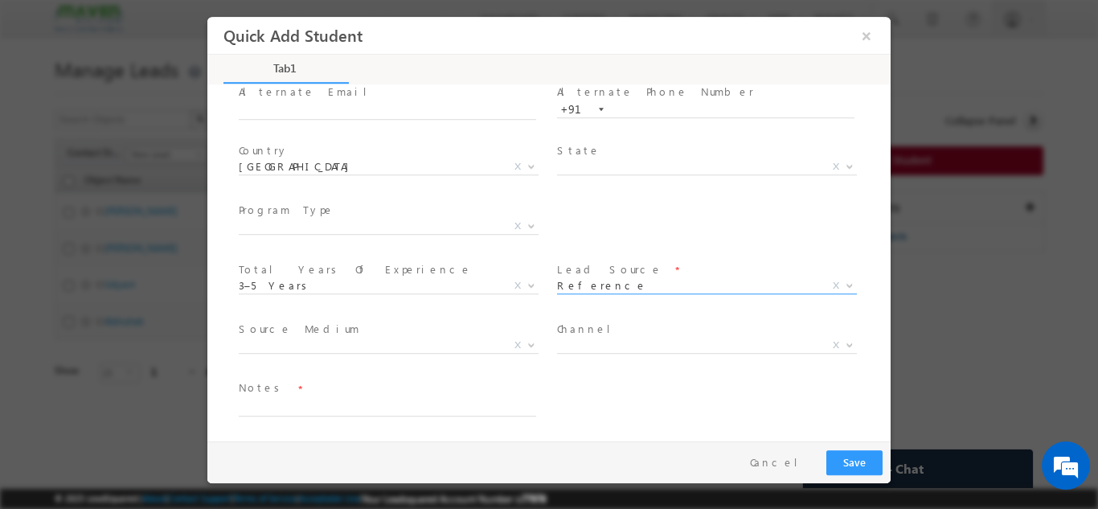
scroll to position [170, 0]
click at [289, 413] on span at bounding box center [395, 407] width 312 height 18
click at [291, 407] on textarea at bounding box center [388, 405] width 298 height 18
paste textarea "Circuitsutra Technologies"
type textarea "Lead from DVCON from Circuit sutra Technologies"
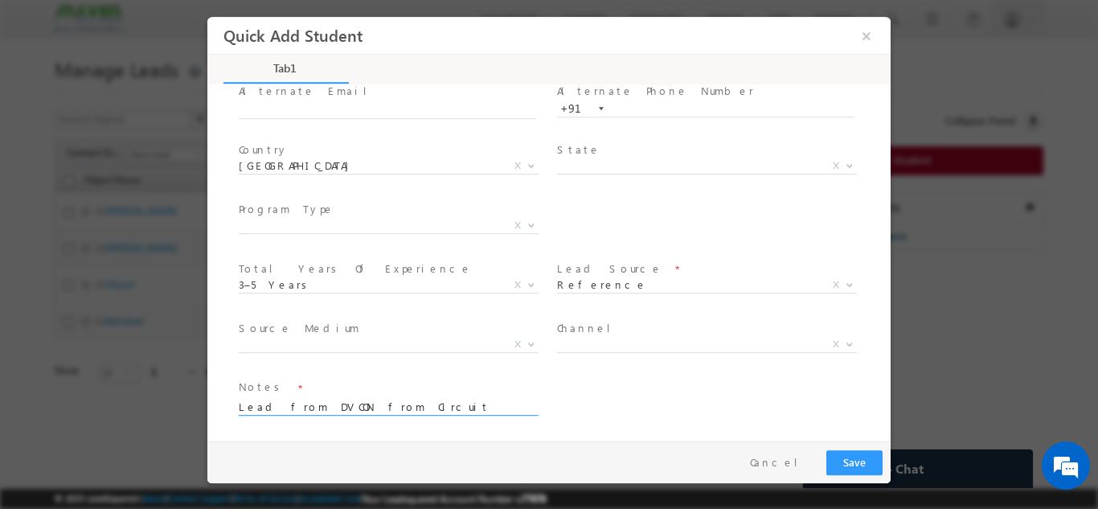
click at [527, 417] on span at bounding box center [387, 423] width 297 height 18
click at [837, 454] on button "Save" at bounding box center [855, 462] width 56 height 25
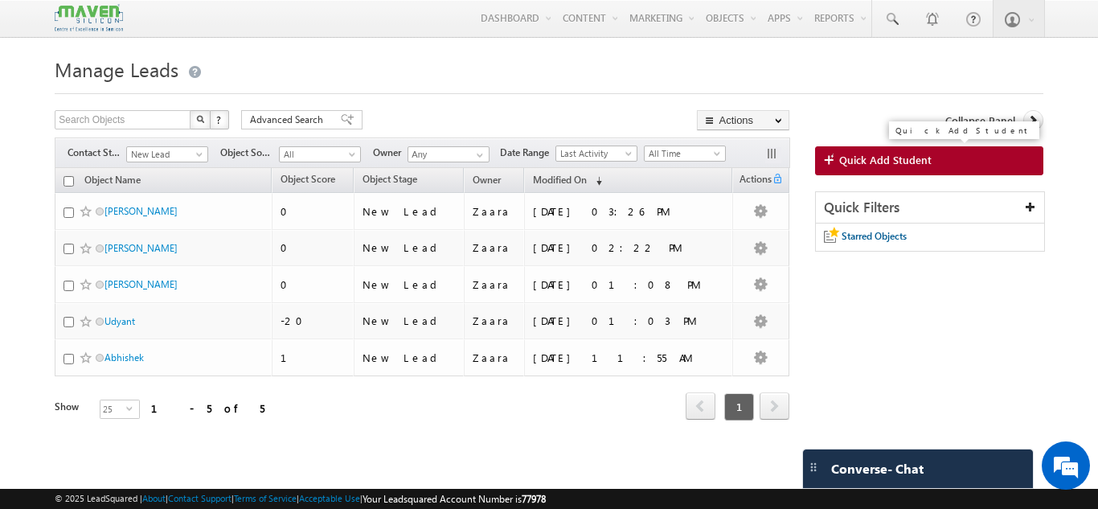
click at [864, 161] on span "Quick Add Student" at bounding box center [886, 160] width 92 height 14
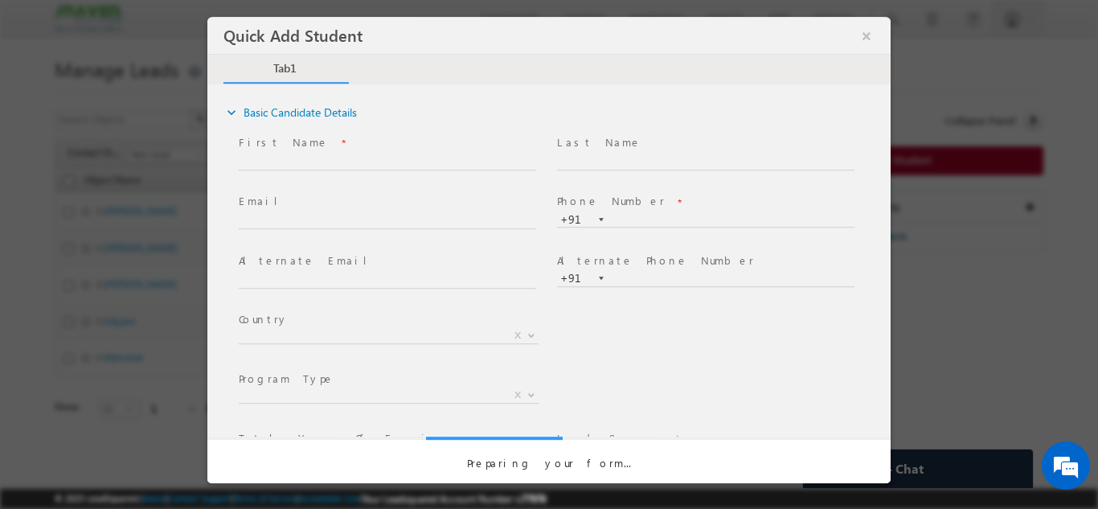
scroll to position [0, 0]
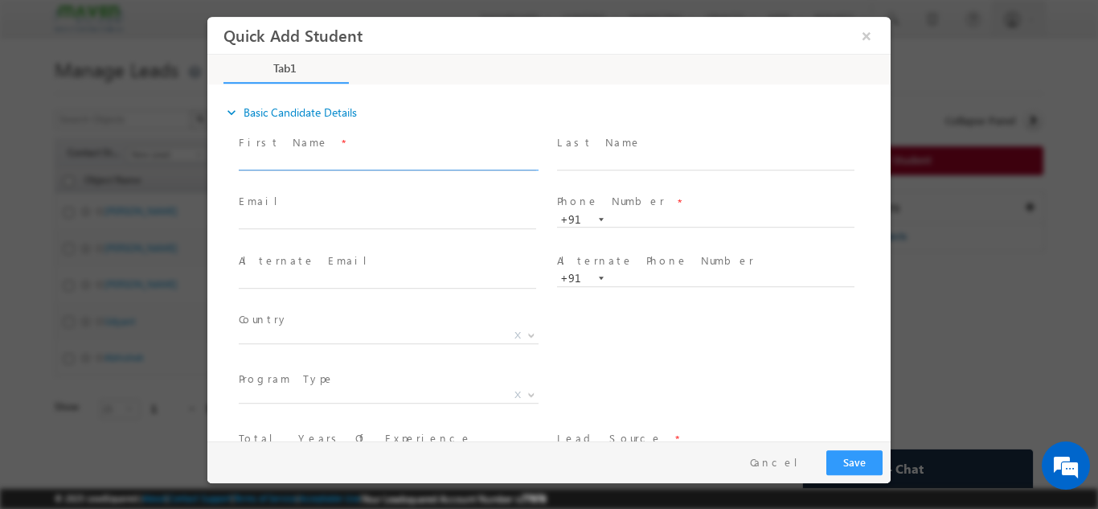
click at [275, 160] on input "text" at bounding box center [388, 162] width 298 height 16
type input "Madhav"
click at [272, 213] on input "text" at bounding box center [388, 221] width 298 height 16
type input "madhavjha12092gmail.com"
click at [638, 223] on input "text" at bounding box center [706, 219] width 298 height 16
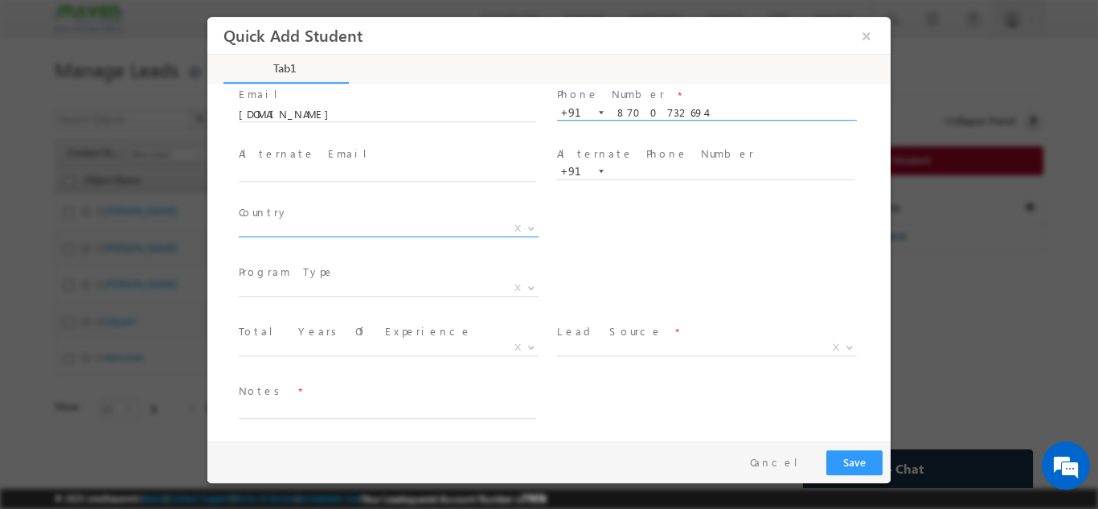
scroll to position [110, 0]
type input "8700732694"
click at [276, 228] on span "X" at bounding box center [389, 225] width 300 height 16
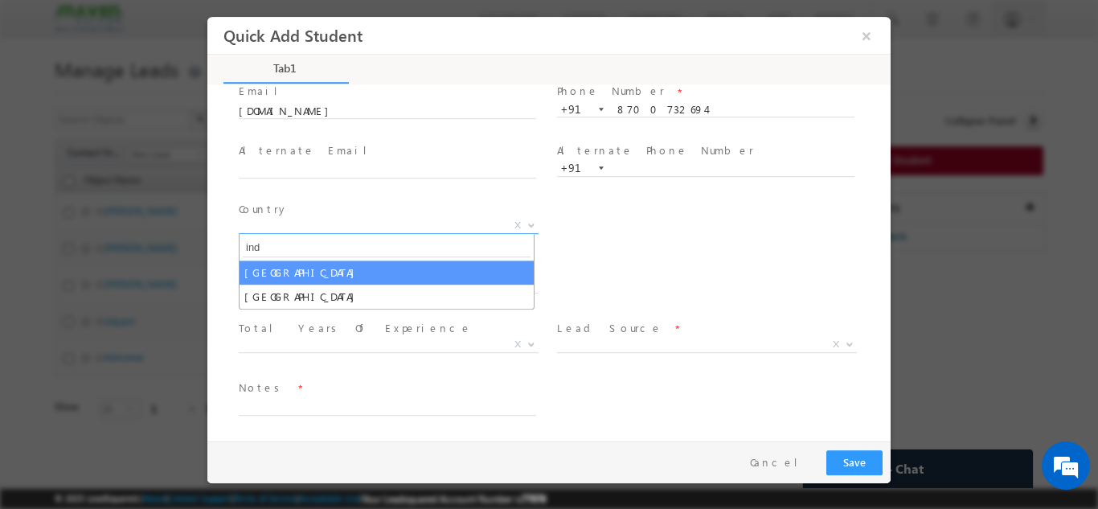
type input "ind"
select select "India"
select select
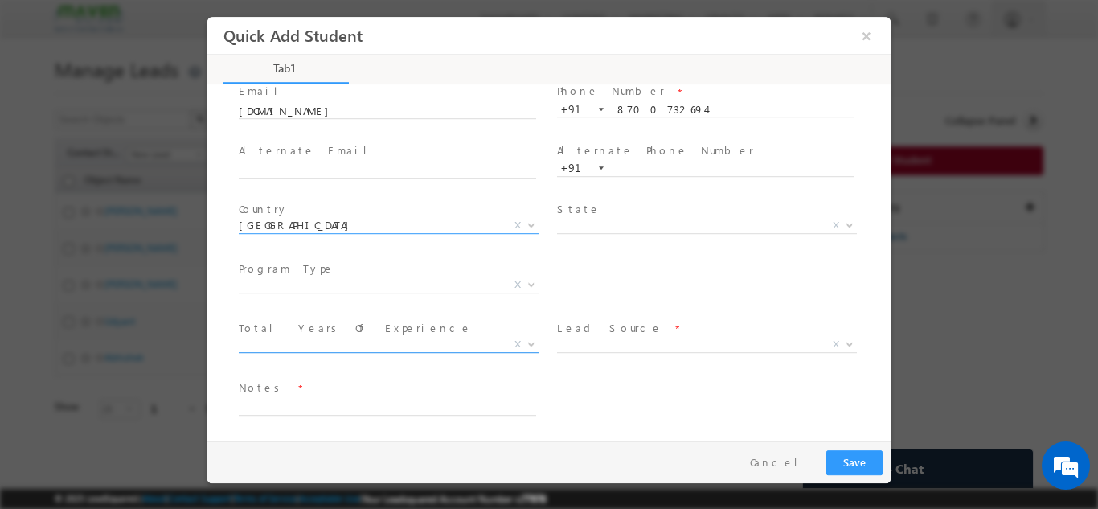
click at [281, 349] on span "X" at bounding box center [389, 344] width 300 height 16
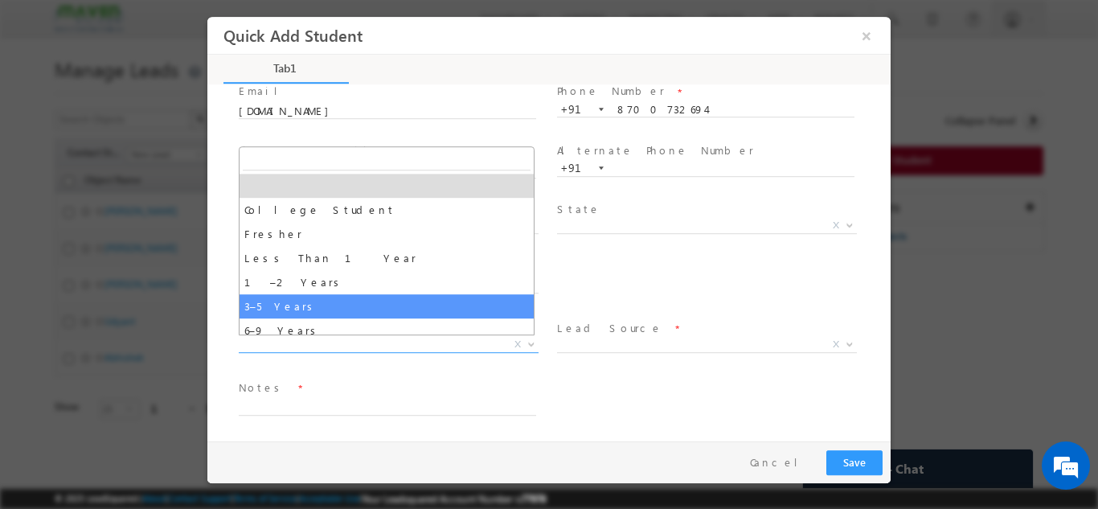
select select "3–5 Years"
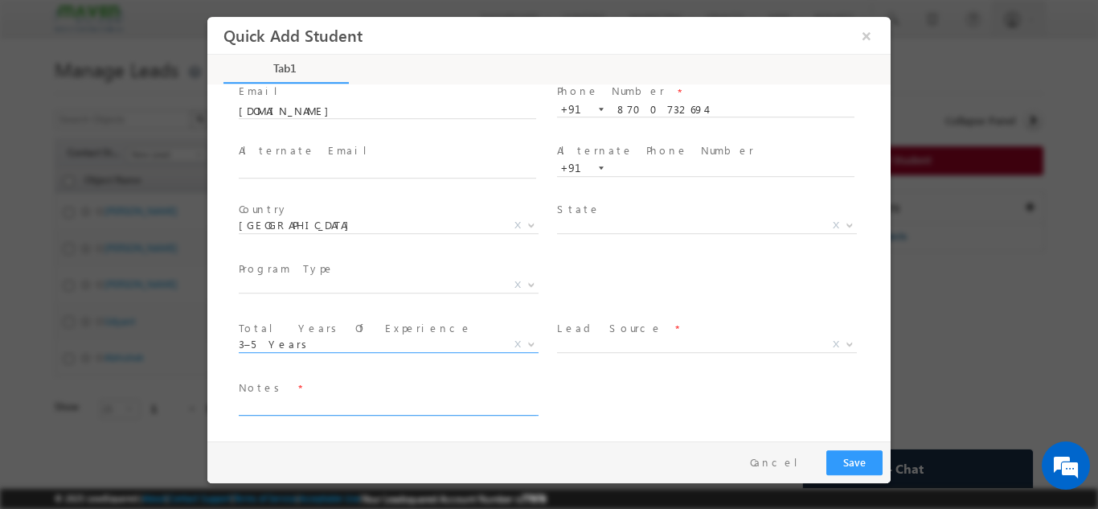
click at [326, 398] on textarea at bounding box center [388, 405] width 298 height 18
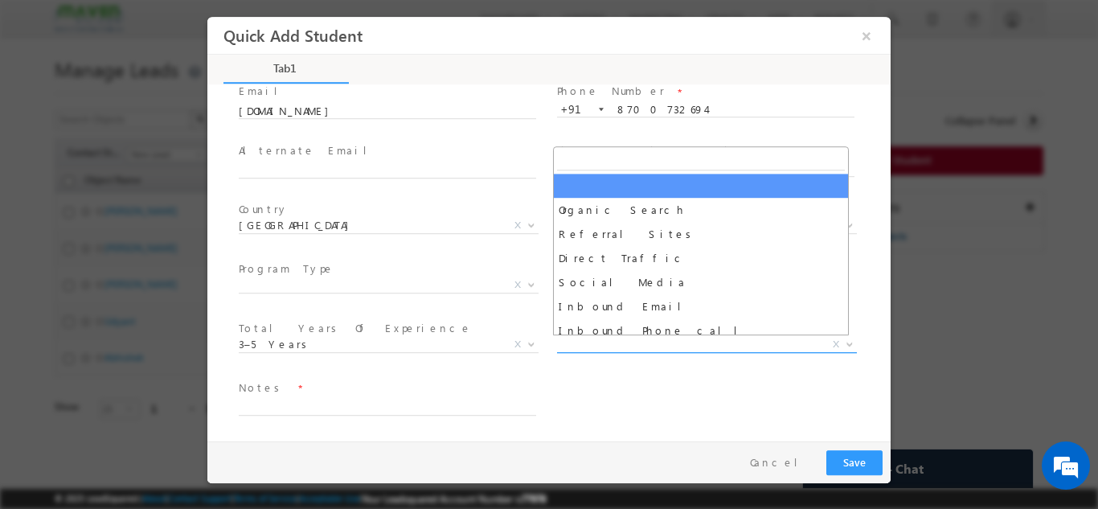
click at [593, 343] on span "X" at bounding box center [707, 344] width 300 height 16
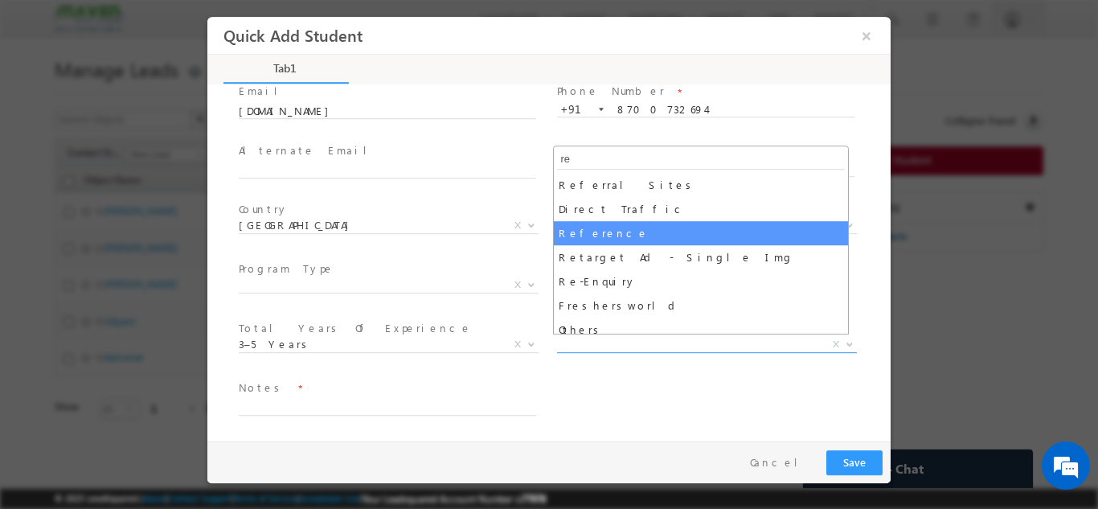
type input "re"
select select "Reference"
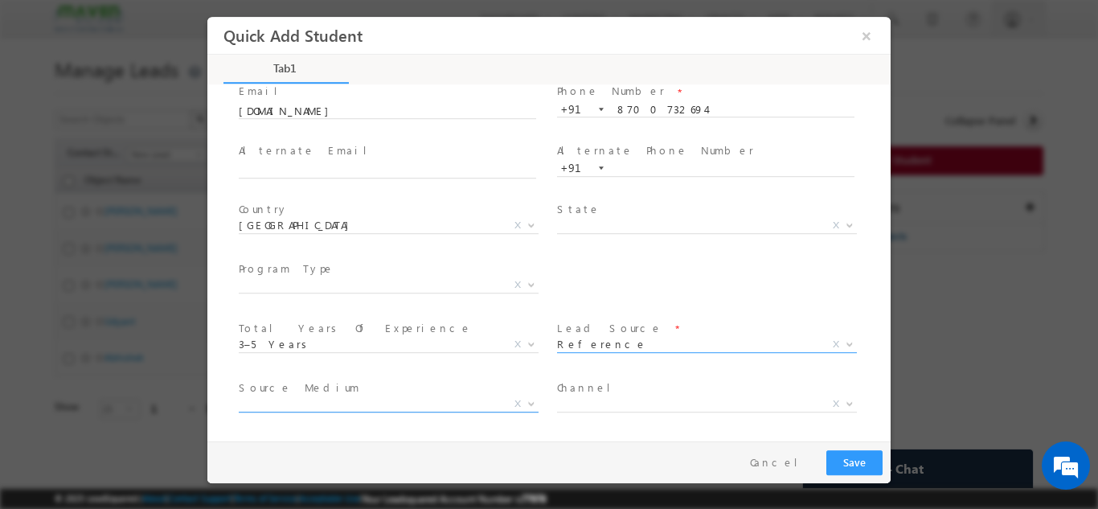
scroll to position [170, 0]
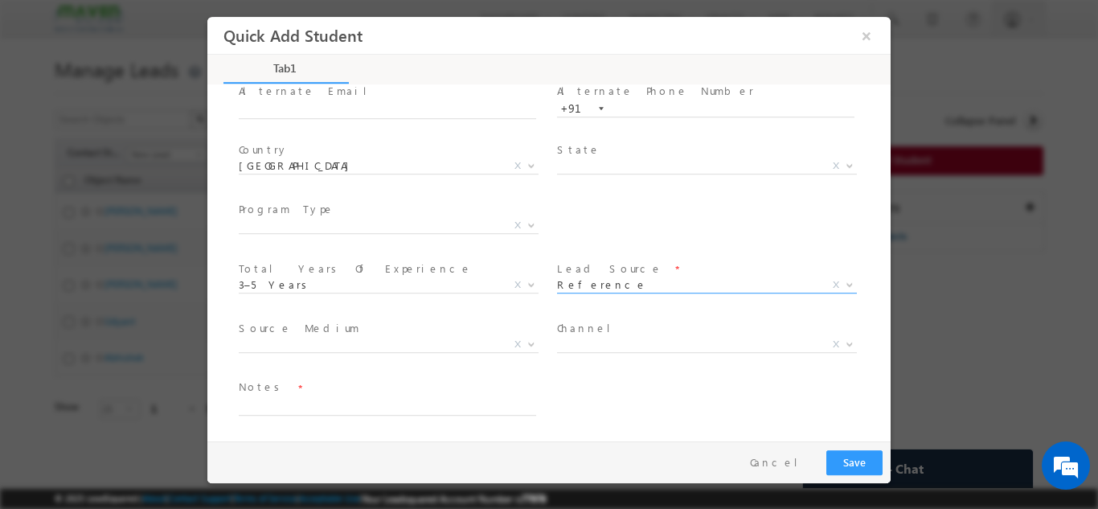
click at [331, 388] on span "Notes *" at bounding box center [387, 388] width 297 height 18
click at [332, 402] on textarea at bounding box center [388, 405] width 298 height 18
type textarea "Lead from DVCON Google"
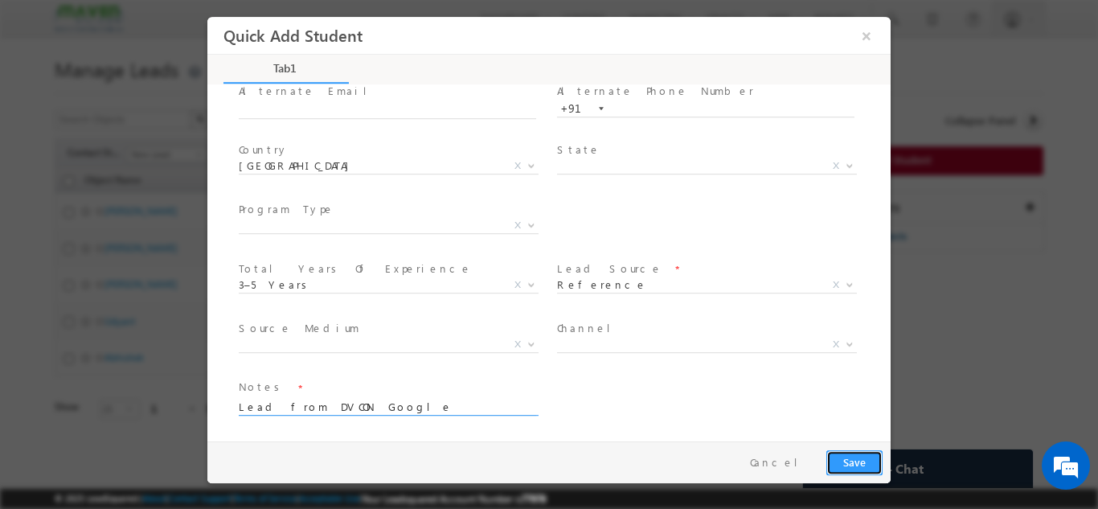
click at [856, 464] on button "Save" at bounding box center [855, 462] width 56 height 25
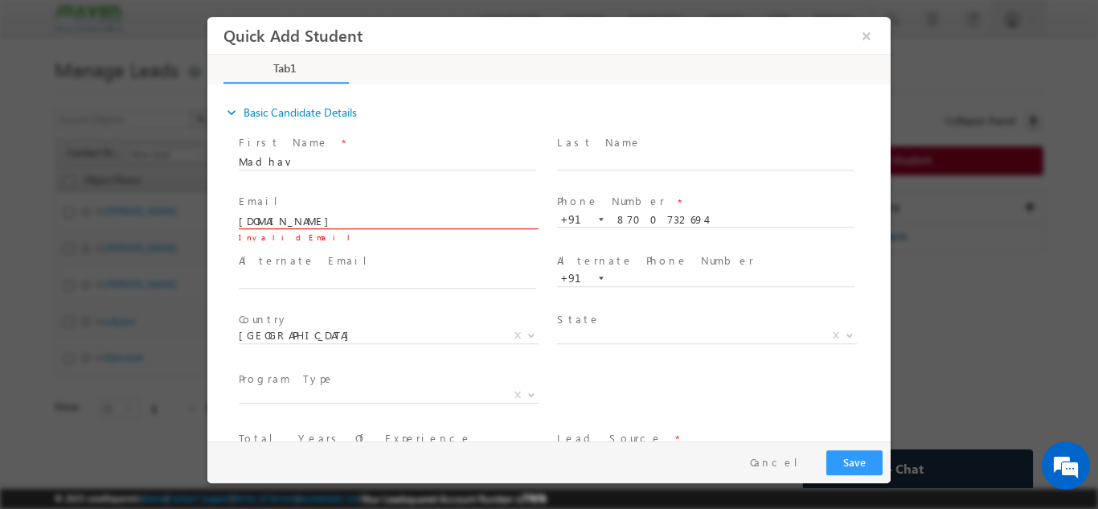
click at [391, 201] on span "Email *" at bounding box center [387, 202] width 297 height 18
click at [315, 221] on input "madhavjha12092gmail.com" at bounding box center [388, 221] width 298 height 16
type input "madhavjha1209@gmail.com"
click at [383, 193] on span "Email *" at bounding box center [387, 202] width 297 height 18
click at [865, 461] on button "Save" at bounding box center [855, 462] width 56 height 25
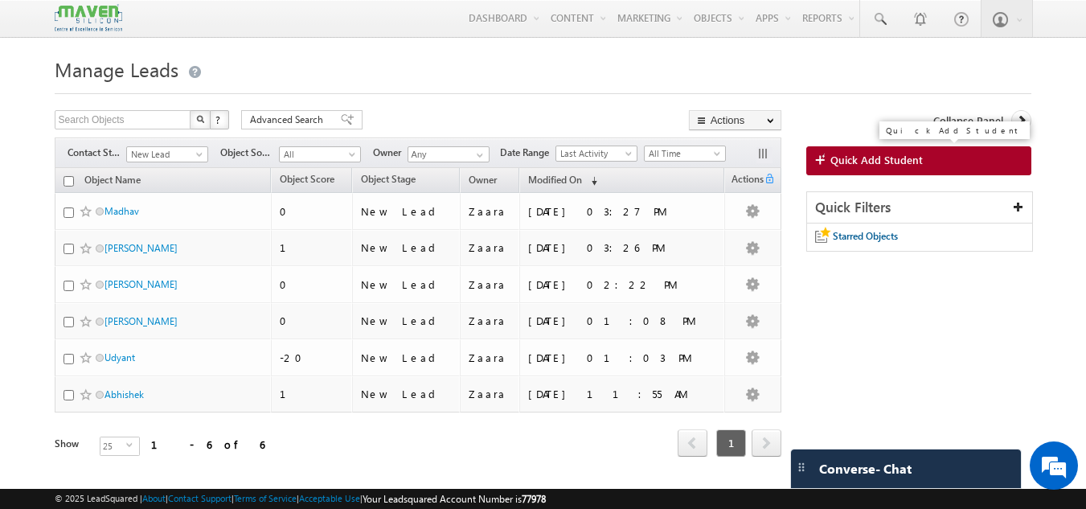
click at [856, 162] on span "Quick Add Student" at bounding box center [877, 160] width 92 height 14
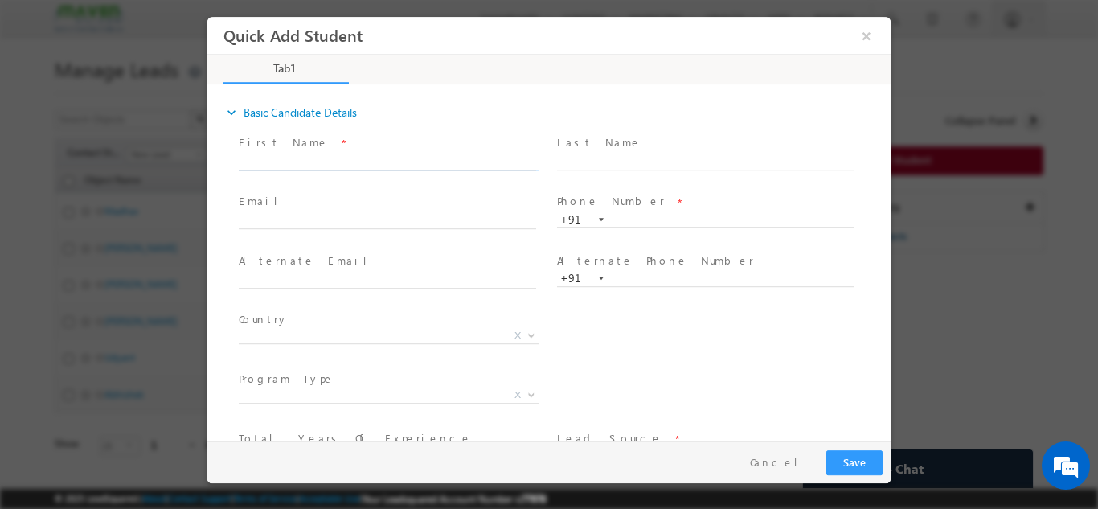
click at [461, 166] on input "text" at bounding box center [388, 162] width 298 height 16
type input "Vibhuti"
click at [392, 216] on input "text" at bounding box center [388, 221] width 298 height 16
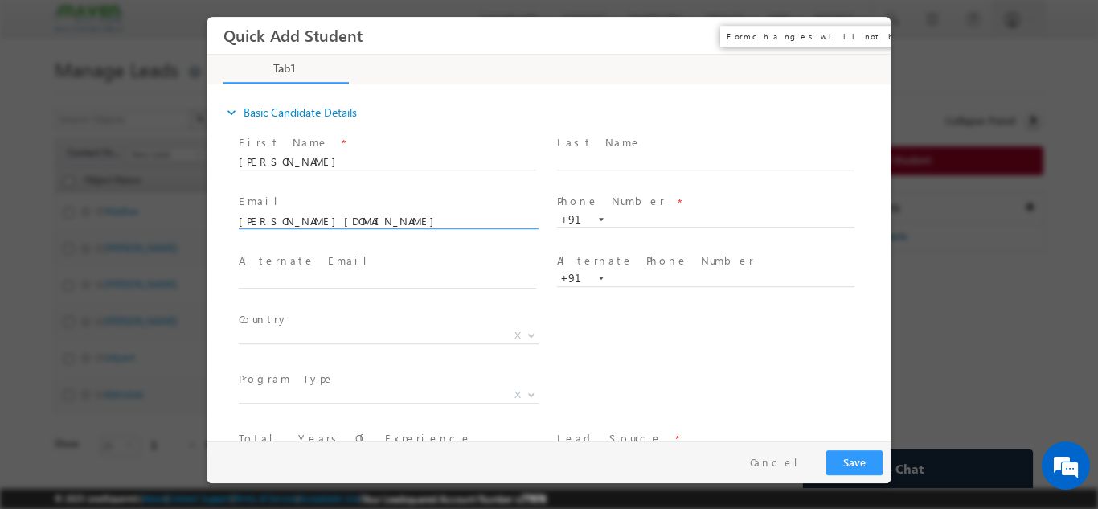
type input "vibhuti.pr"
click at [860, 35] on button "×" at bounding box center [866, 35] width 27 height 30
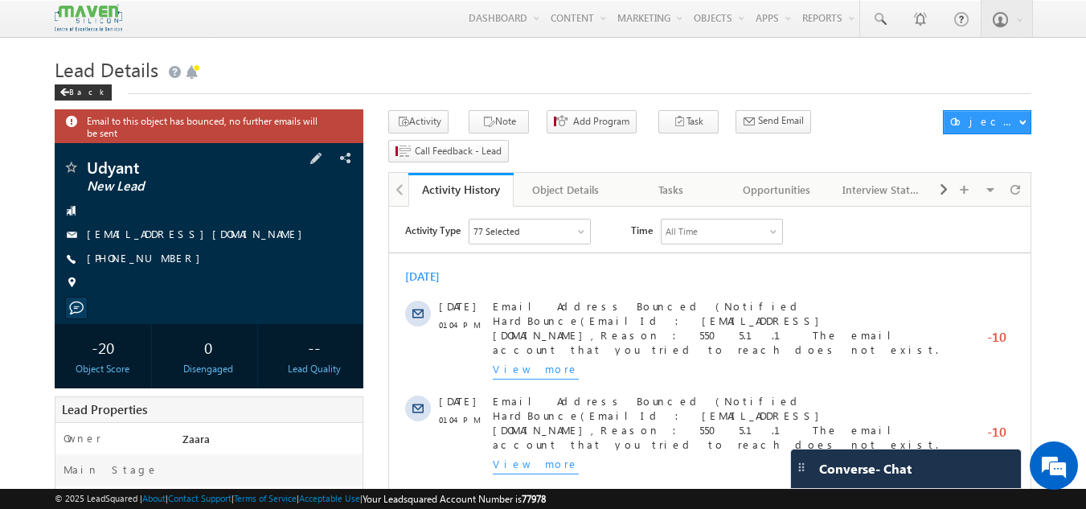
click at [205, 237] on div "talvjaudayant@gmail.com" at bounding box center [210, 235] width 294 height 16
copy div "talvjaudayant@gmail.com"
click at [663, 173] on link "Tasks" at bounding box center [671, 190] width 105 height 34
